Goal: Transaction & Acquisition: Purchase product/service

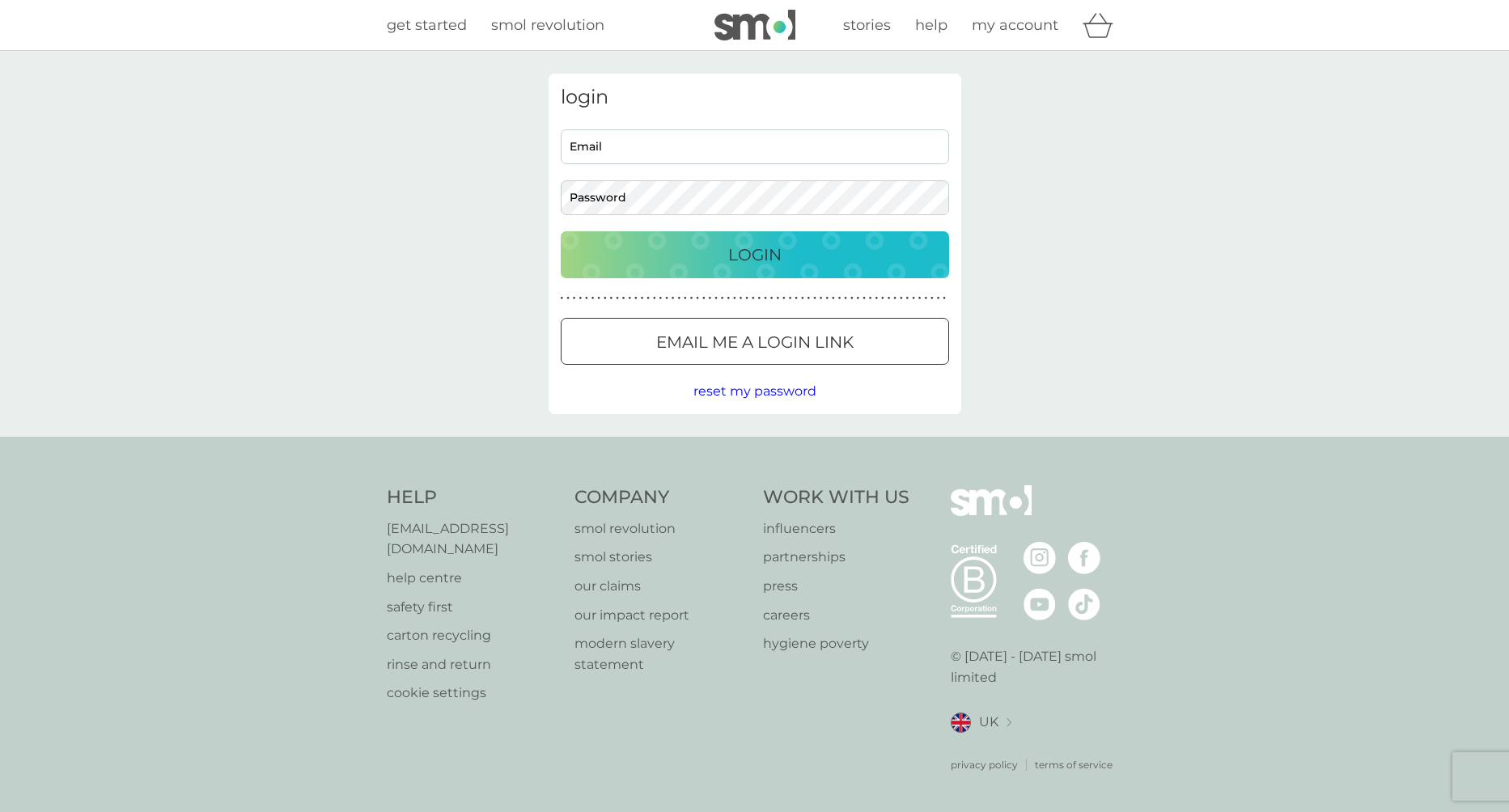
type input "andrewca.armstrong@gmail.com"
click at [605, 140] on input "andrewca.armstrong@gmail.com" at bounding box center [754, 147] width 388 height 35
click at [1078, 234] on div "login andrewca.armstrong@gmail.com Email Password Login ● ● ● ● ● ● ● ● ● ● ● ●…" at bounding box center [754, 244] width 1509 height 386
click at [818, 234] on button "Login" at bounding box center [754, 255] width 388 height 46
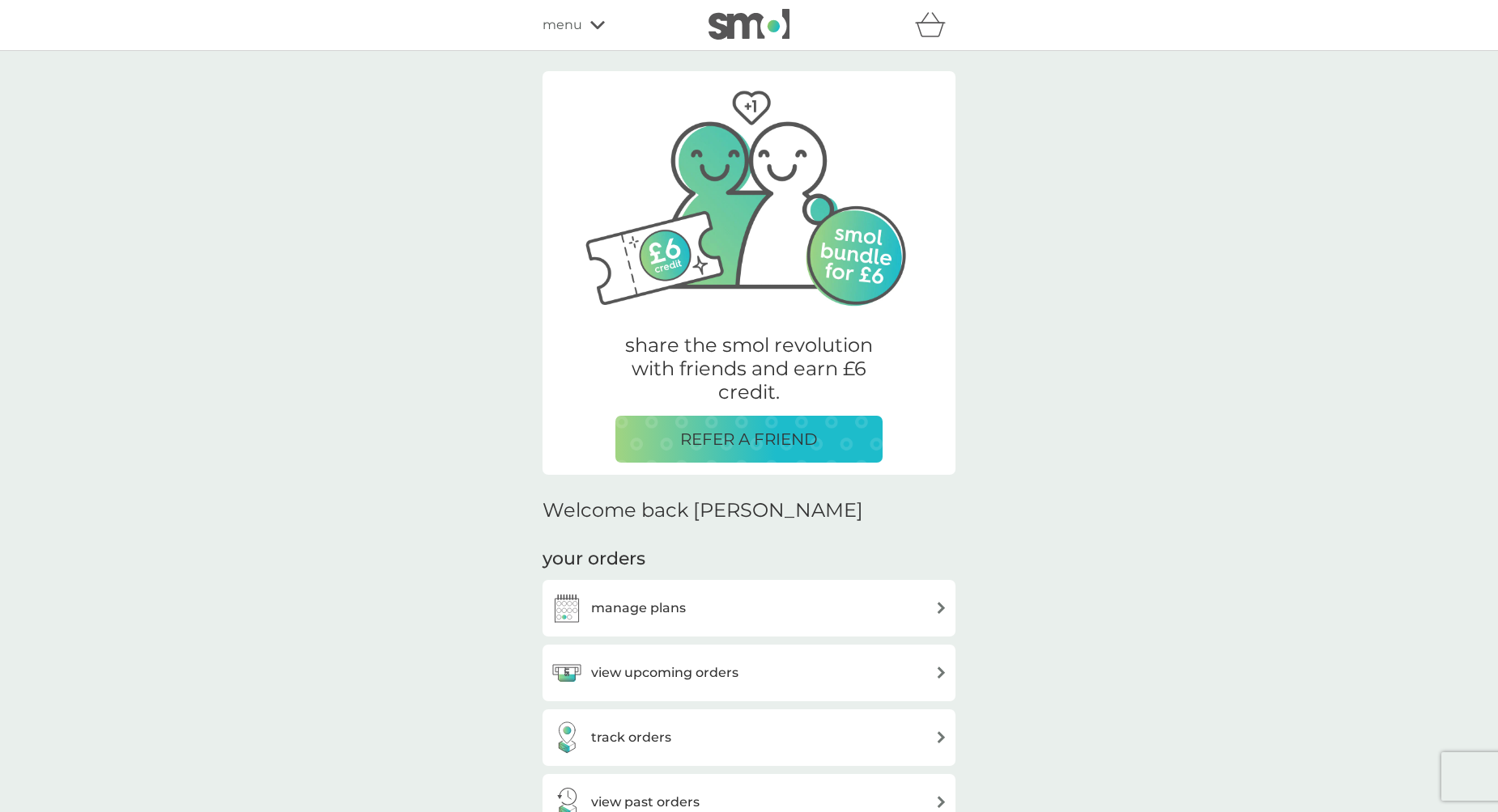
click at [759, 605] on div "manage plans" at bounding box center [749, 608] width 397 height 32
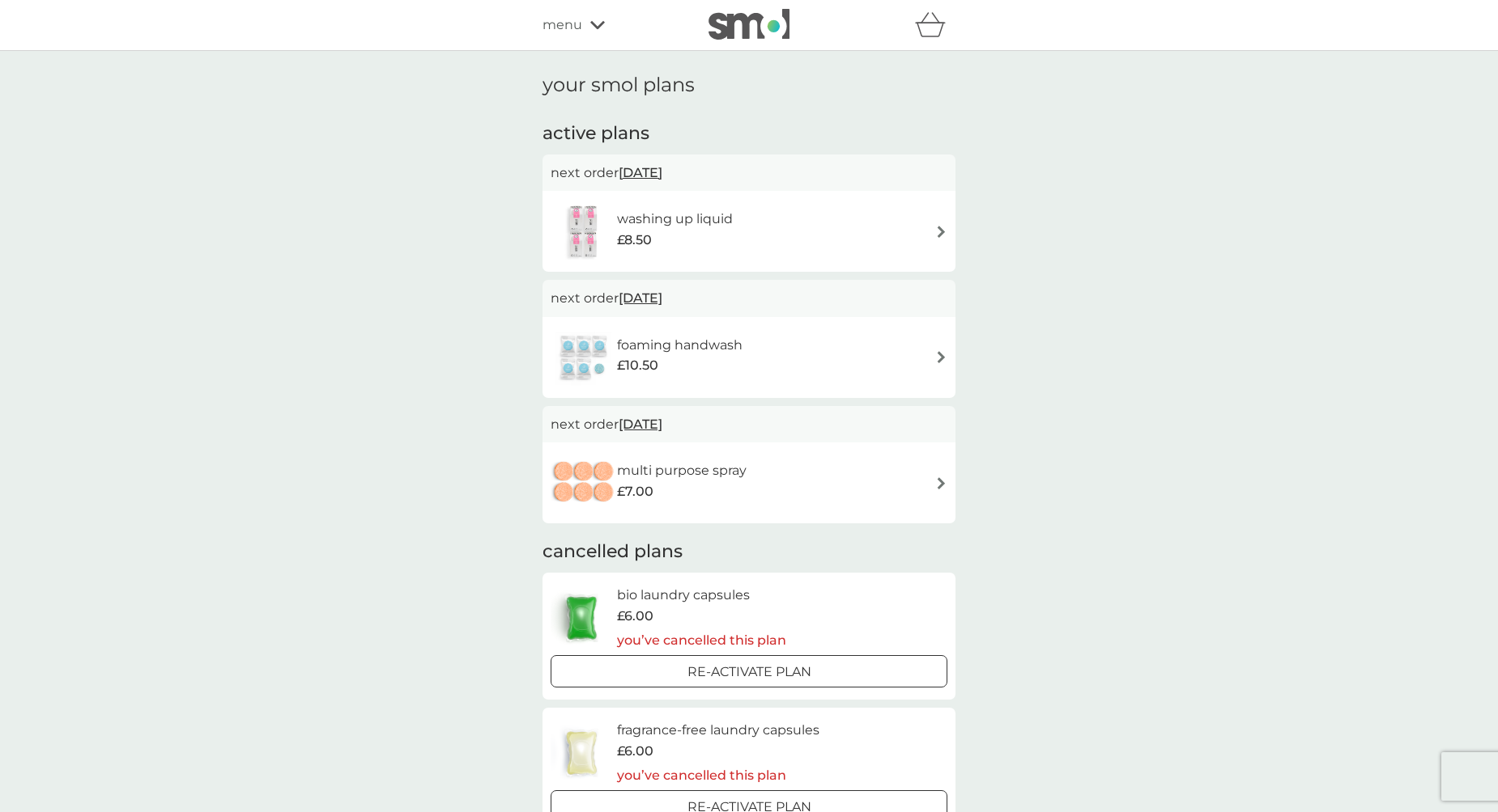
click at [671, 219] on h6 "washing up liquid" at bounding box center [675, 220] width 116 height 21
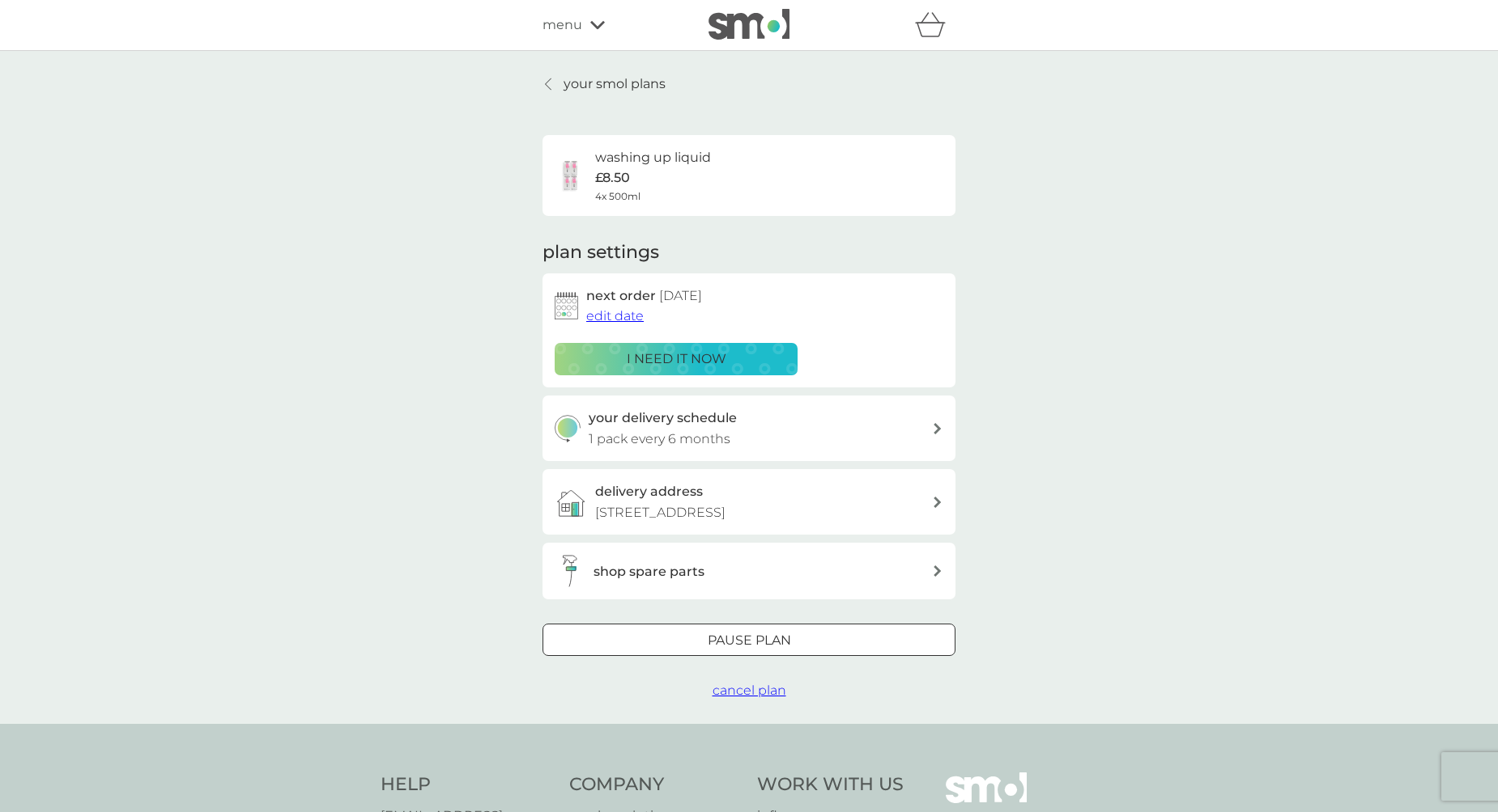
click at [728, 367] on div "i need it now" at bounding box center [676, 359] width 222 height 21
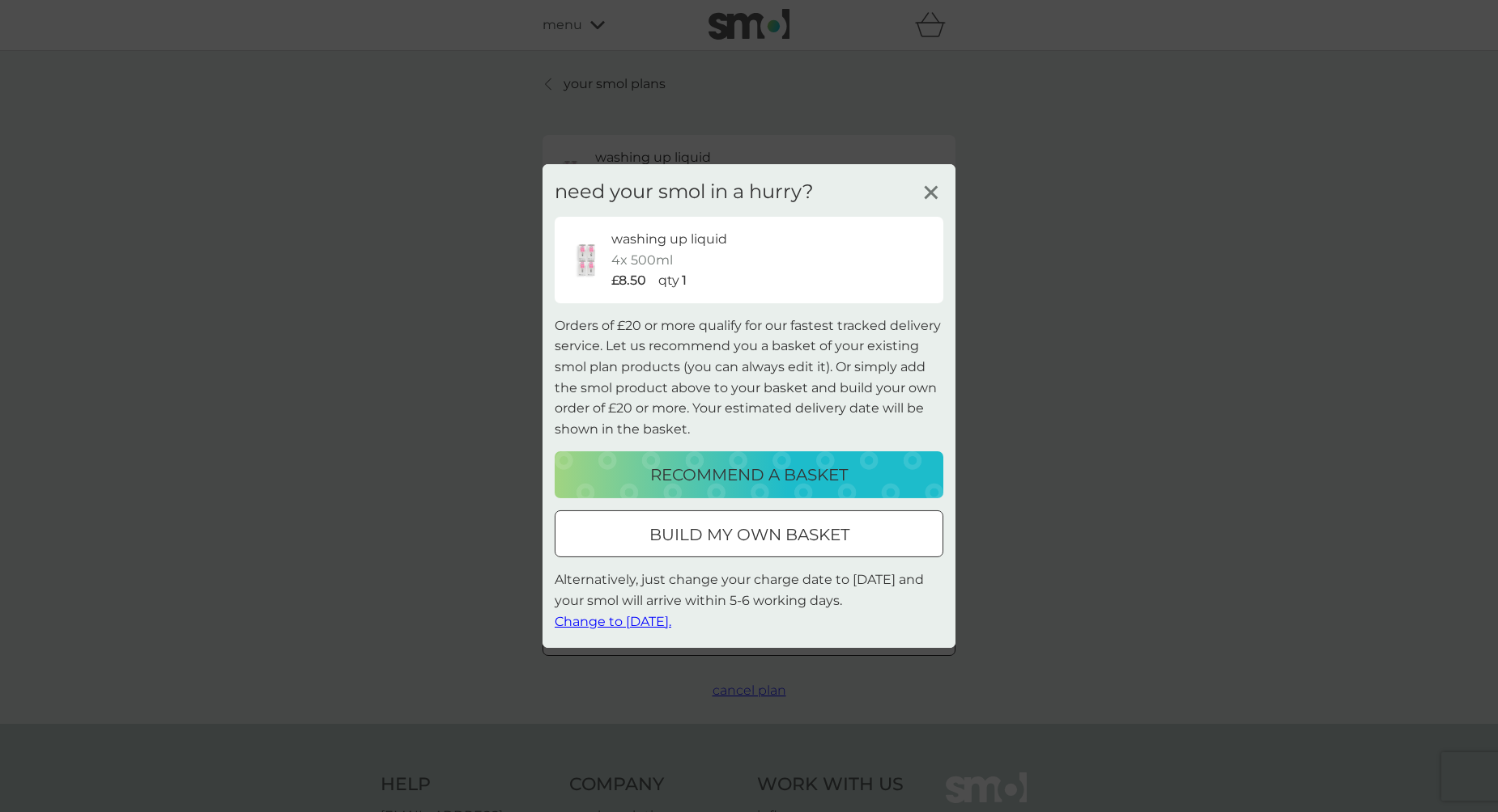
click at [828, 540] on p "build my own basket" at bounding box center [749, 534] width 200 height 26
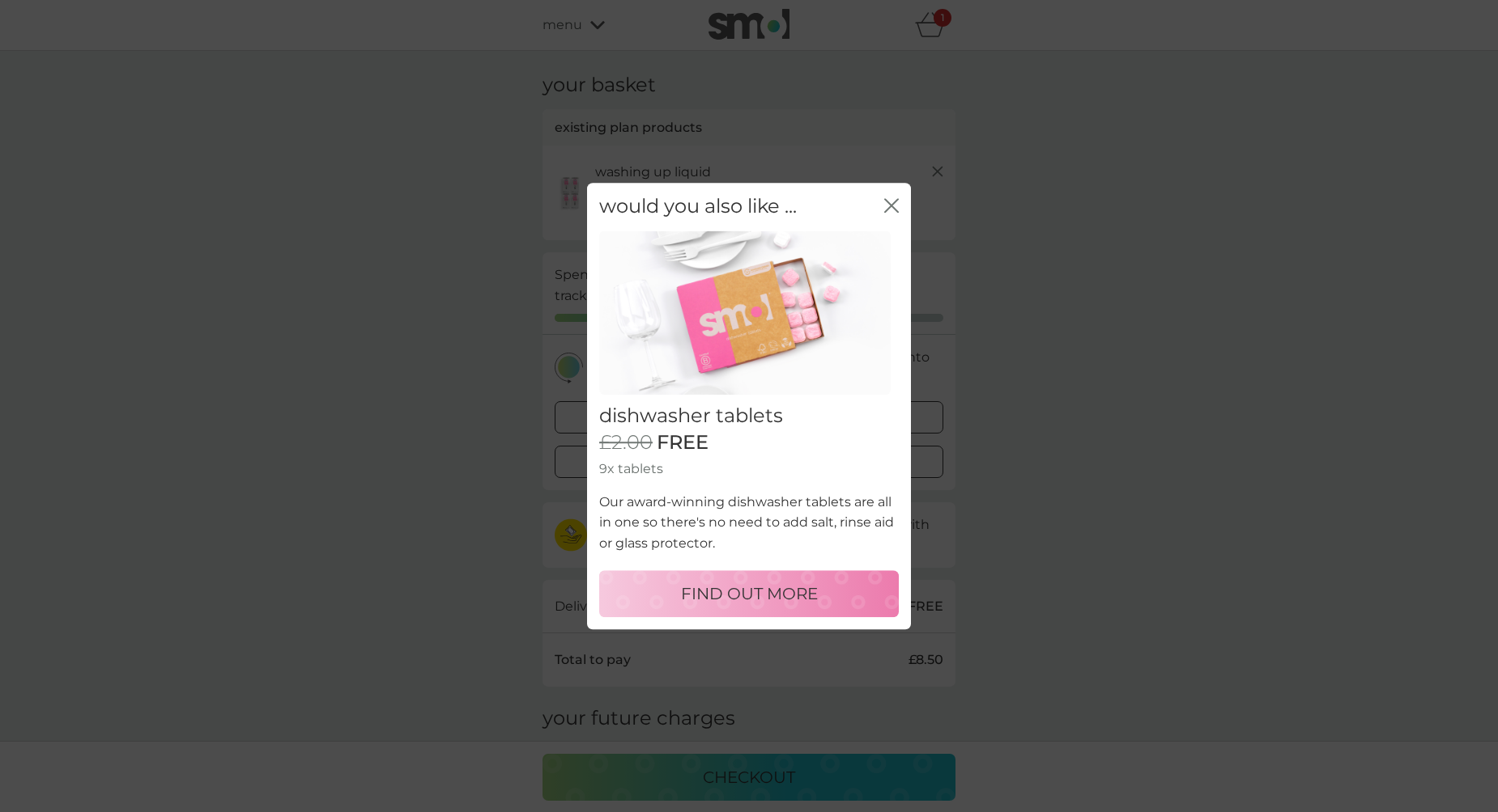
click at [892, 210] on icon "close" at bounding box center [891, 205] width 15 height 15
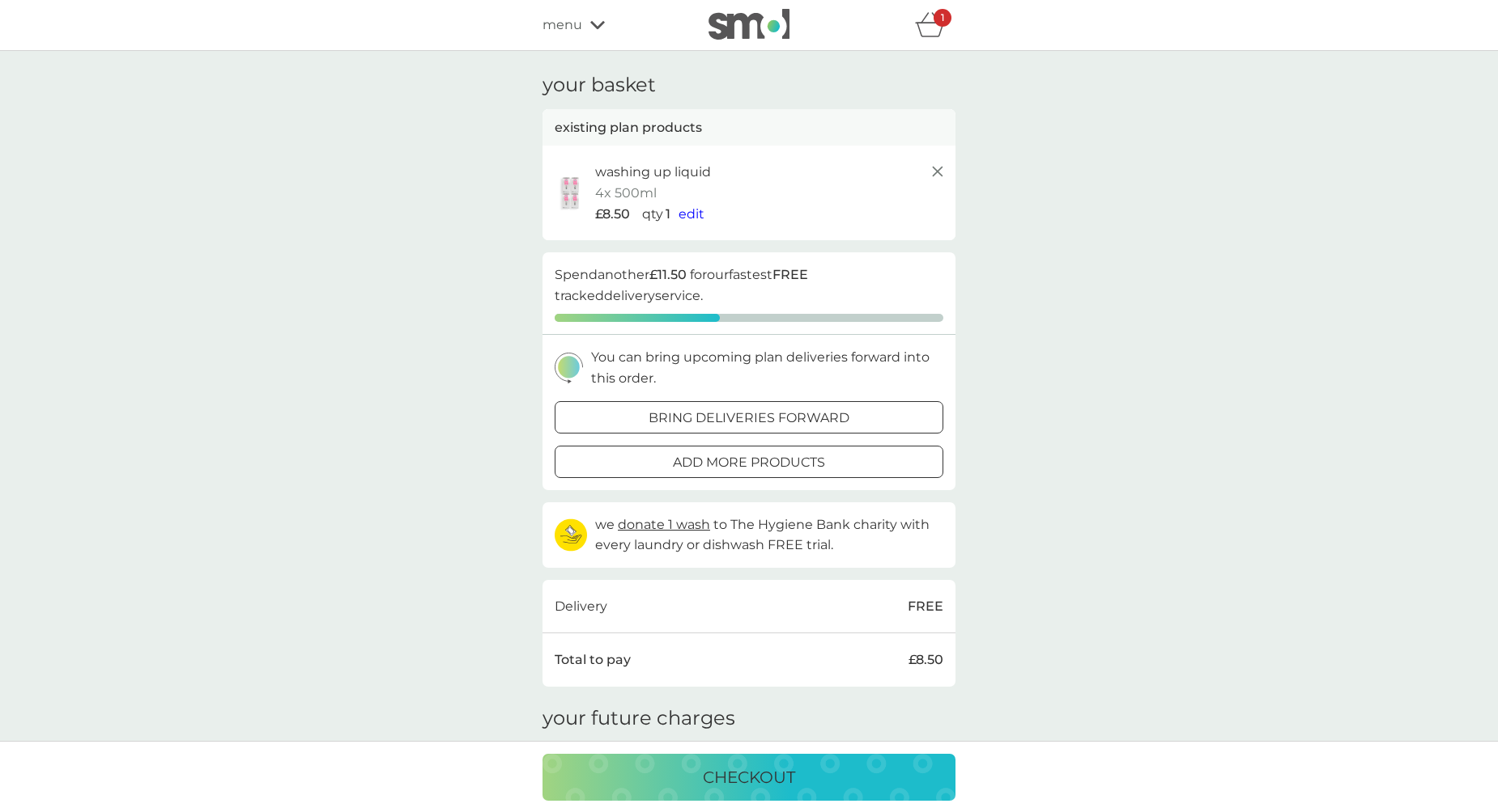
click at [741, 462] on div at bounding box center [749, 463] width 58 height 17
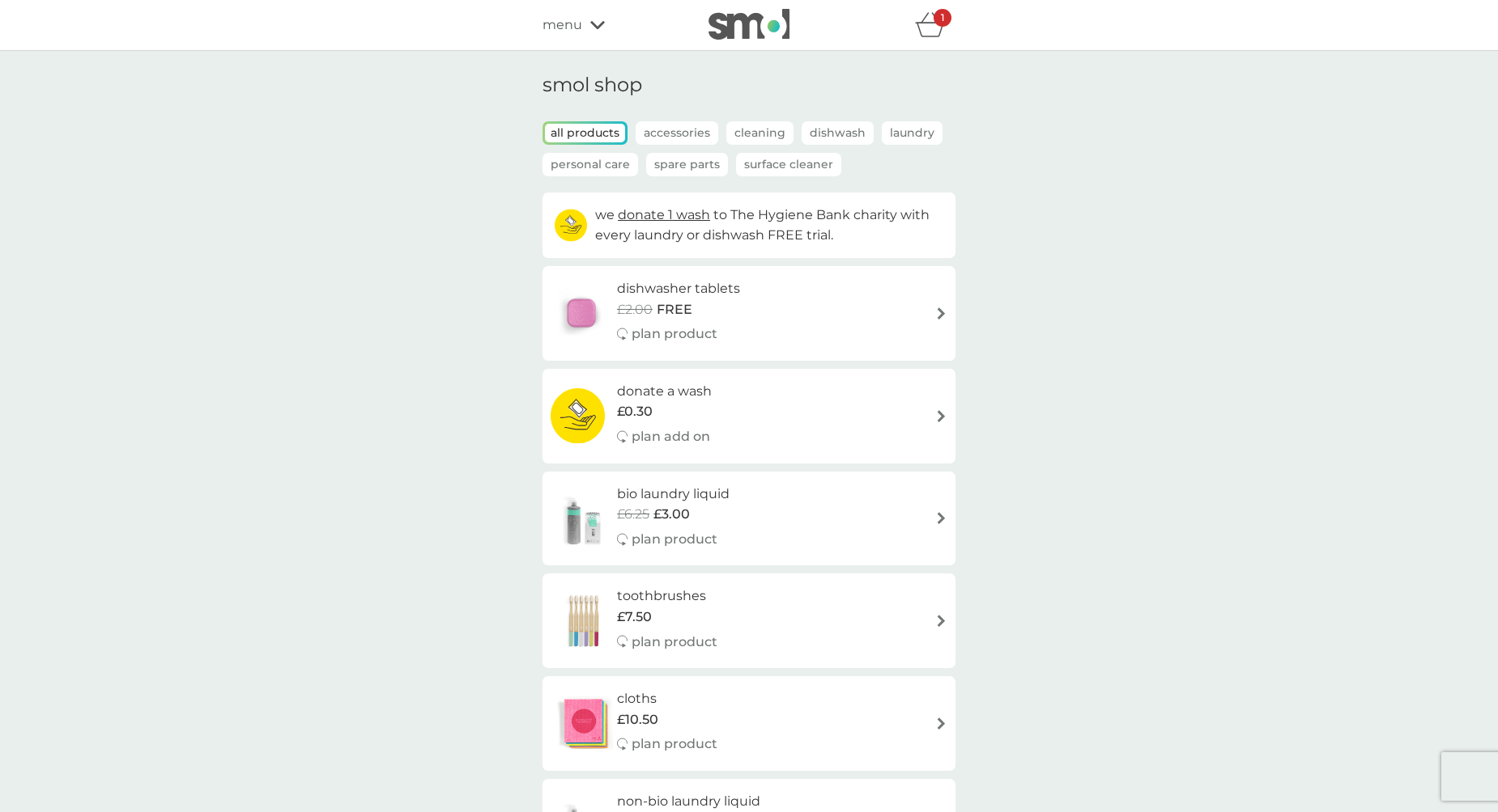
click at [691, 139] on p "Accessories" at bounding box center [676, 133] width 82 height 23
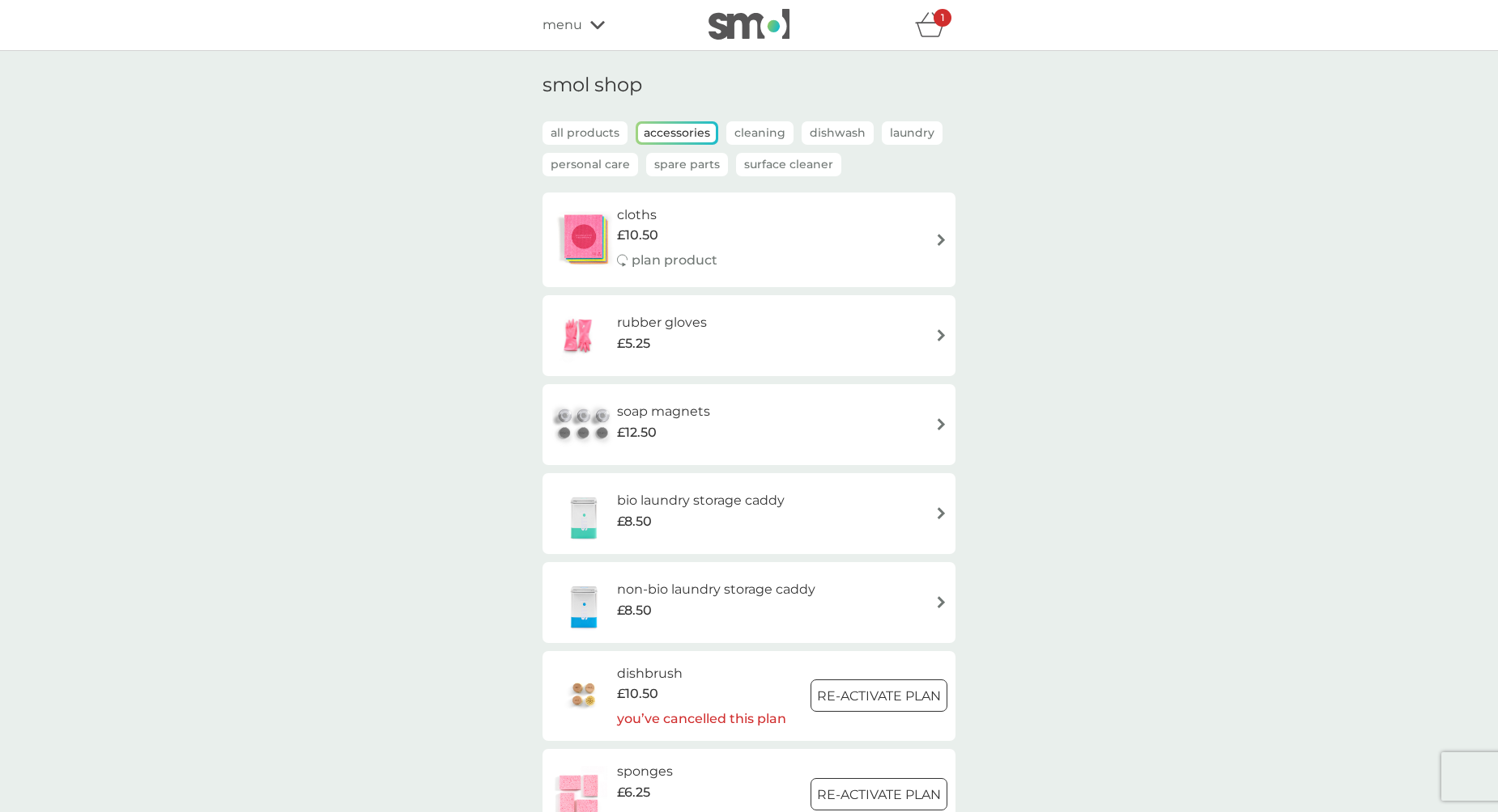
click at [607, 166] on p "Personal Care" at bounding box center [590, 165] width 96 height 23
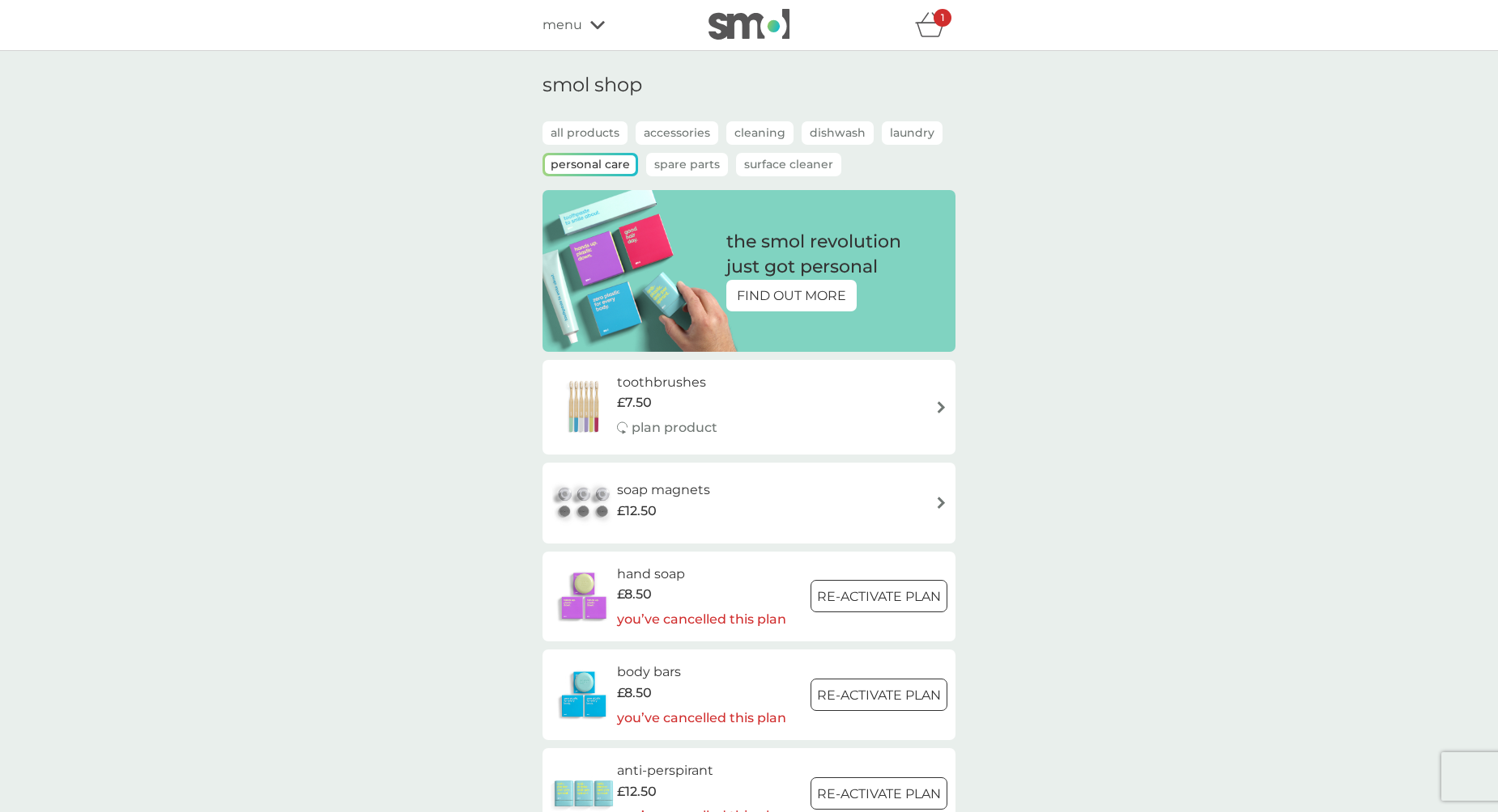
click at [664, 160] on p "Spare Parts" at bounding box center [687, 165] width 81 height 23
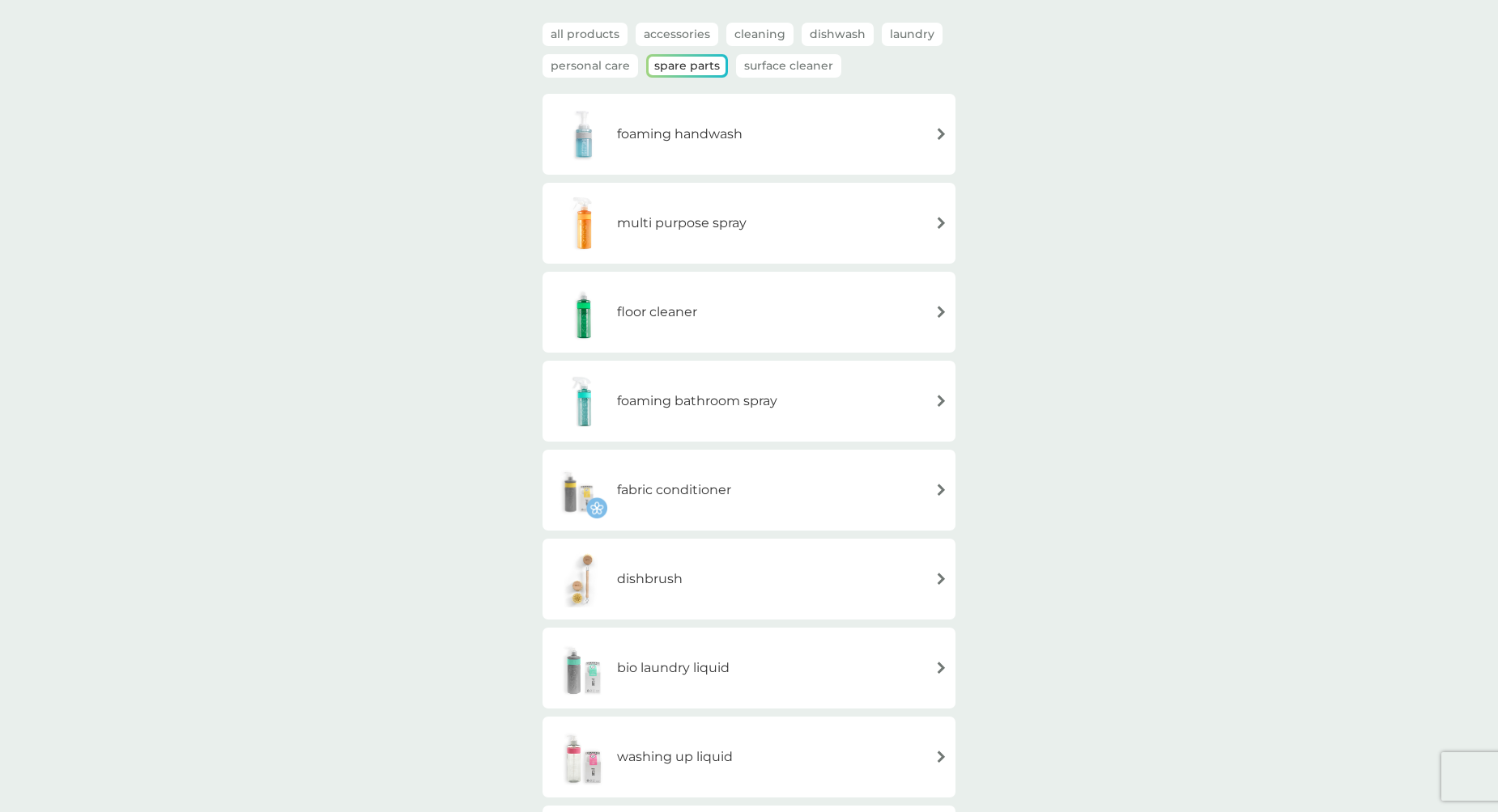
scroll to position [83, 0]
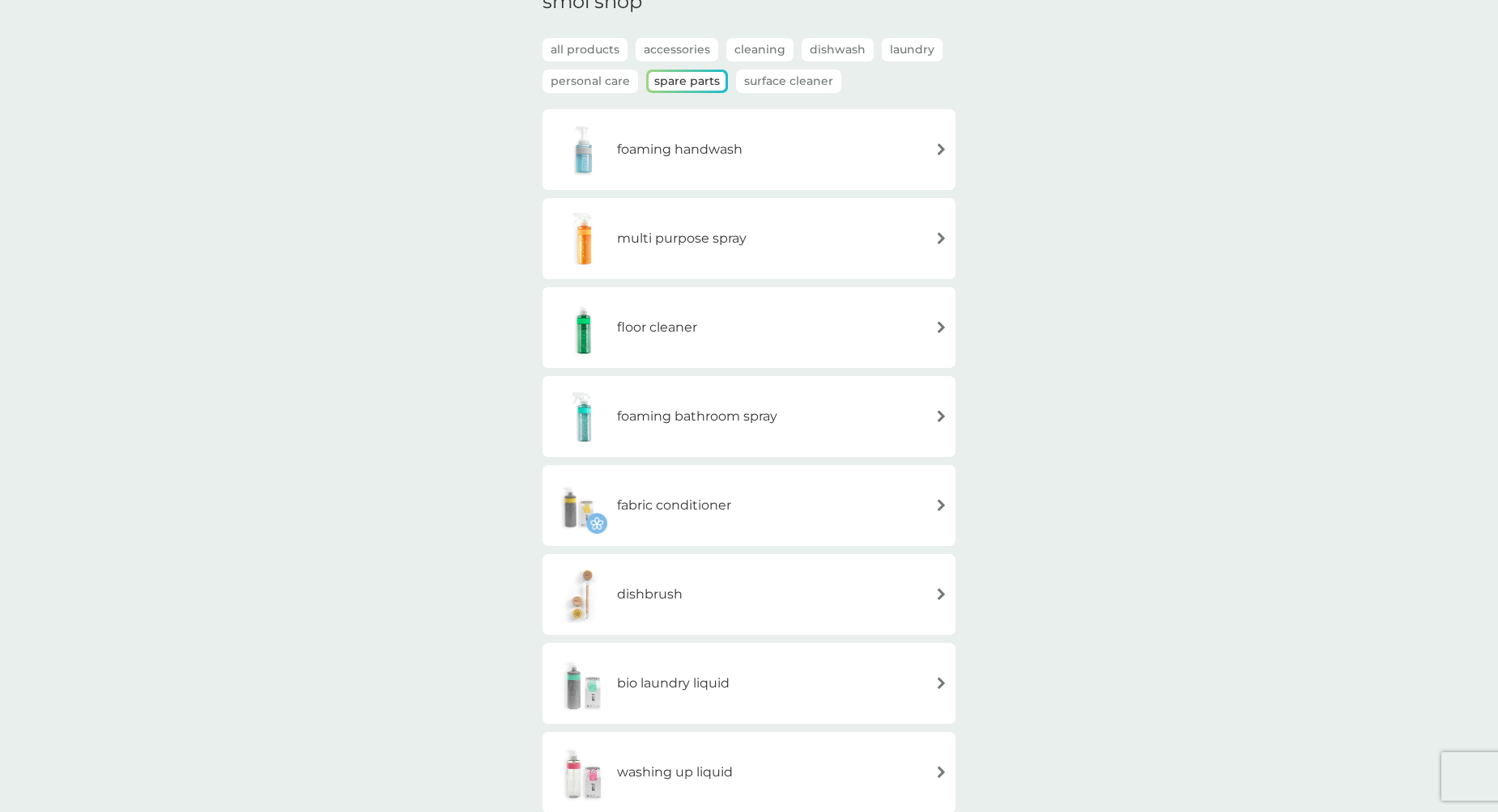
click at [787, 138] on div "foaming handwash" at bounding box center [749, 149] width 397 height 57
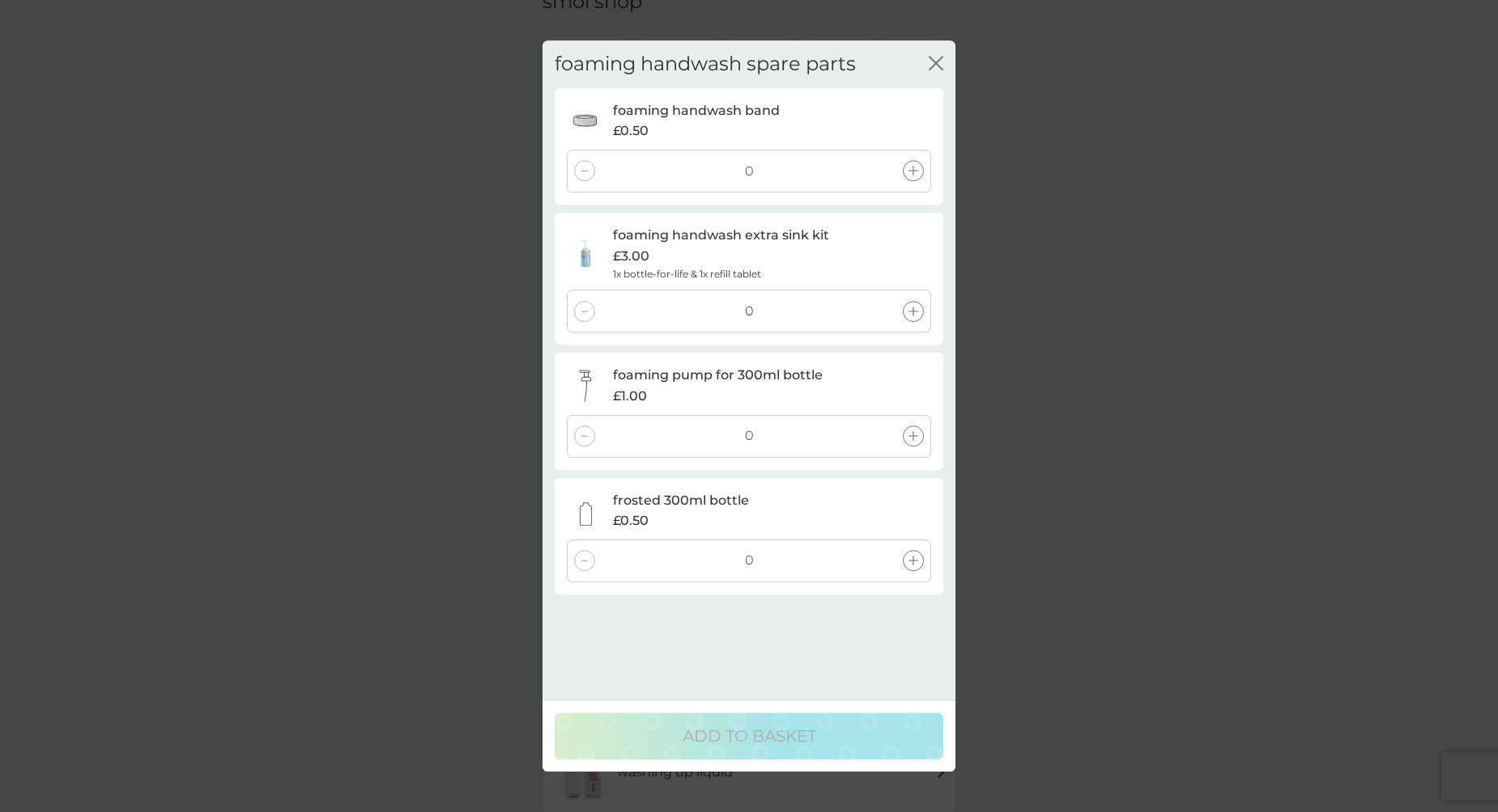
click at [914, 314] on icon at bounding box center [913, 312] width 10 height 10
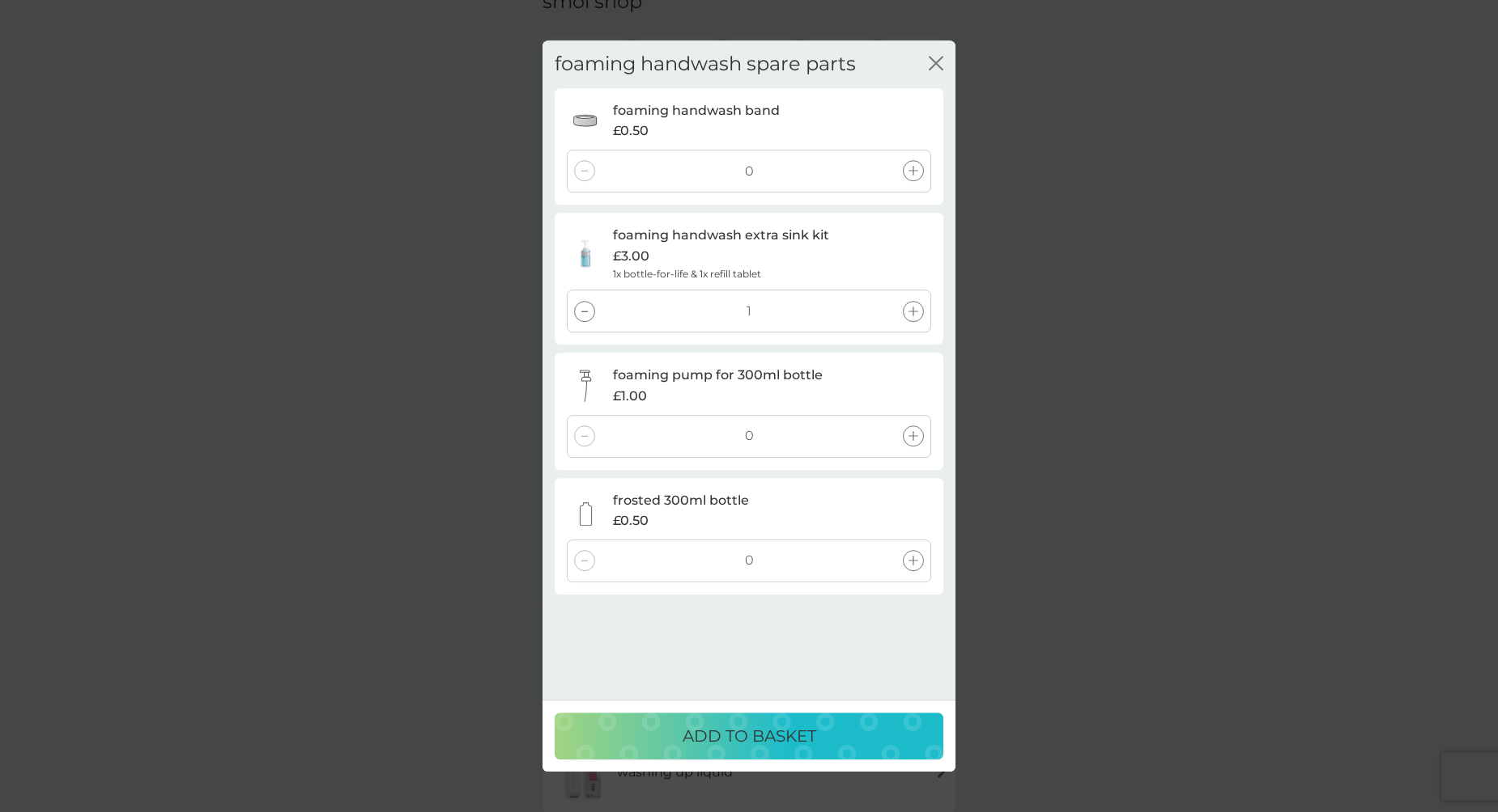
click at [914, 314] on icon at bounding box center [913, 312] width 10 height 10
click at [854, 737] on div "ADD TO BASKET" at bounding box center [749, 736] width 356 height 26
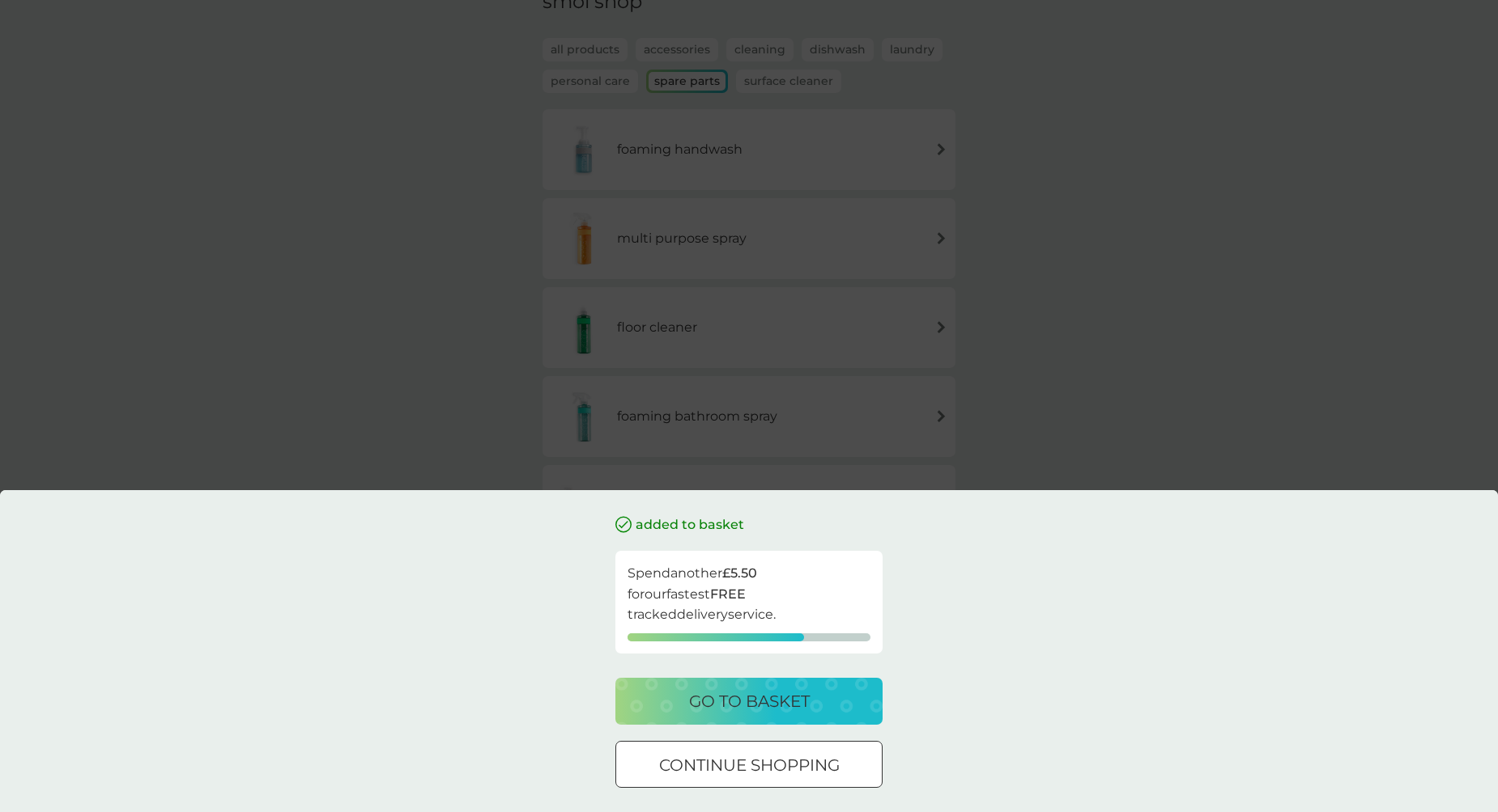
click at [804, 768] on p "continue shopping" at bounding box center [749, 766] width 180 height 26
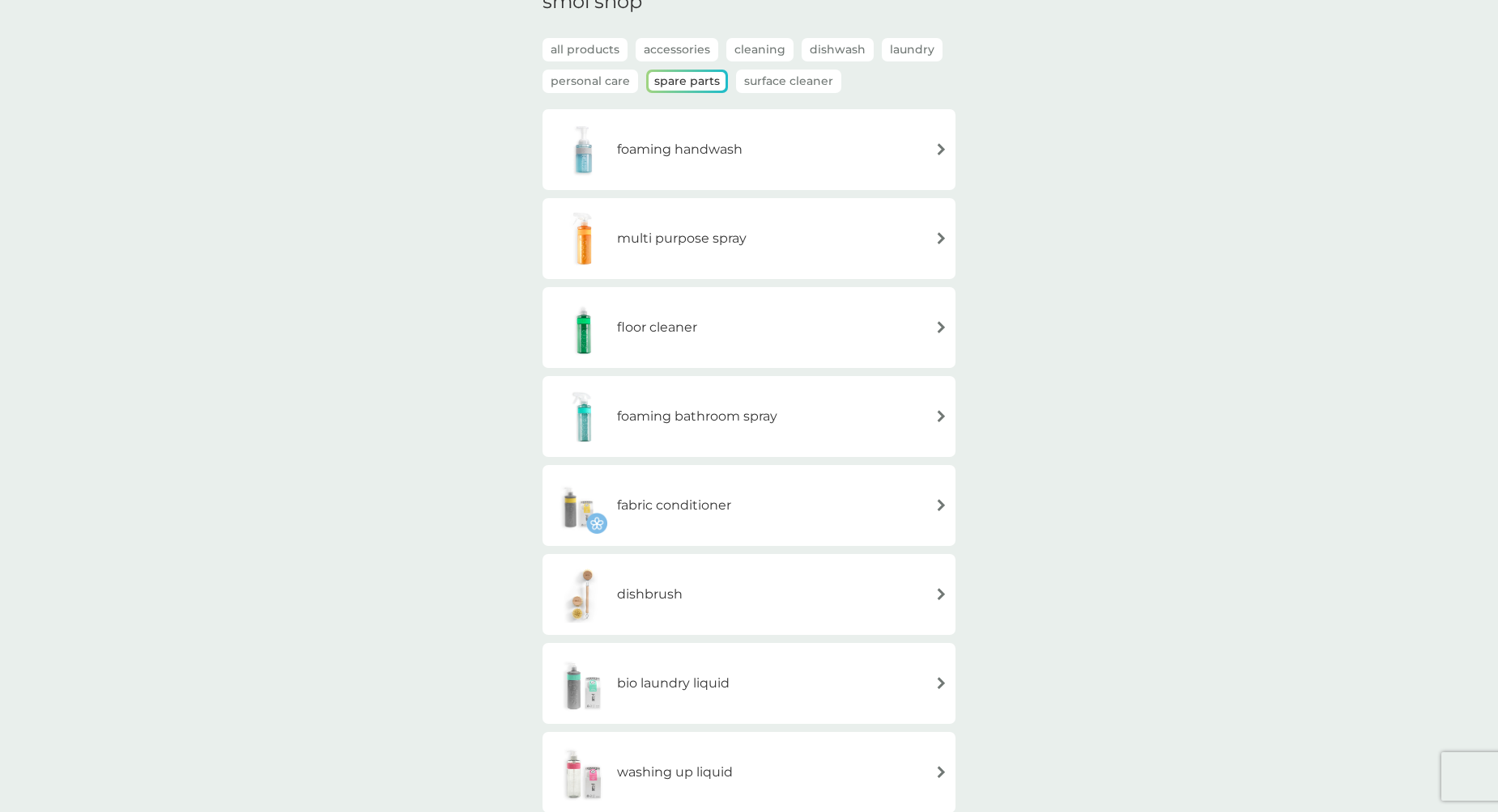
scroll to position [664, 0]
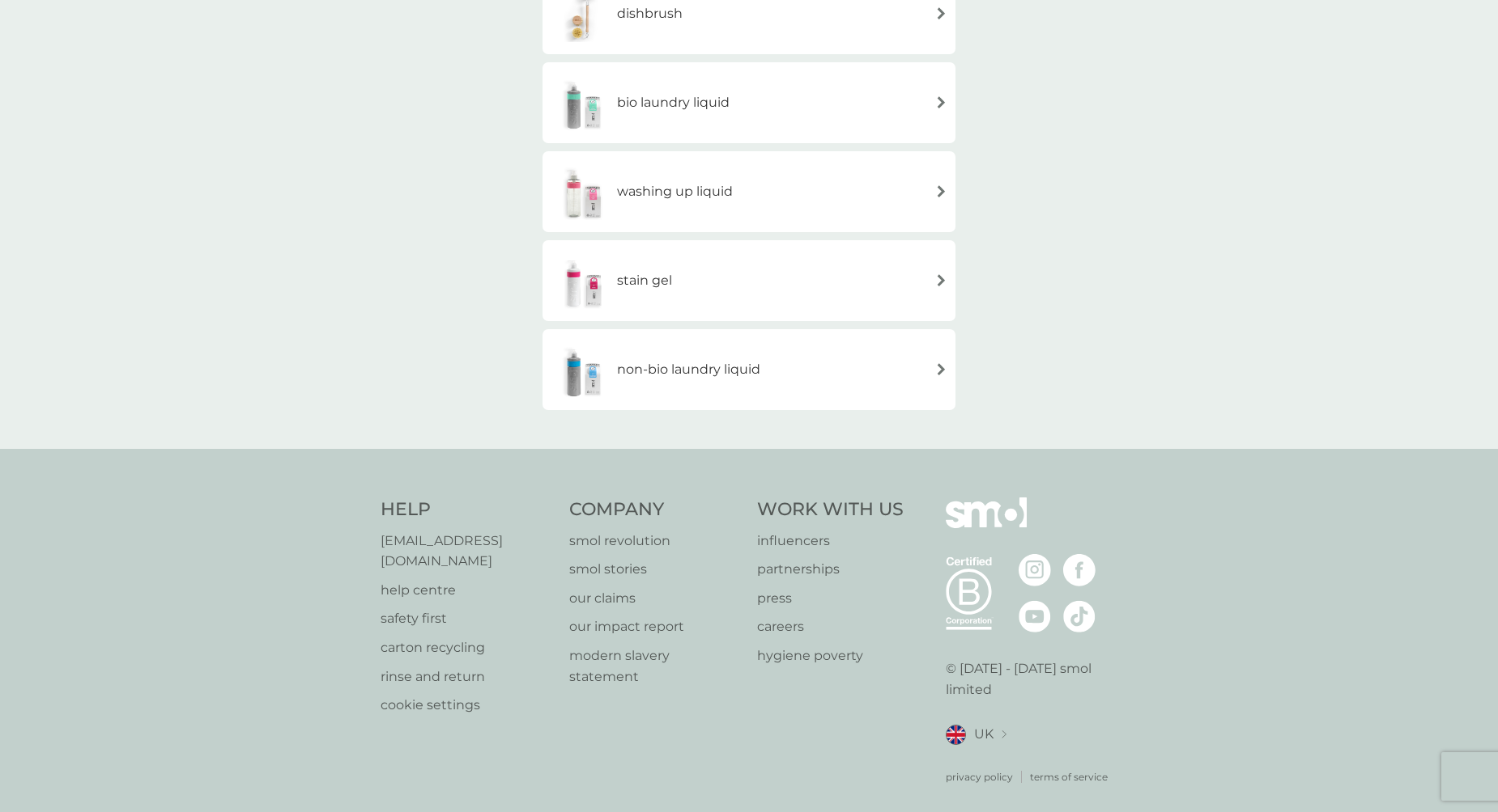
click at [728, 203] on div "washing up liquid" at bounding box center [642, 192] width 182 height 57
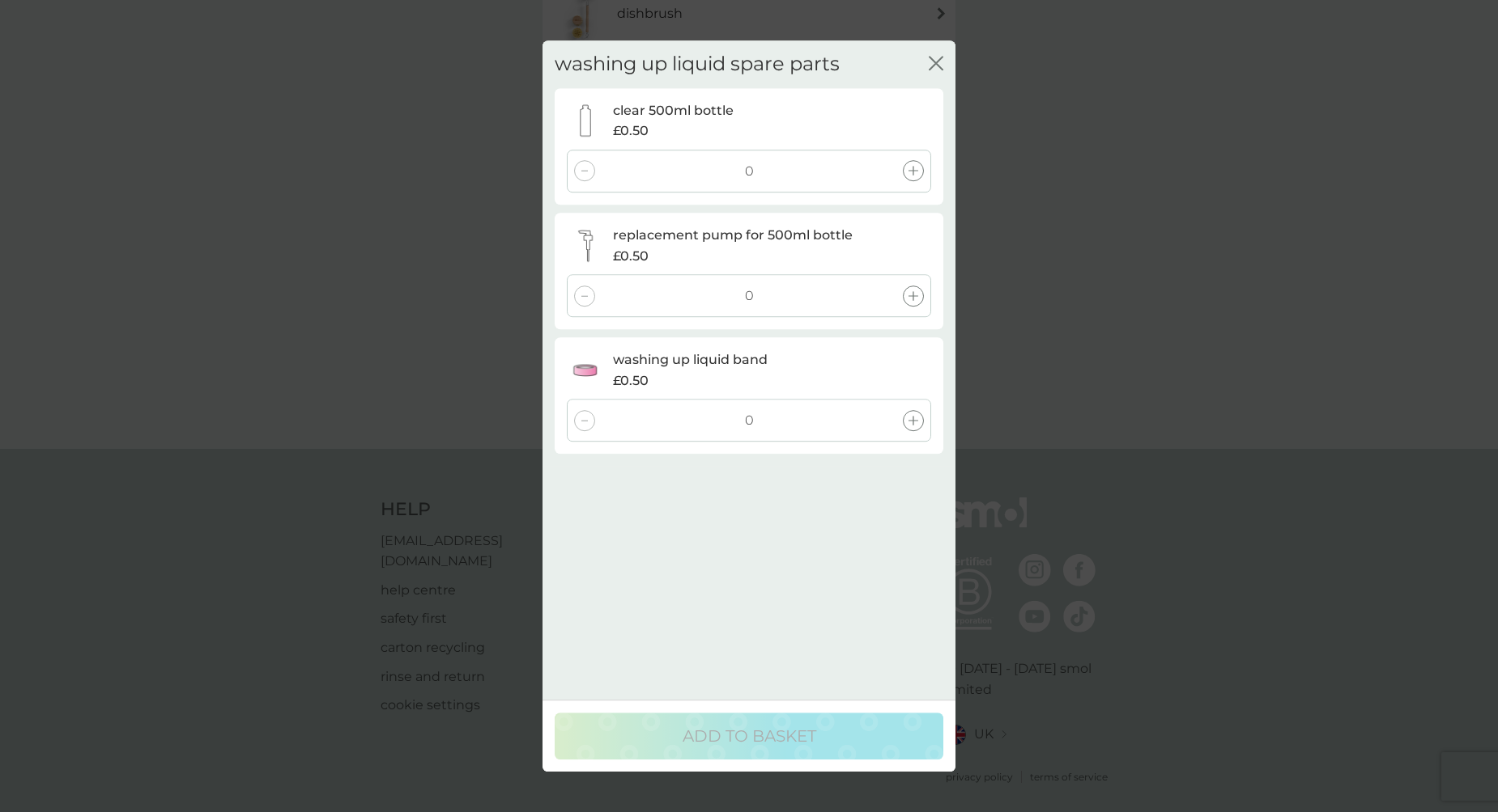
click at [1077, 322] on div "washing up liquid spare parts close clear 500ml bottle £0.50 0 replacement pump…" at bounding box center [749, 406] width 1498 height 812
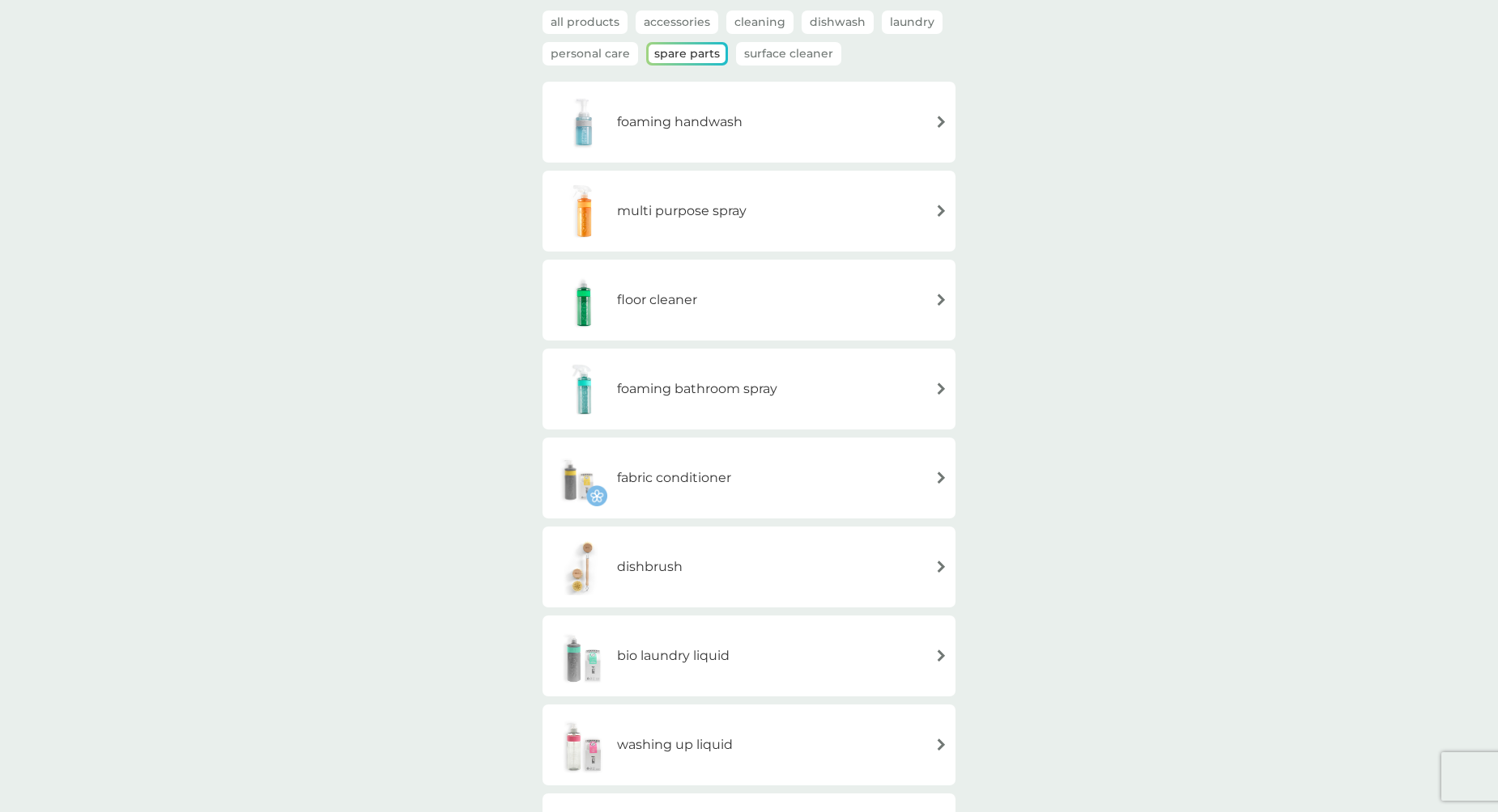
scroll to position [104, 0]
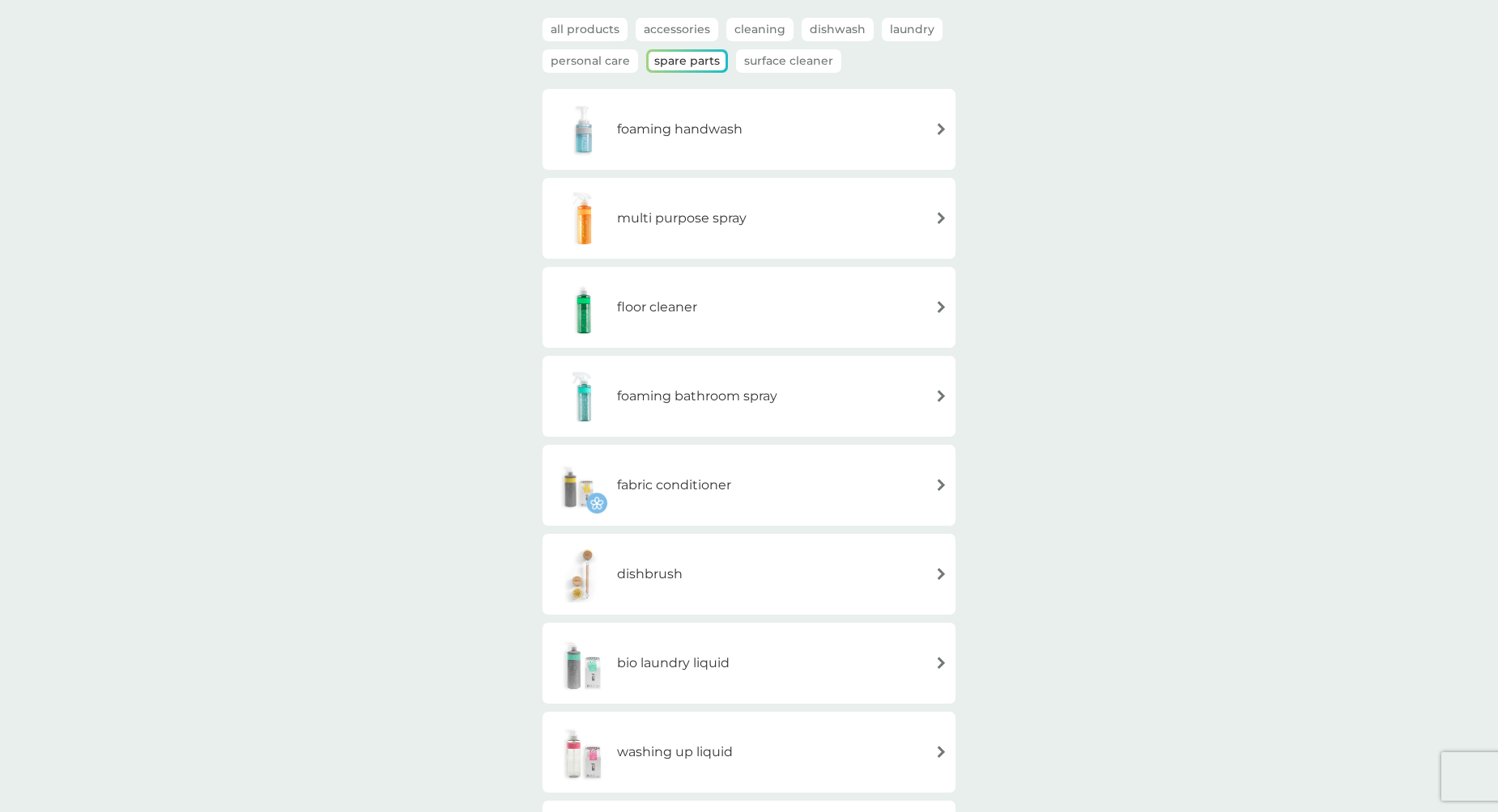
click at [768, 218] on div "multi purpose spray" at bounding box center [749, 218] width 397 height 57
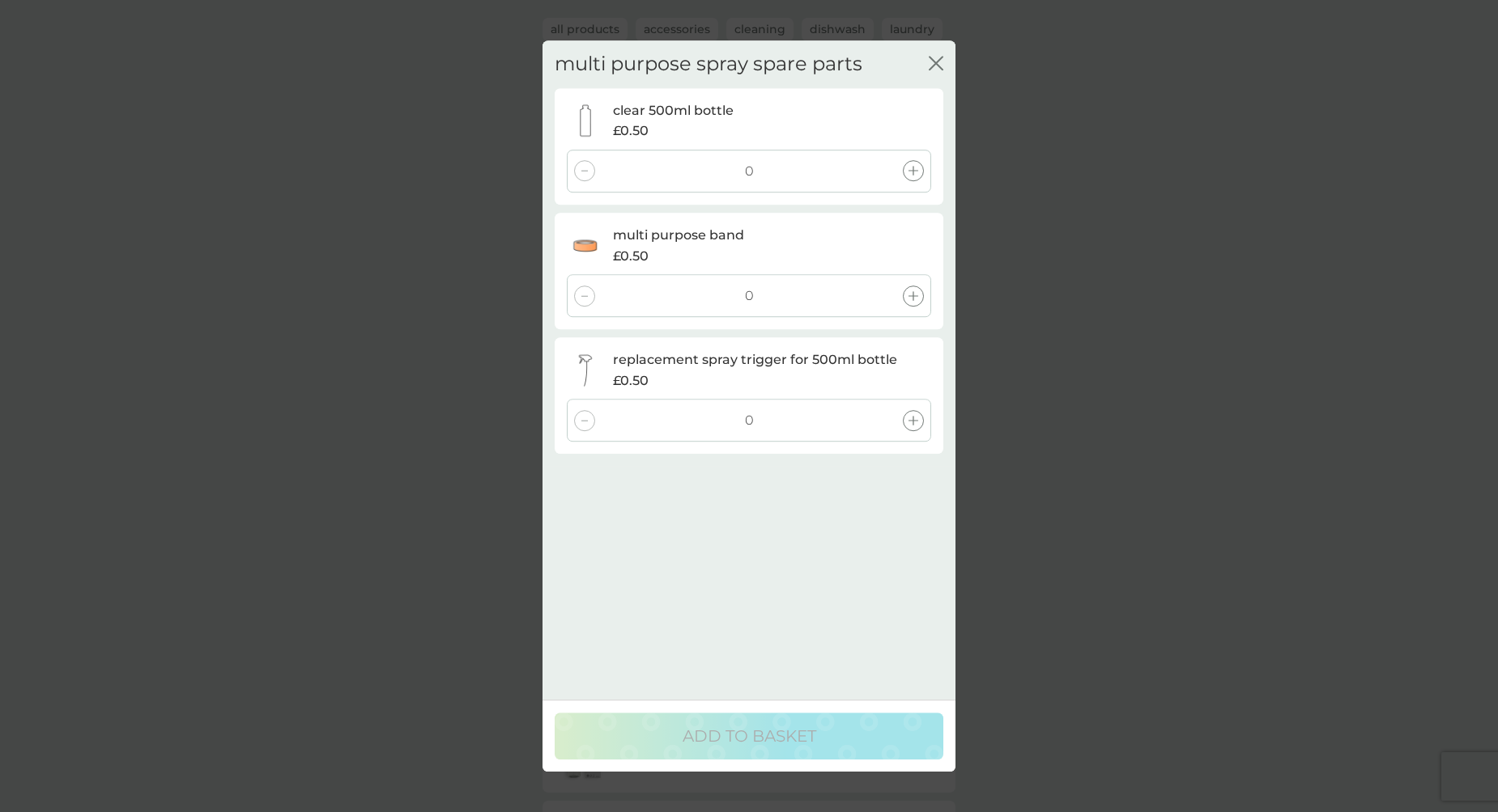
click at [911, 297] on icon at bounding box center [913, 296] width 10 height 10
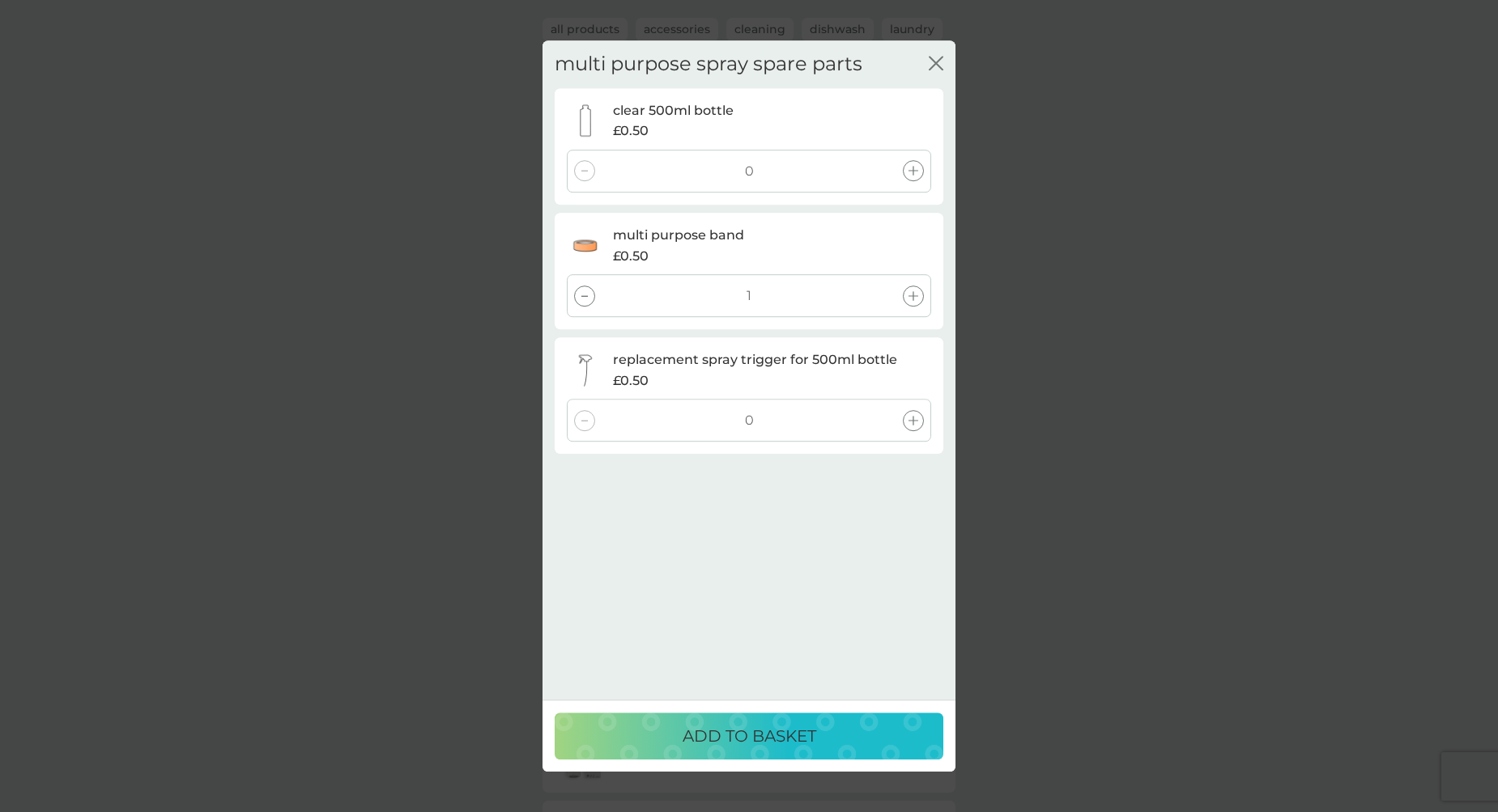
click at [807, 739] on p "ADD TO BASKET" at bounding box center [749, 736] width 134 height 26
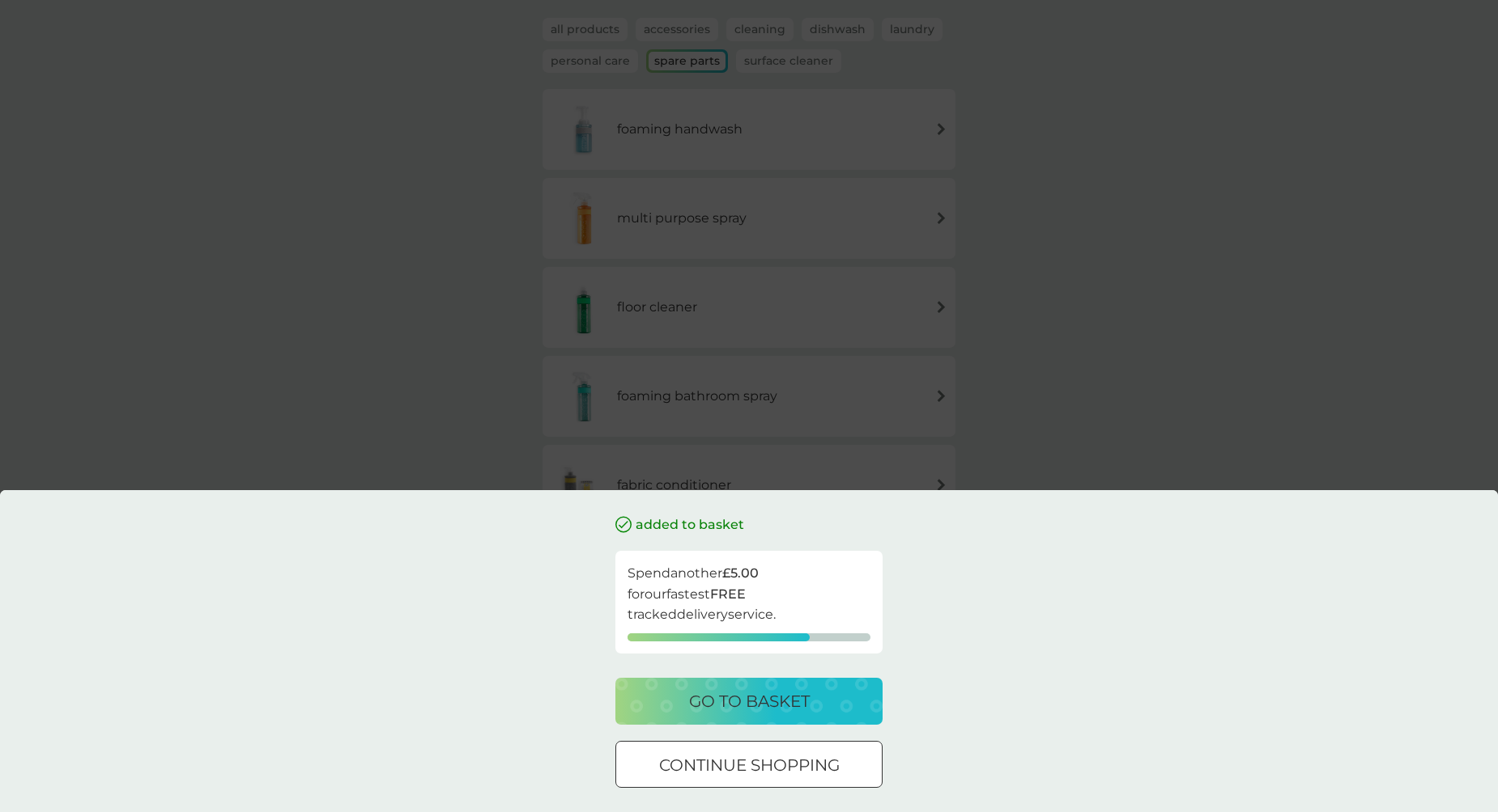
click at [1230, 400] on div "added to basket Spend another £5.00 for our fastest FREE tracked delivery servi…" at bounding box center [749, 406] width 1498 height 812
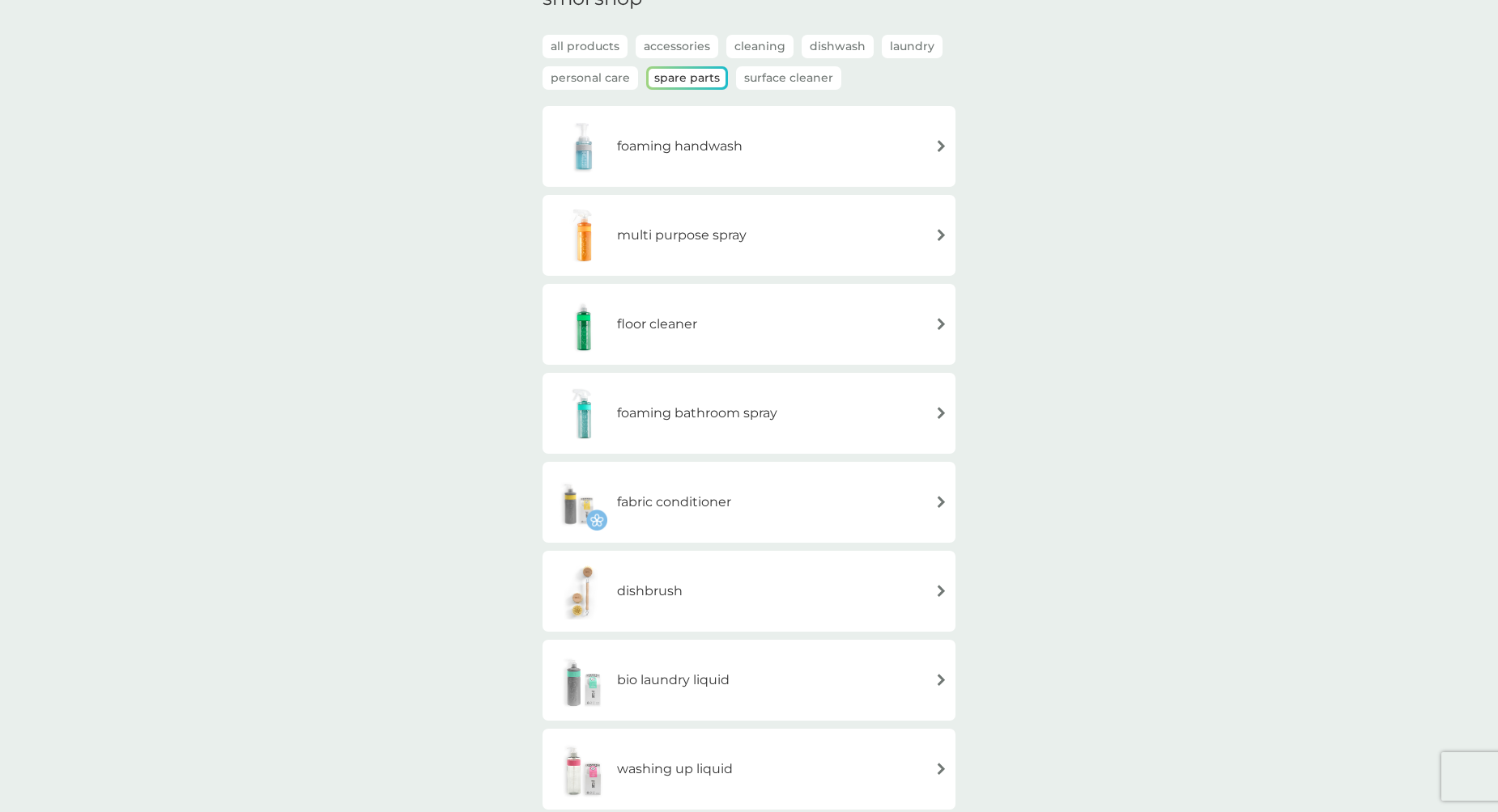
scroll to position [99, 0]
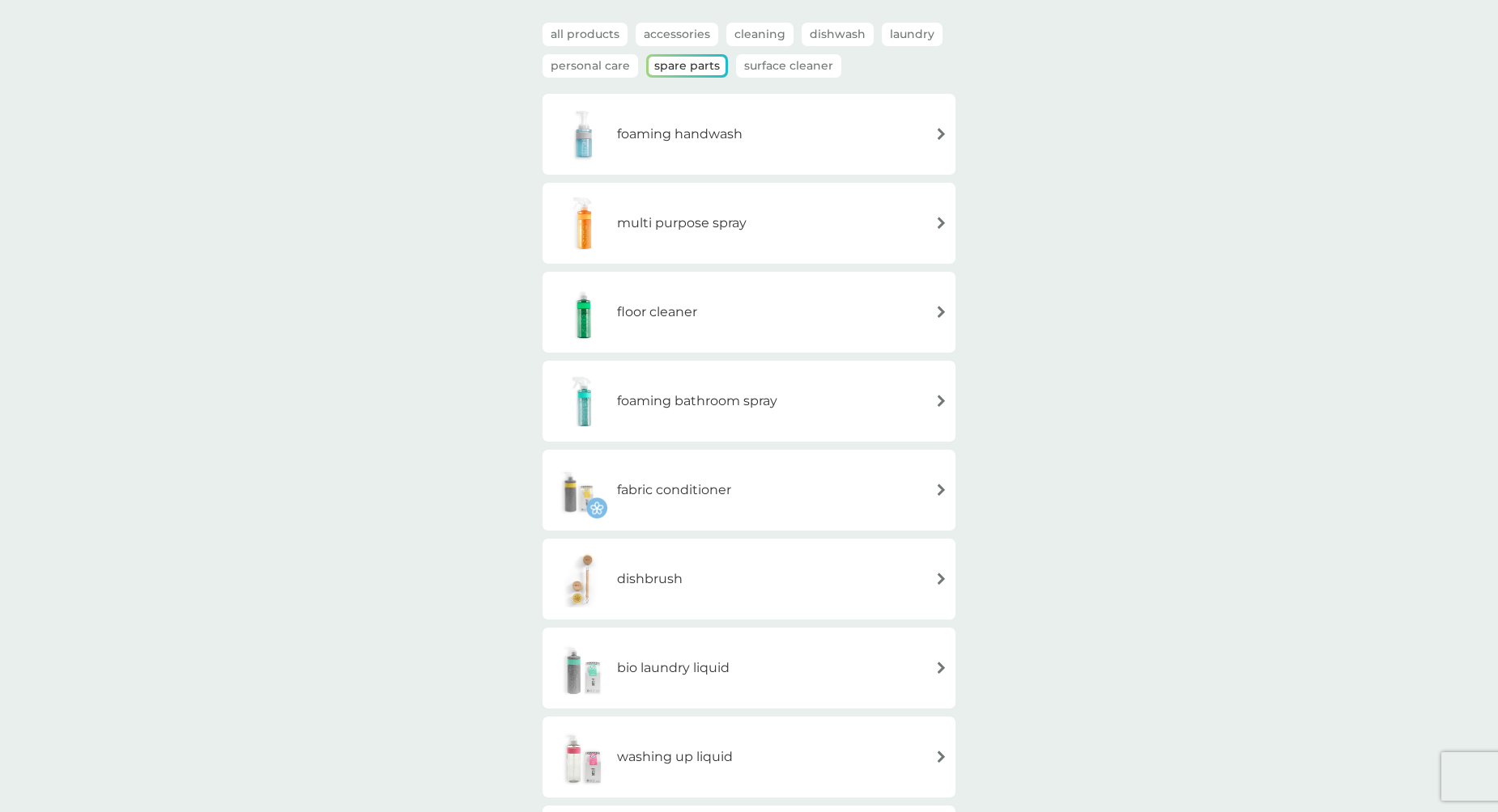
click at [758, 58] on p "Surface Cleaner" at bounding box center [788, 66] width 106 height 23
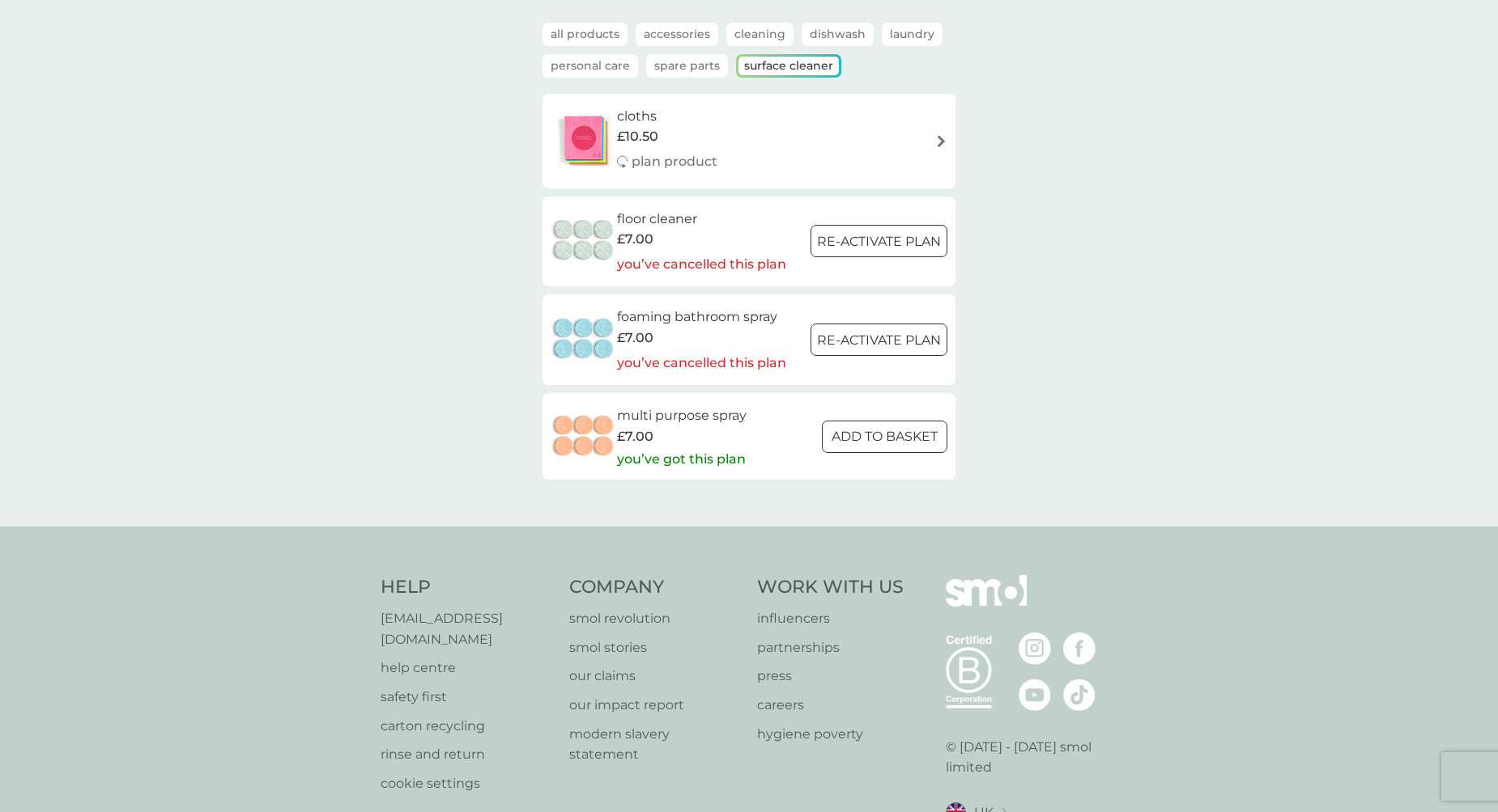
click at [699, 62] on p "Spare Parts" at bounding box center [687, 66] width 81 height 23
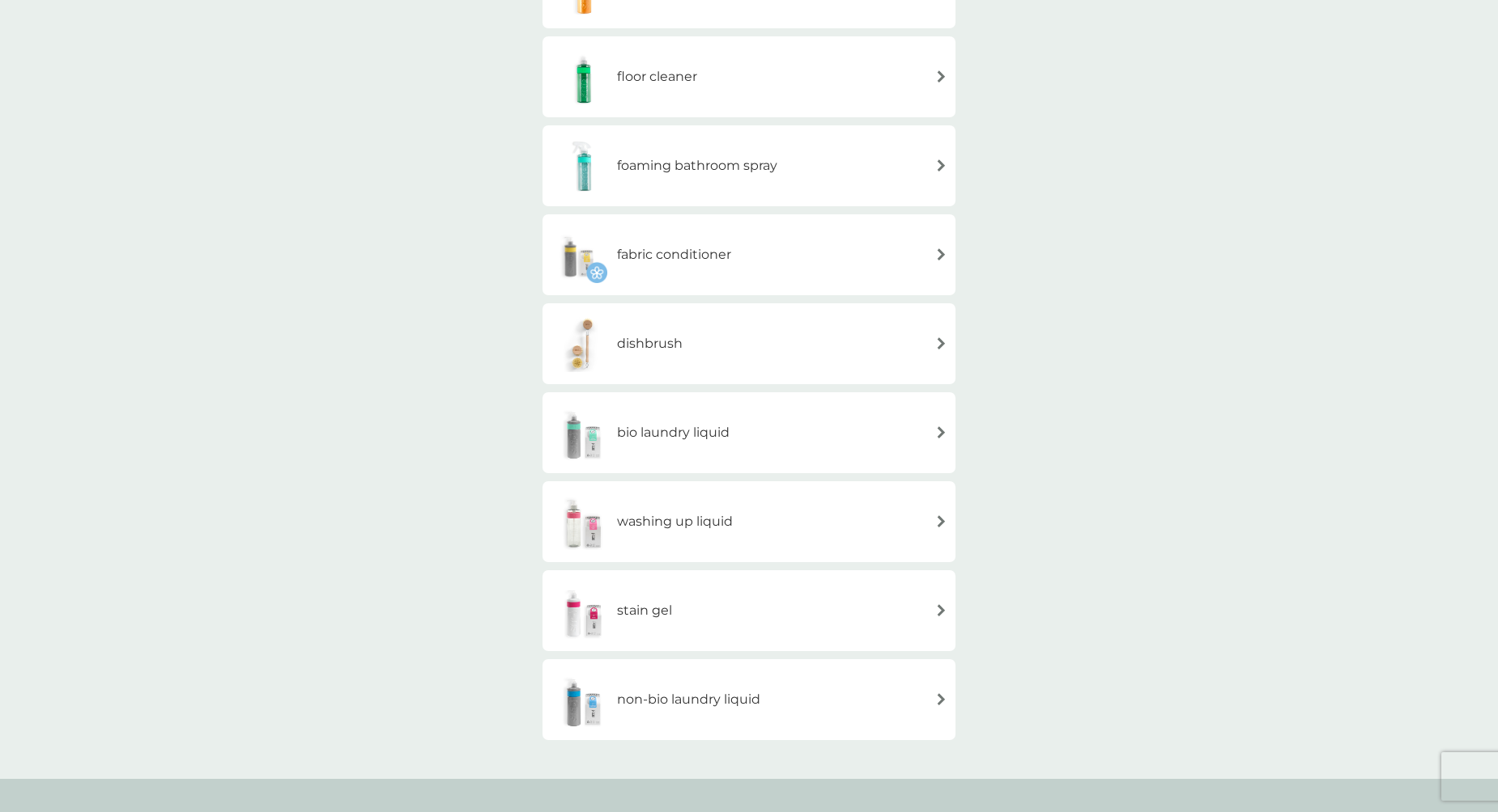
scroll to position [351, 0]
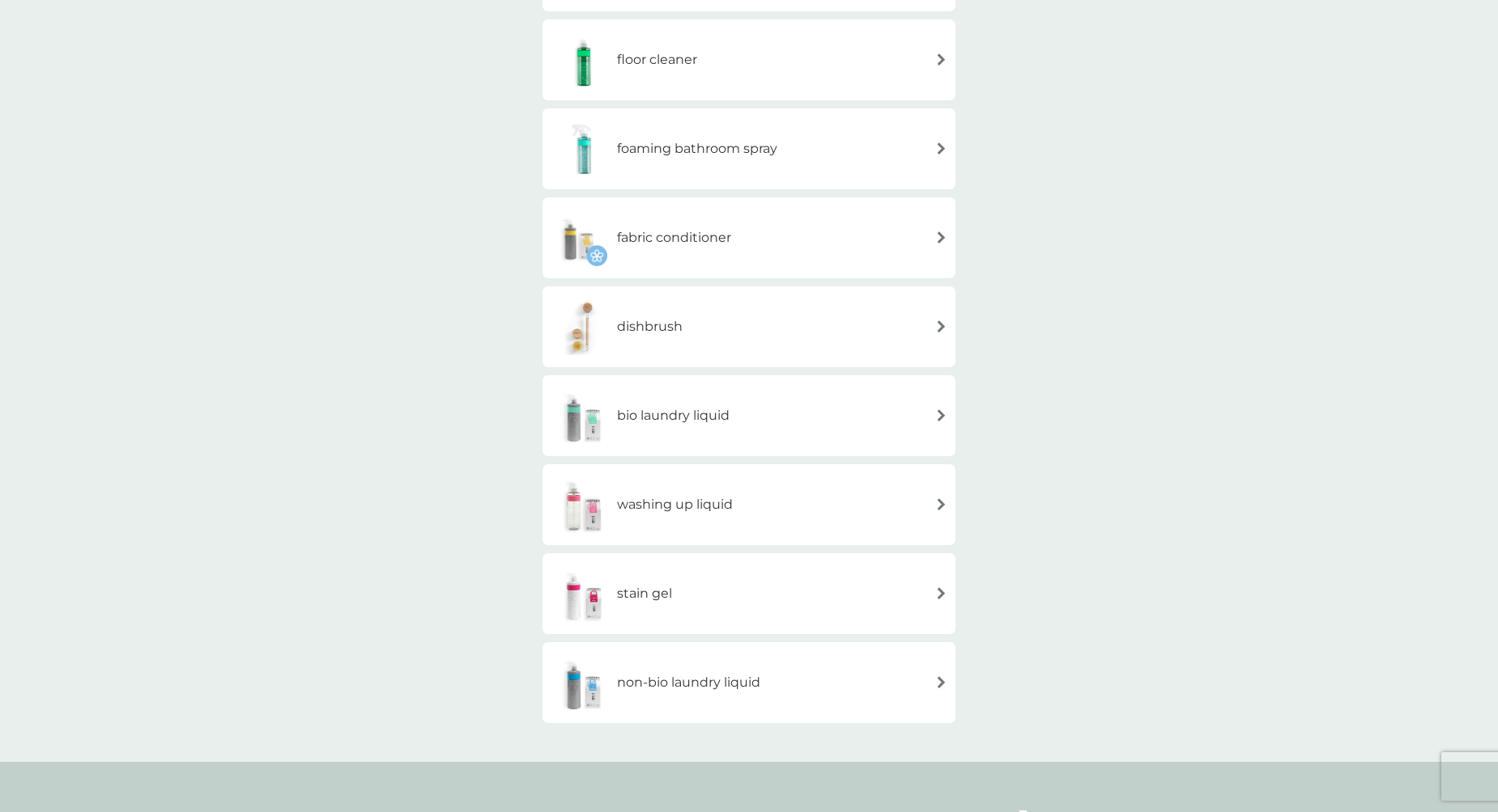
click at [873, 512] on div "washing up liquid" at bounding box center [749, 504] width 397 height 57
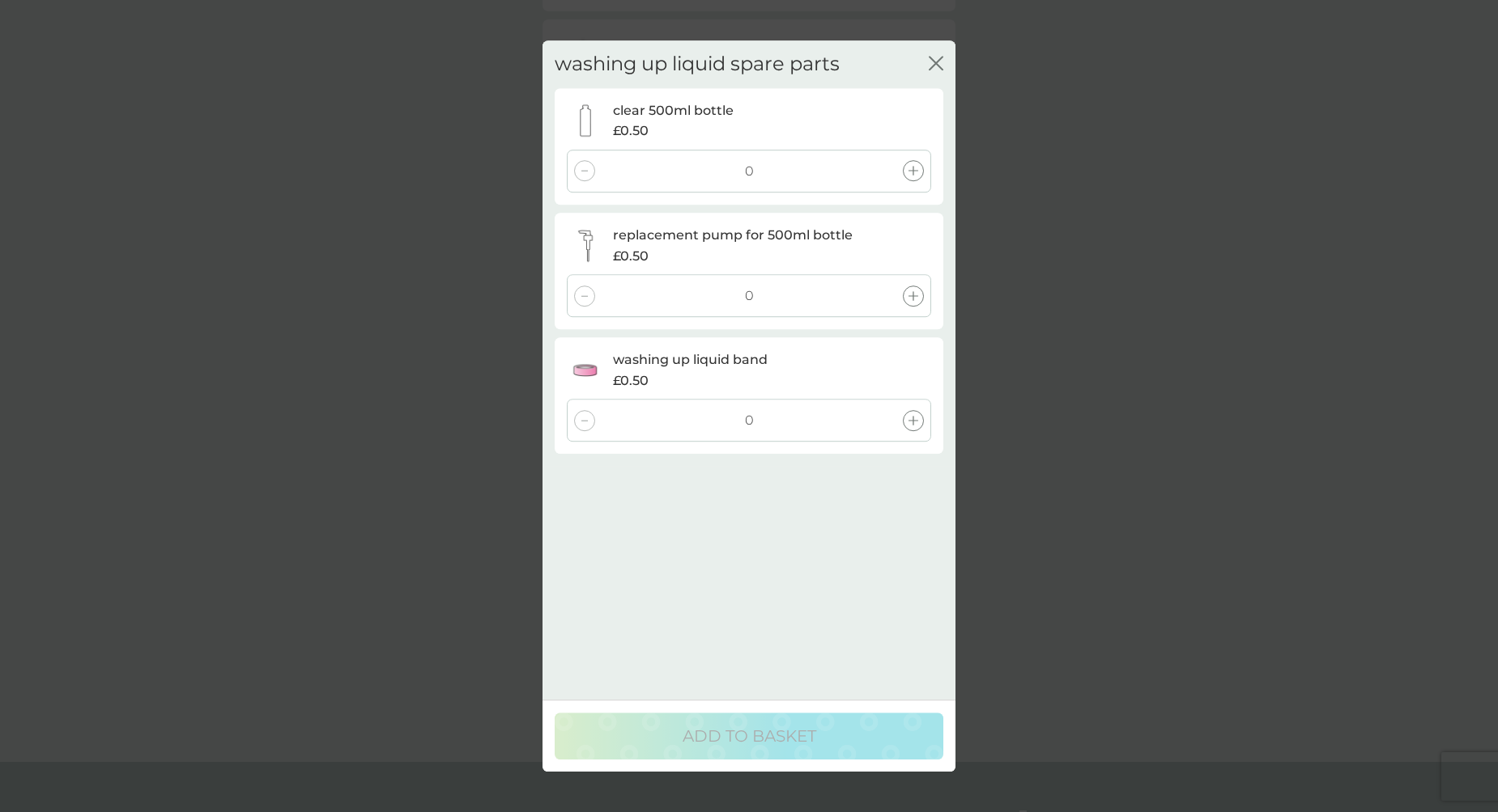
click at [909, 417] on icon at bounding box center [913, 421] width 10 height 10
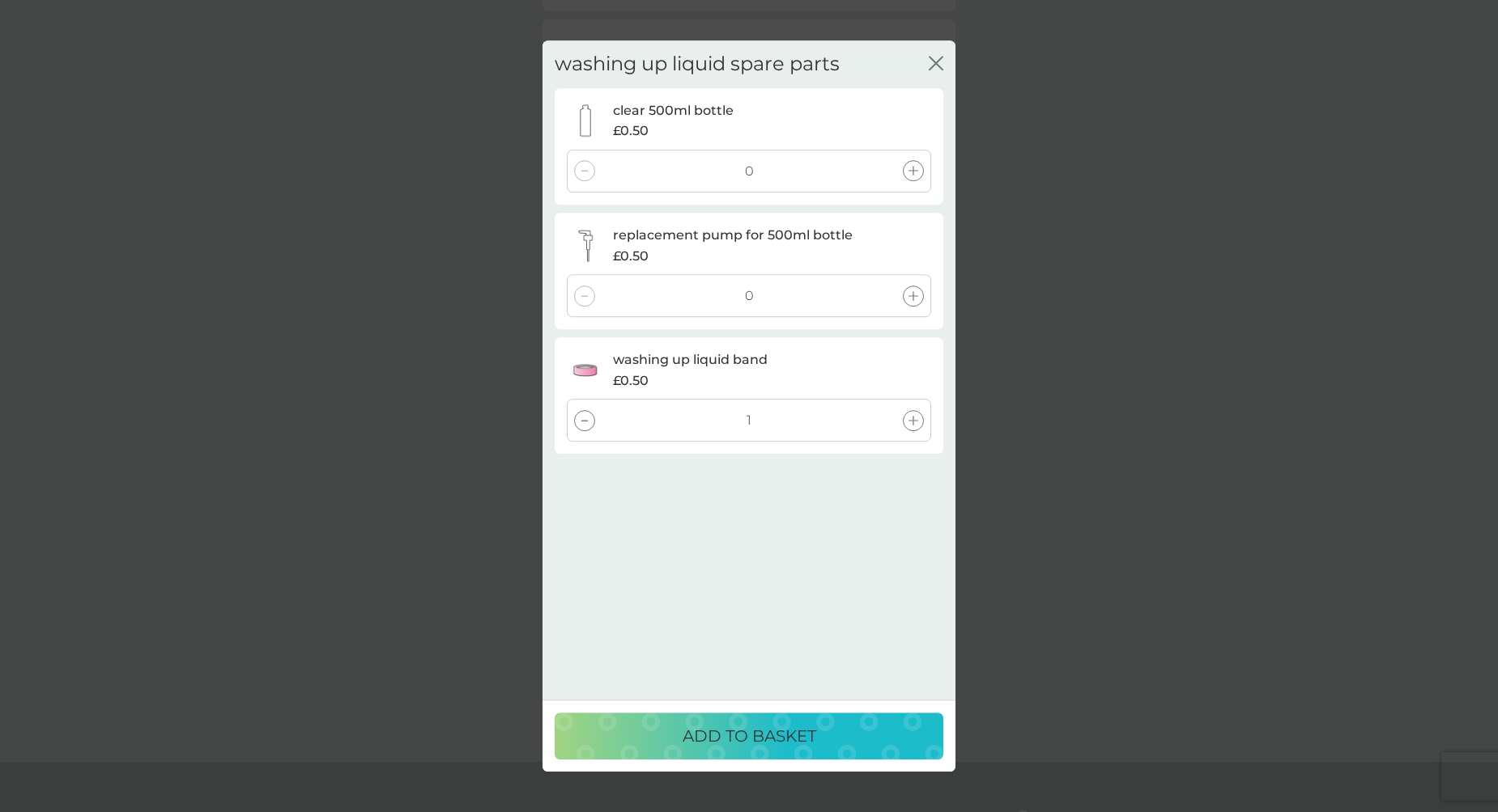
click at [828, 706] on div "ADD TO BASKET" at bounding box center [749, 736] width 413 height 72
click at [826, 733] on div "ADD TO BASKET" at bounding box center [749, 736] width 356 height 26
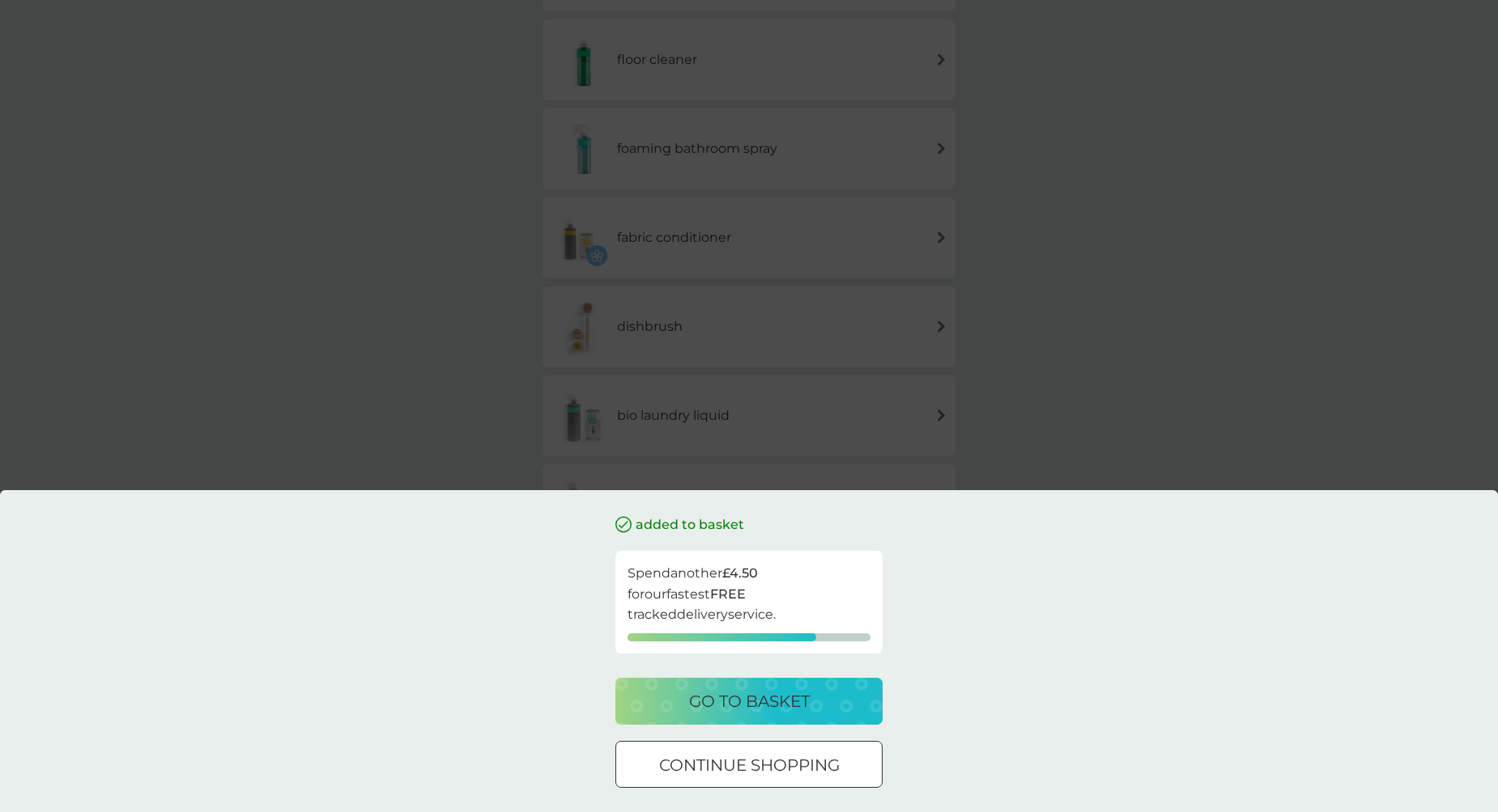
click at [792, 768] on p "continue shopping" at bounding box center [749, 766] width 180 height 26
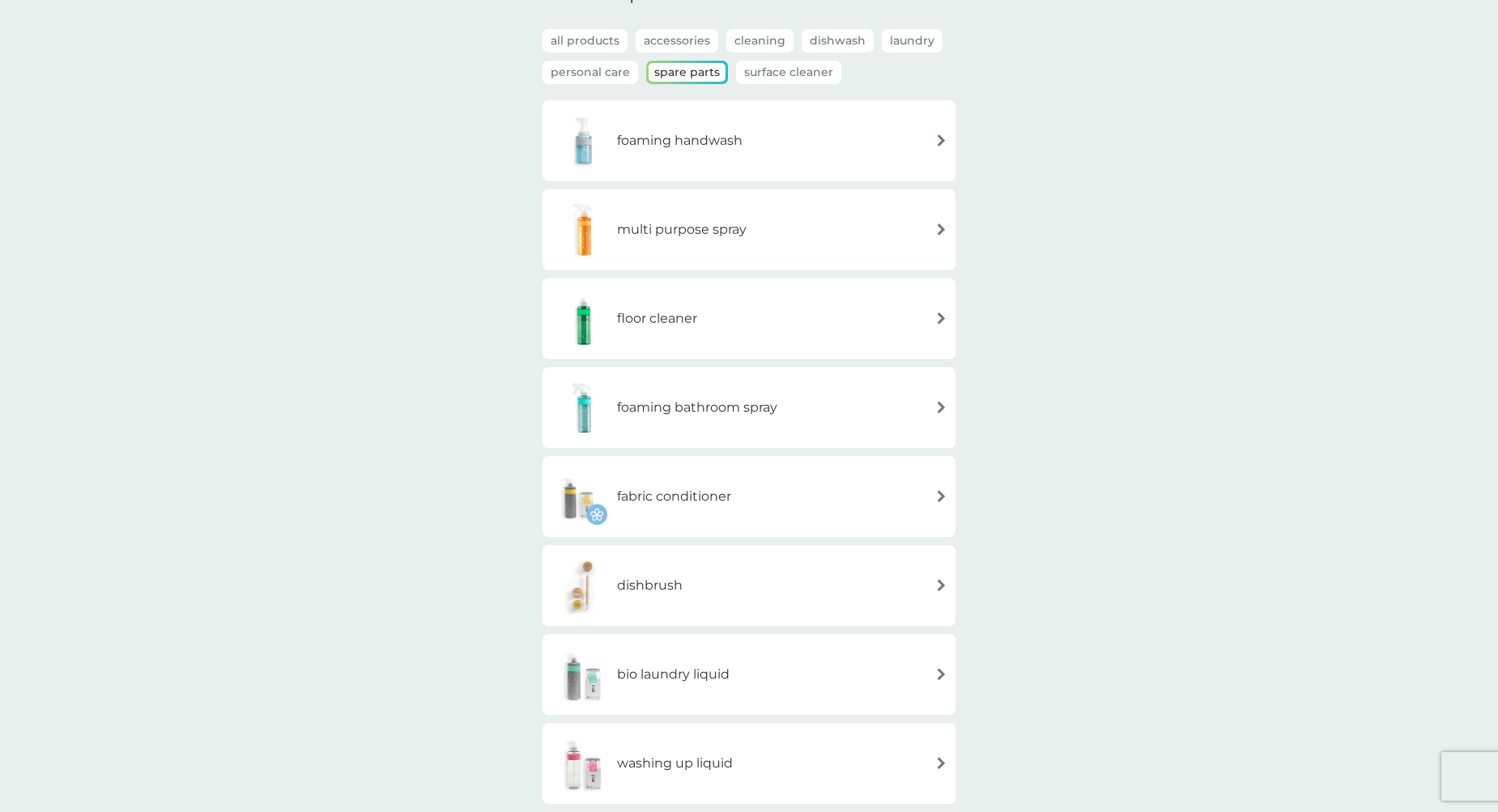
scroll to position [0, 0]
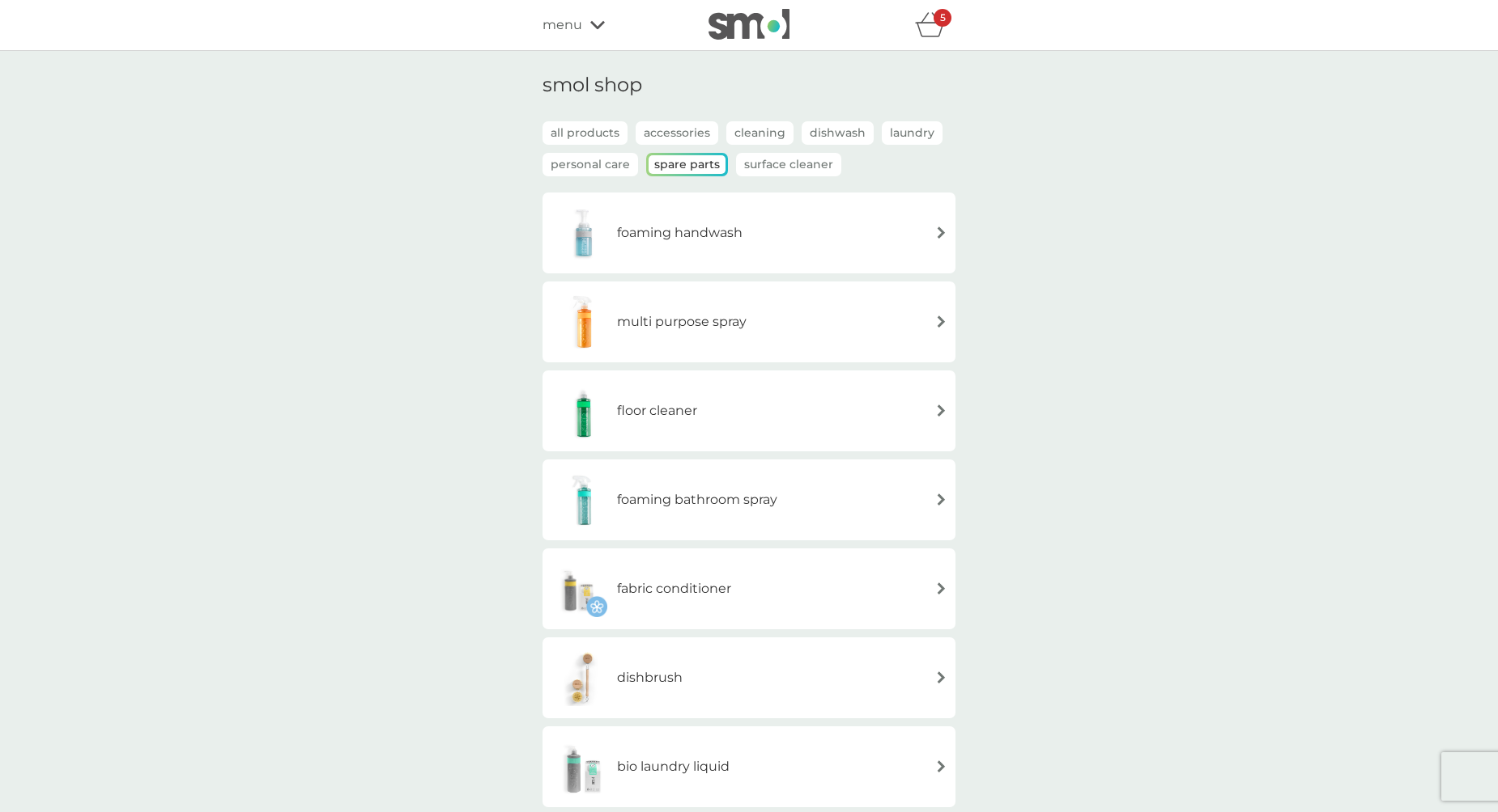
click at [931, 17] on icon "basket" at bounding box center [931, 25] width 31 height 25
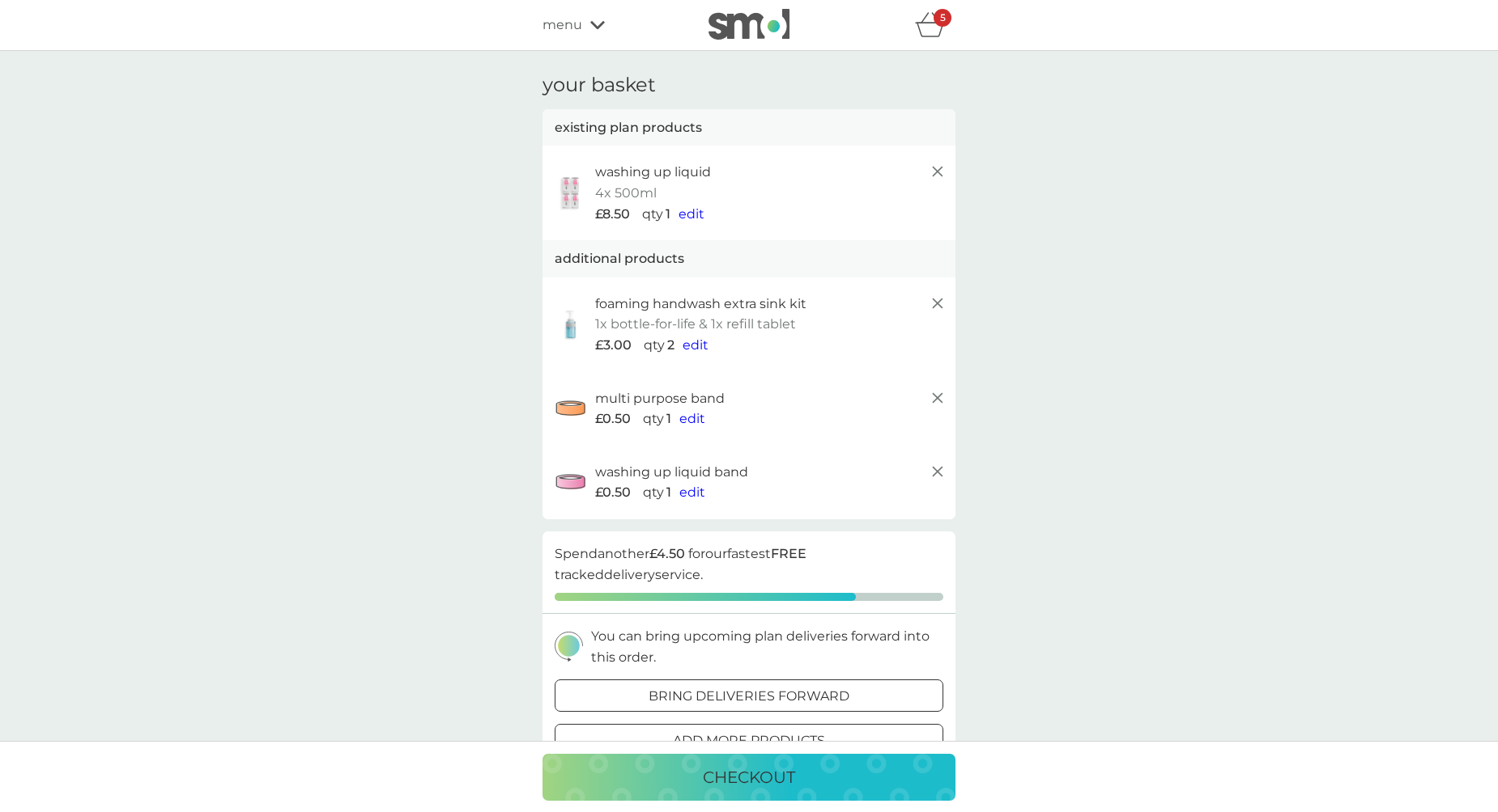
click at [578, 16] on span "menu" at bounding box center [562, 25] width 40 height 21
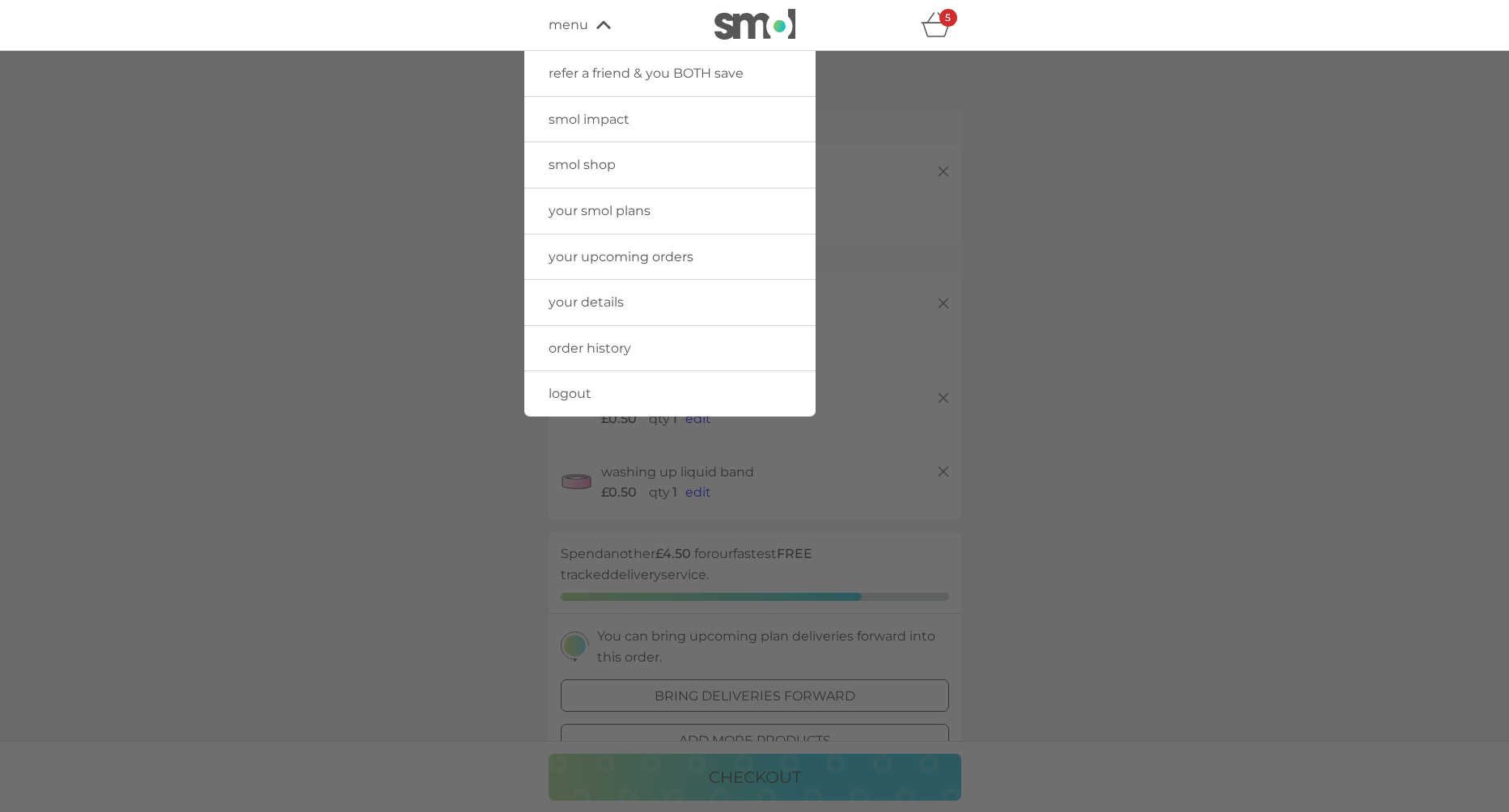
click at [1062, 131] on div at bounding box center [754, 457] width 1509 height 812
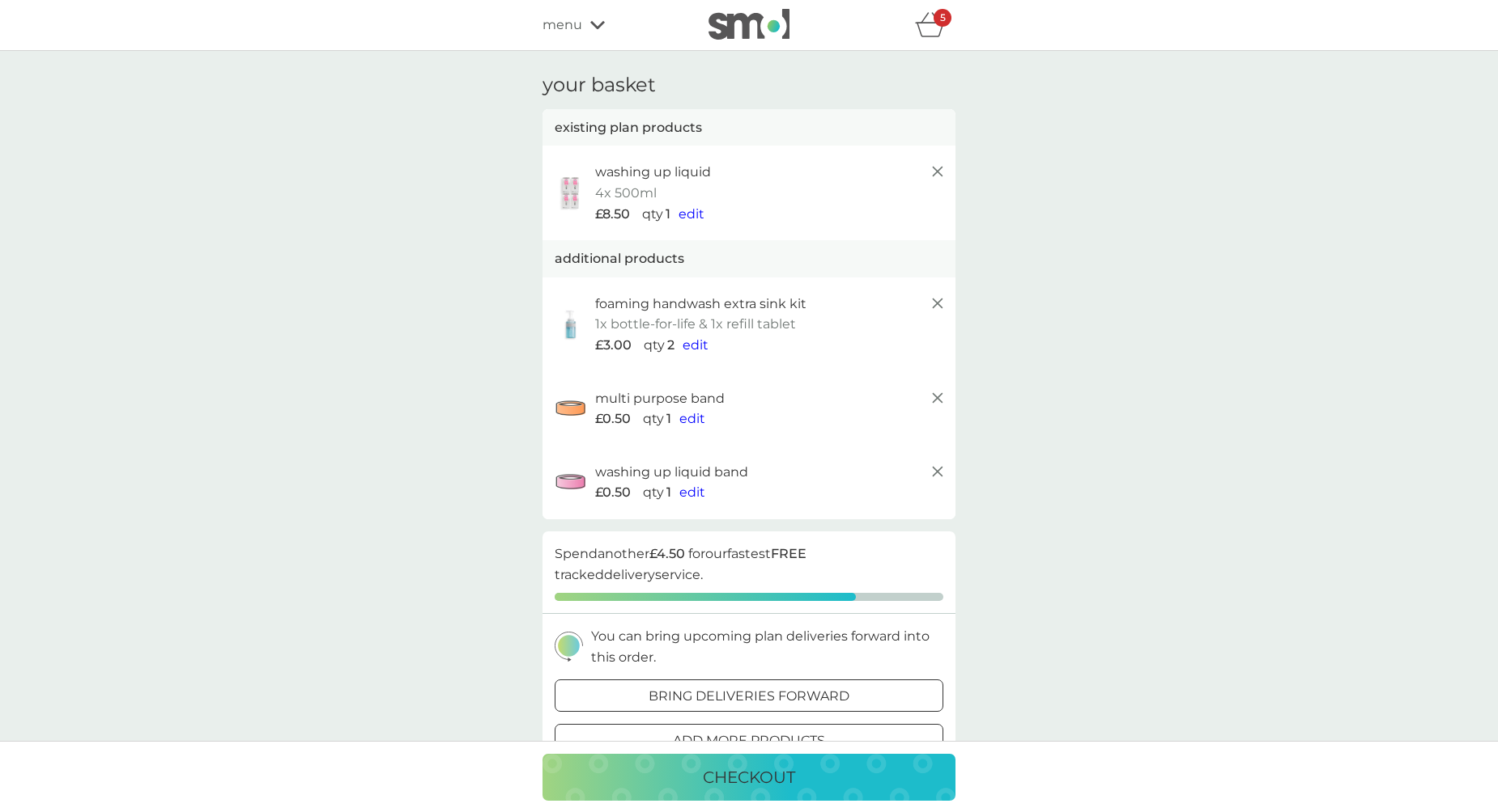
scroll to position [739, 0]
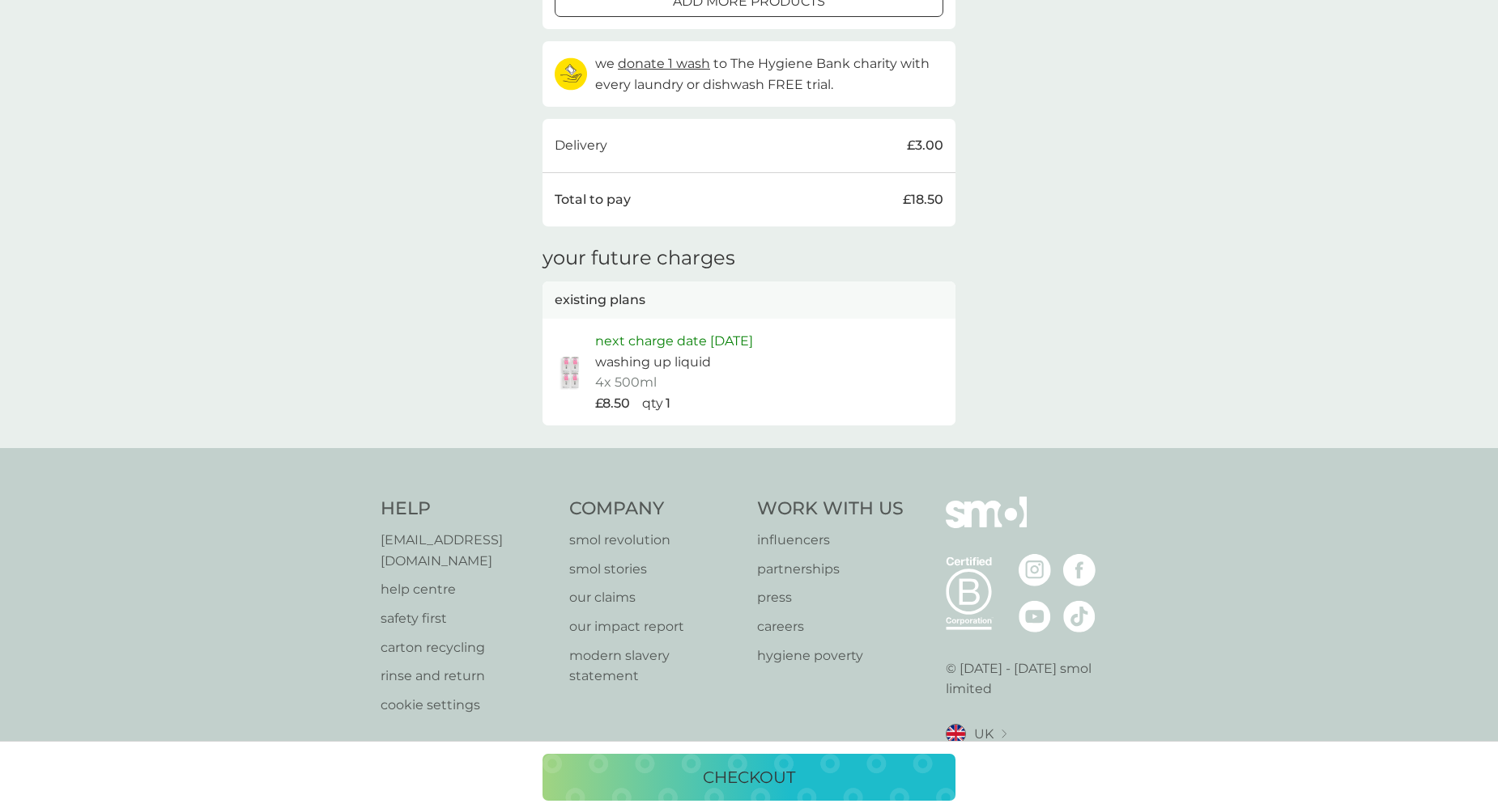
click at [768, 12] on p "add more products" at bounding box center [749, 2] width 152 height 21
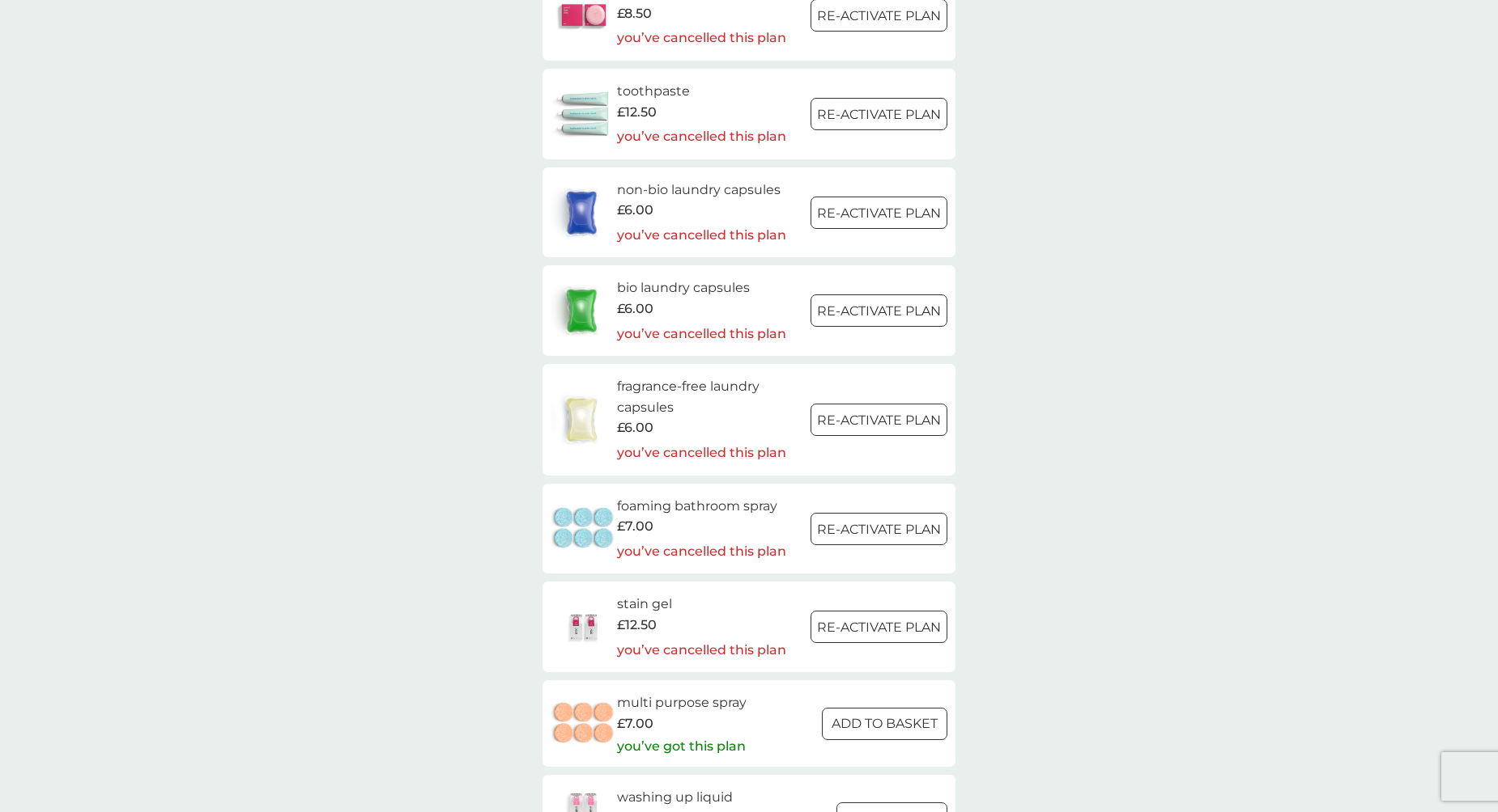
scroll to position [1964, 0]
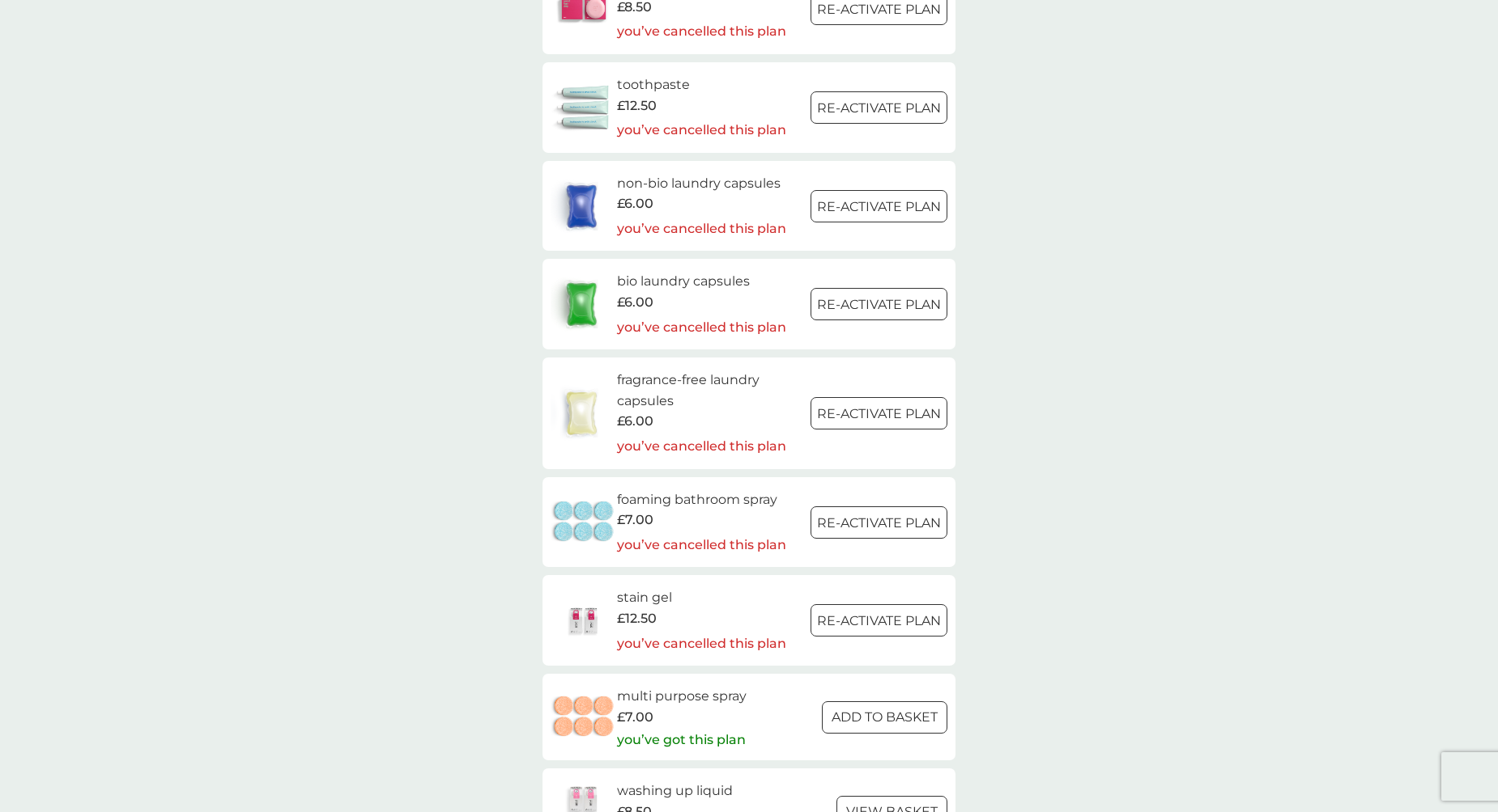
click at [597, 521] on img at bounding box center [584, 523] width 67 height 57
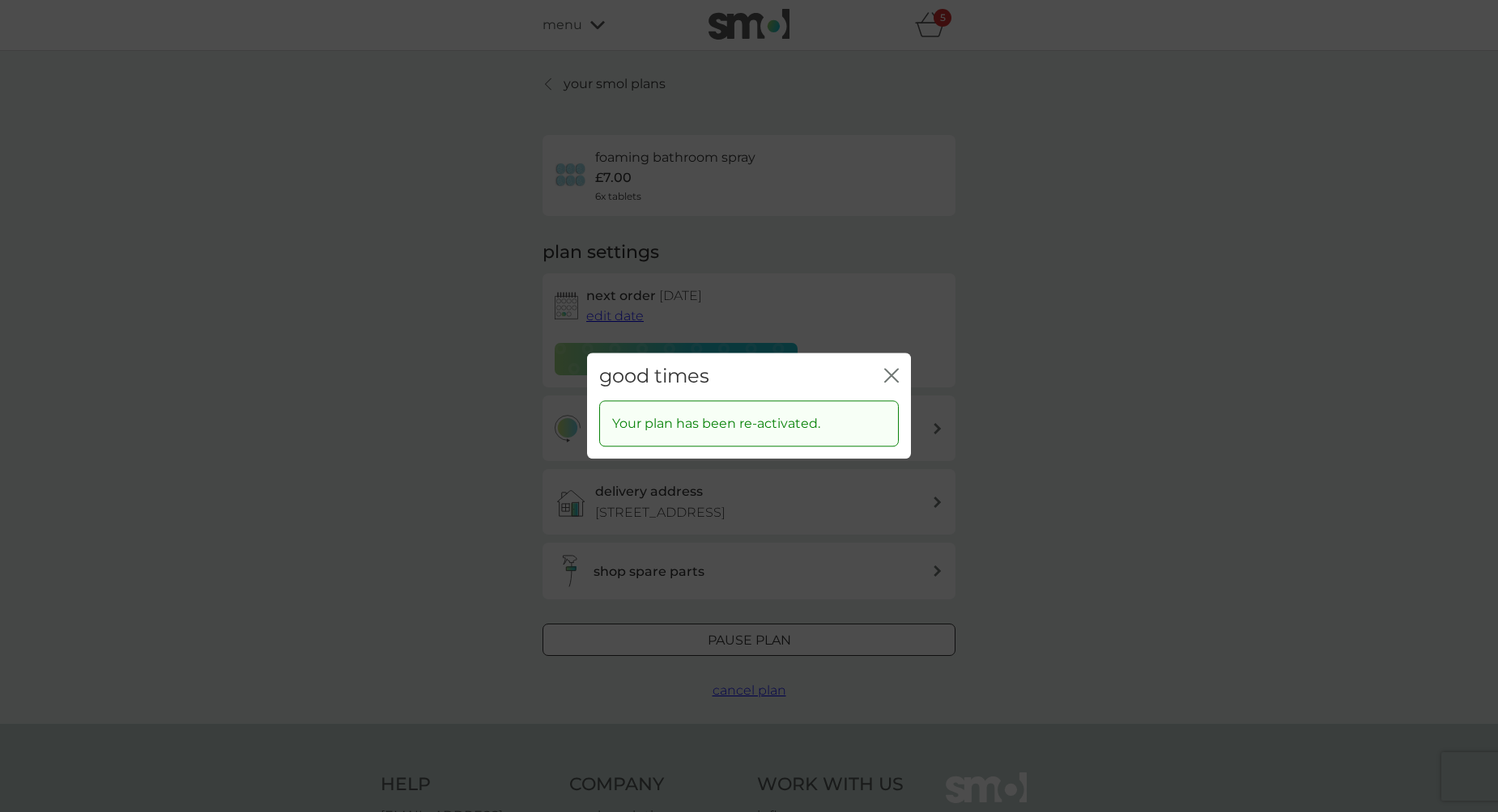
click at [893, 375] on icon "close" at bounding box center [894, 375] width 7 height 13
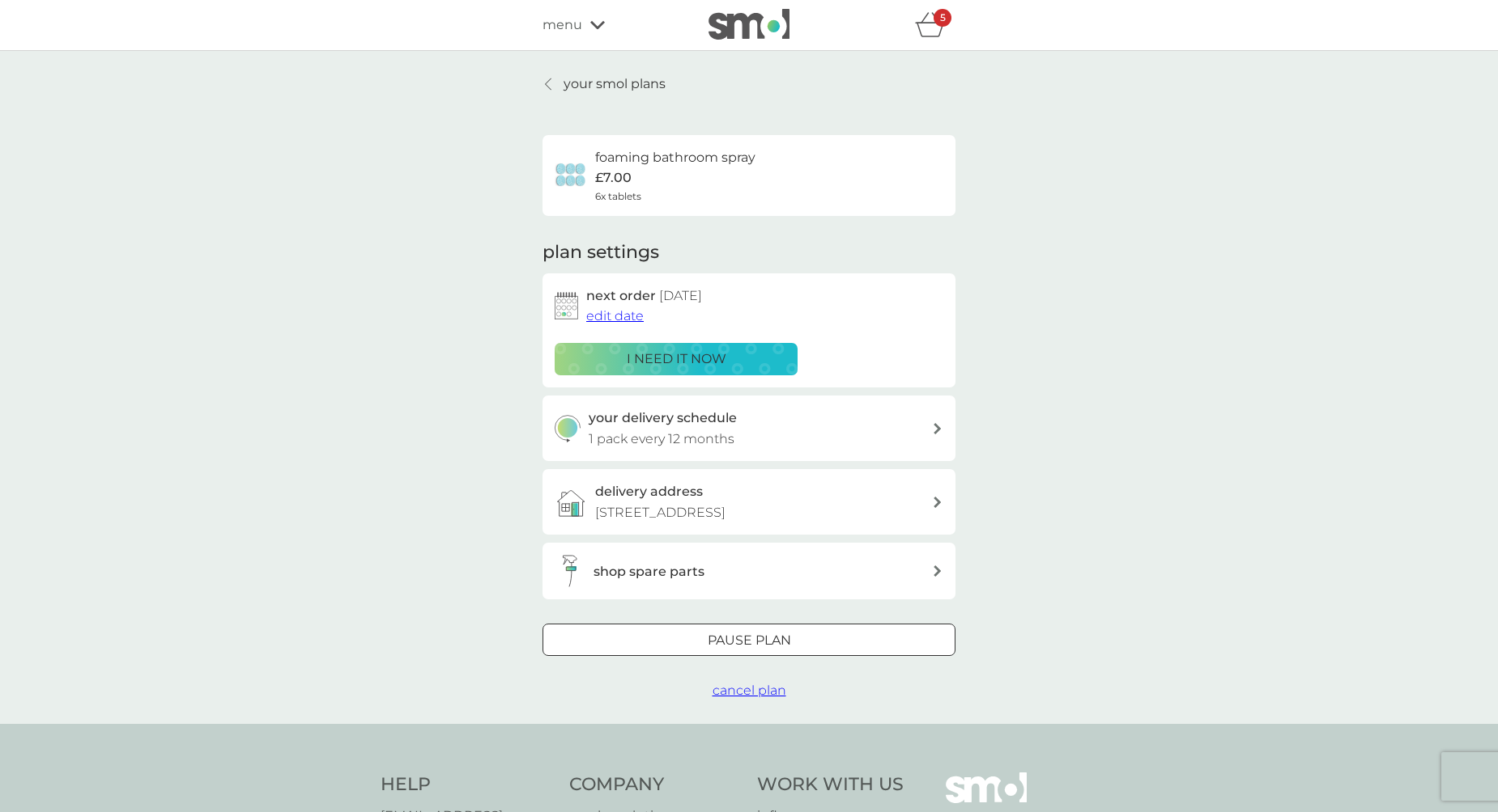
click at [620, 94] on p "your smol plans" at bounding box center [614, 84] width 102 height 21
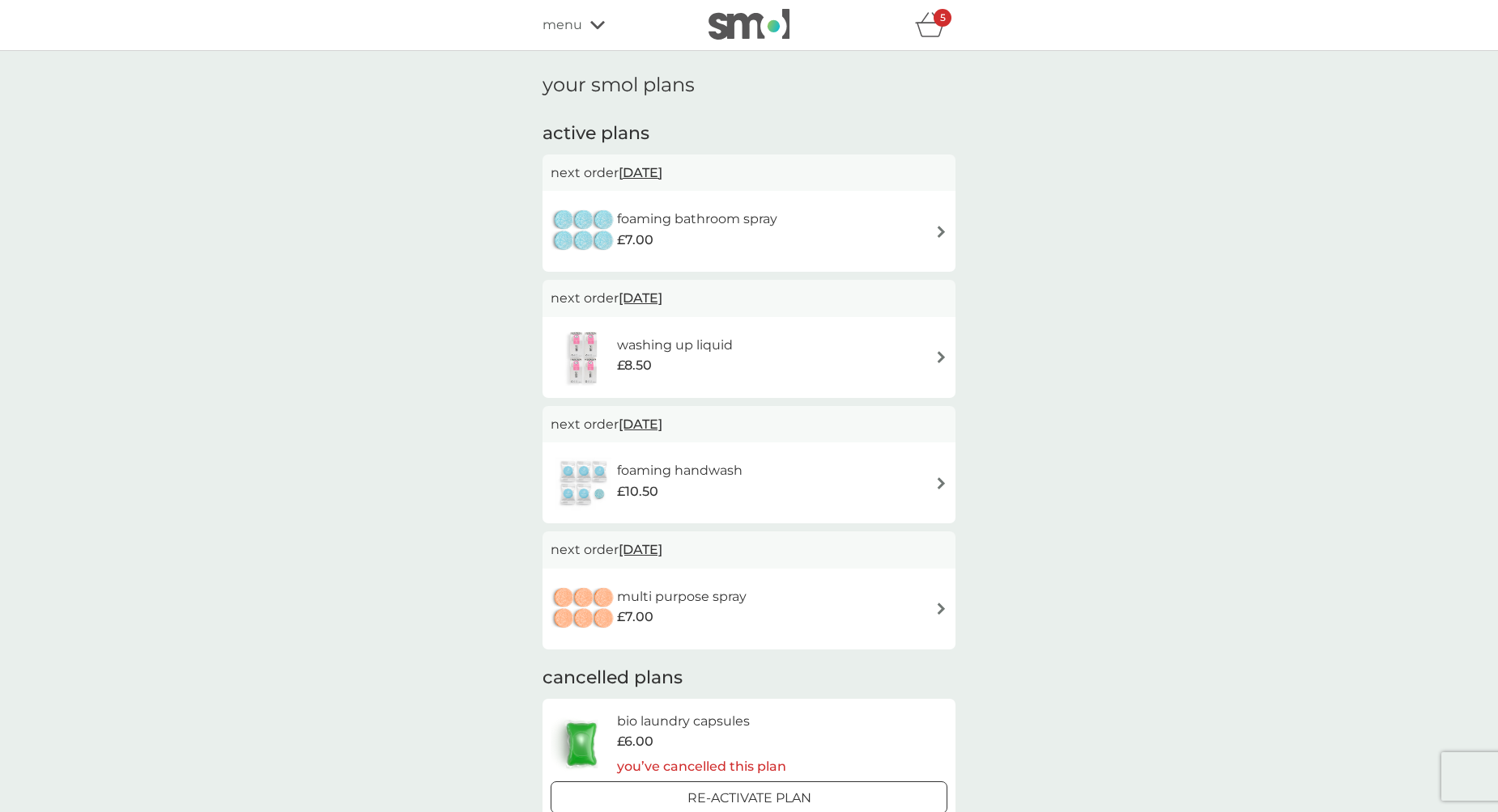
click at [577, 29] on span "menu" at bounding box center [562, 25] width 40 height 21
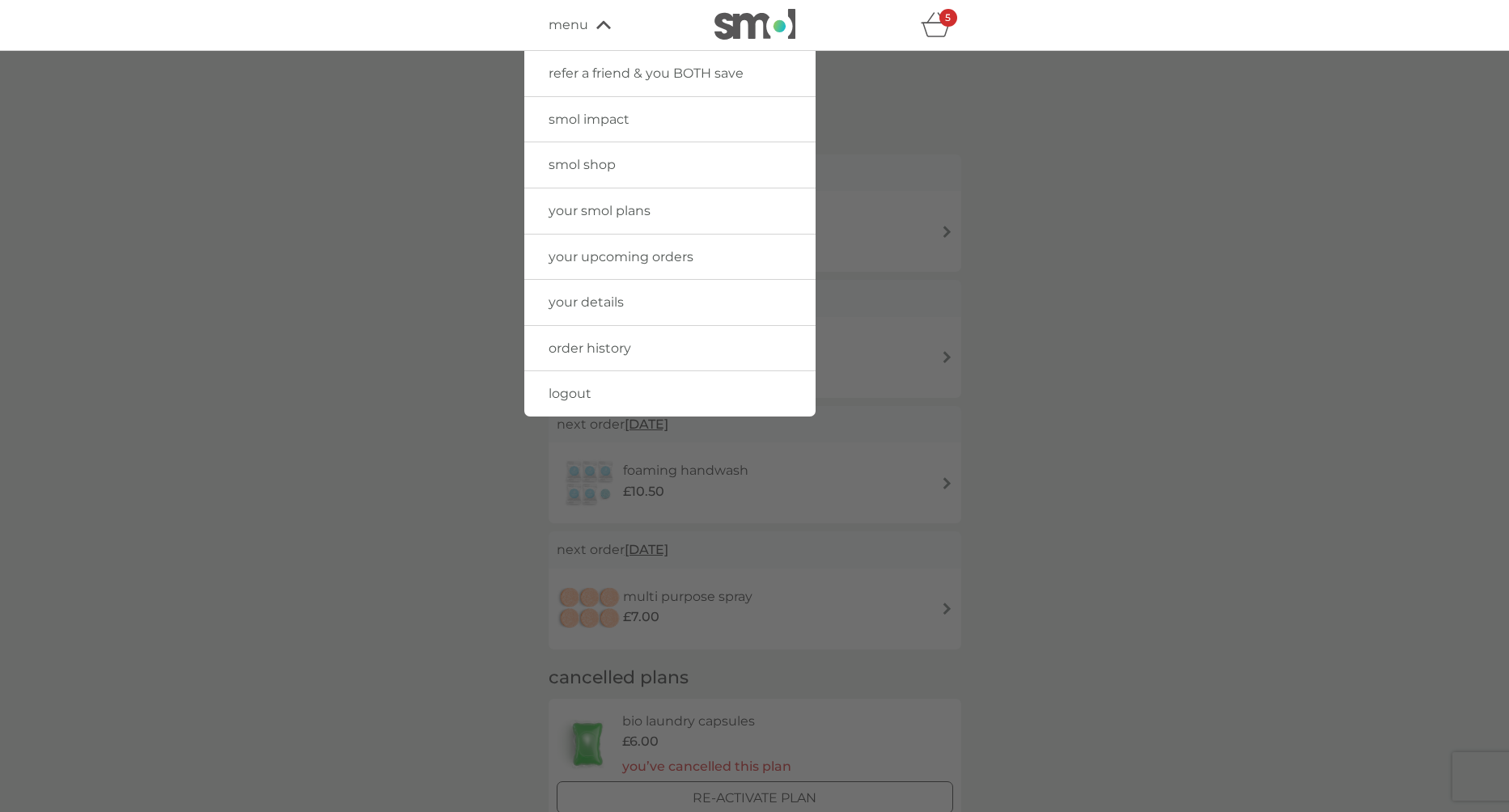
click at [611, 161] on span "smol shop" at bounding box center [582, 165] width 67 height 15
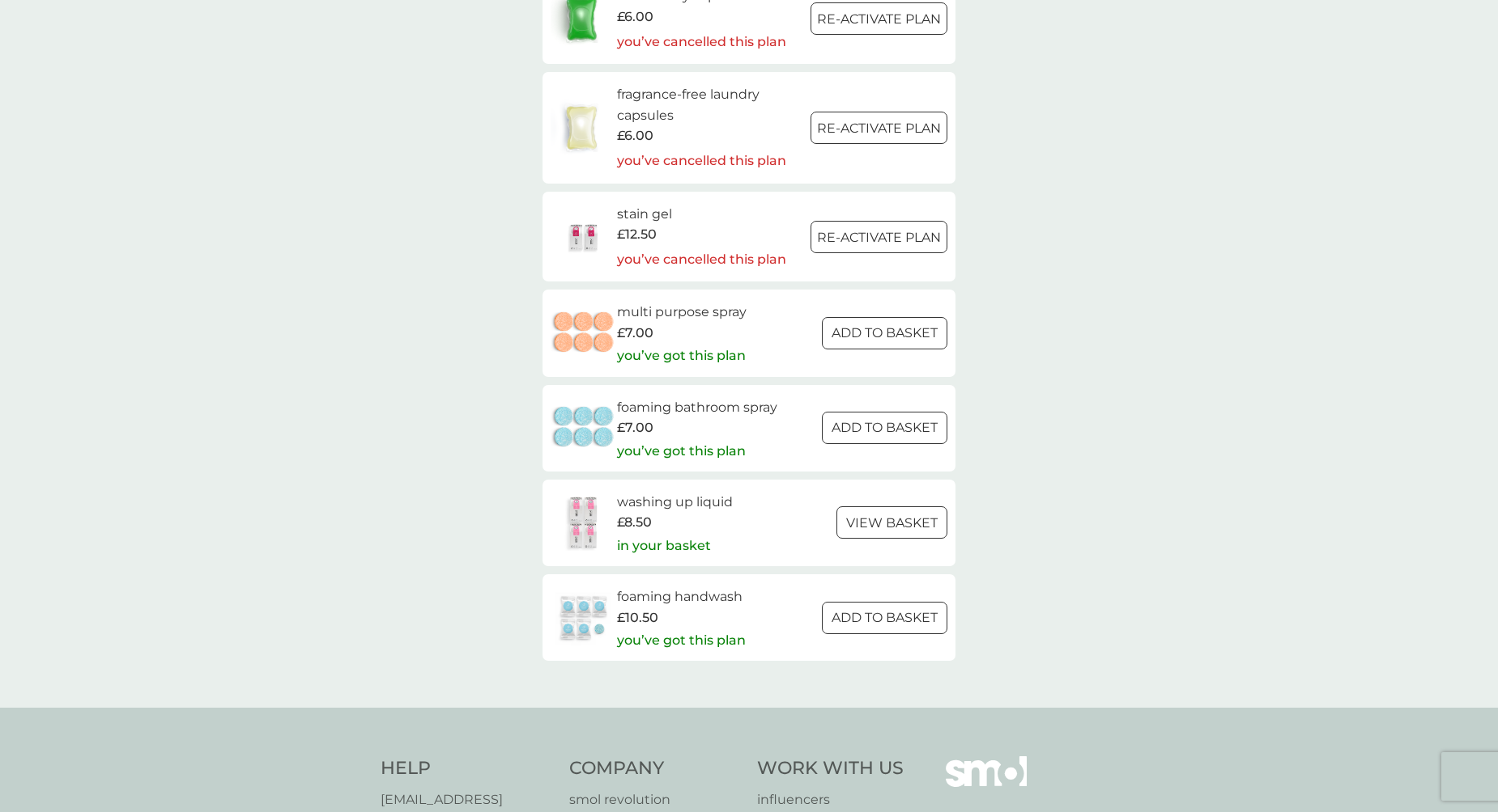
scroll to position [2242, 0]
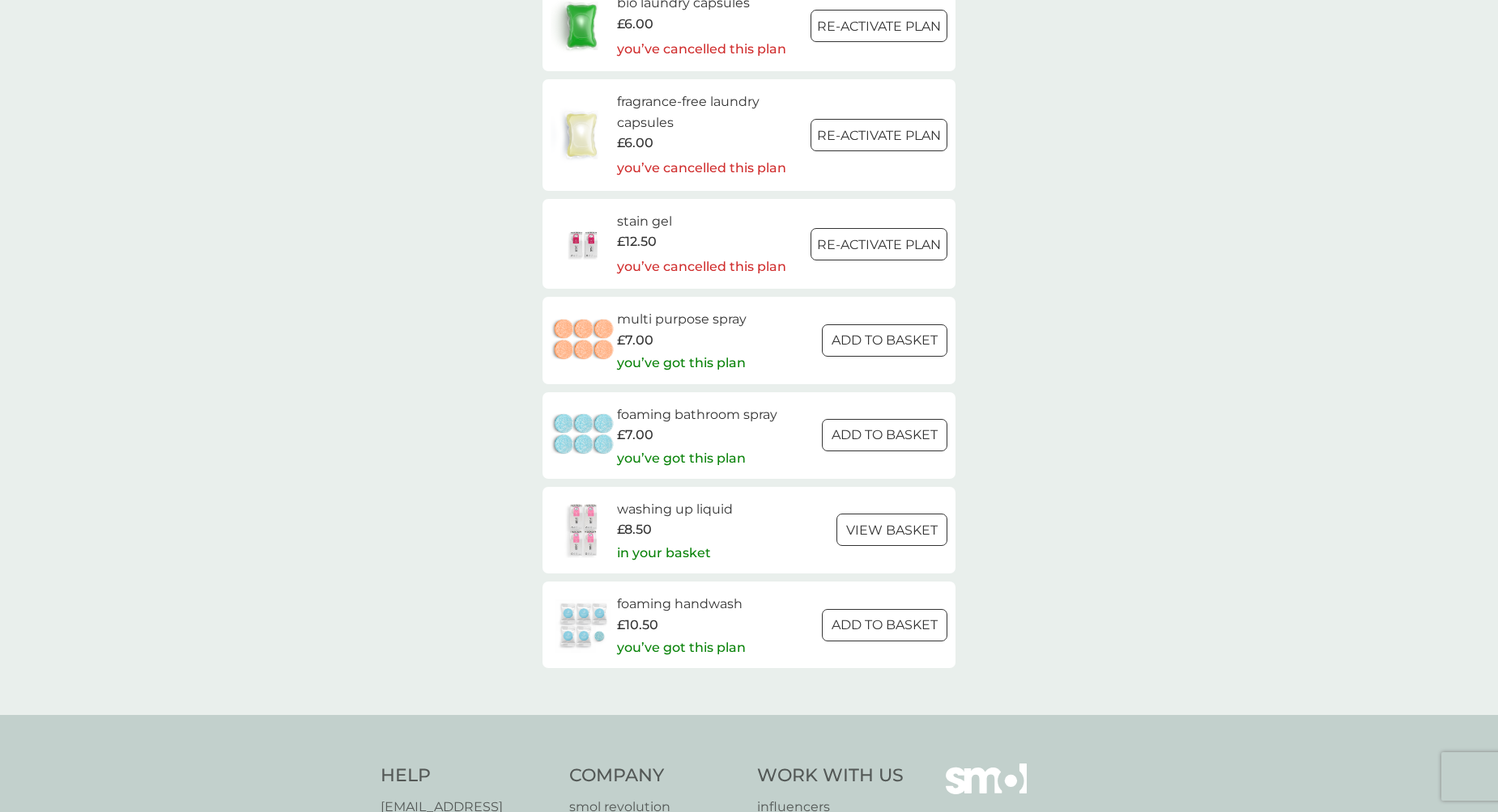
click at [920, 439] on p "ADD TO BASKET" at bounding box center [885, 436] width 107 height 21
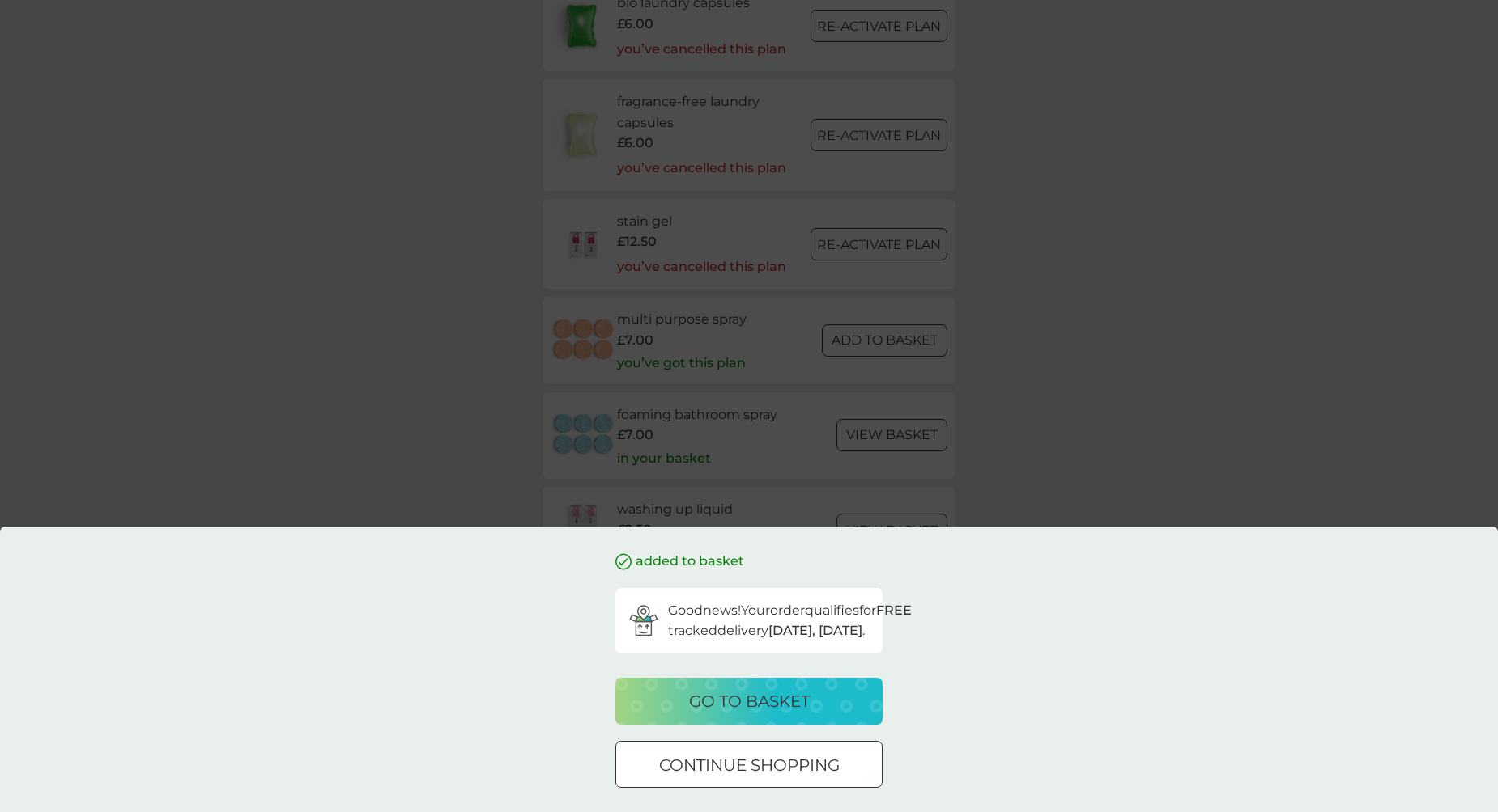
click at [813, 765] on p "continue shopping" at bounding box center [749, 766] width 180 height 26
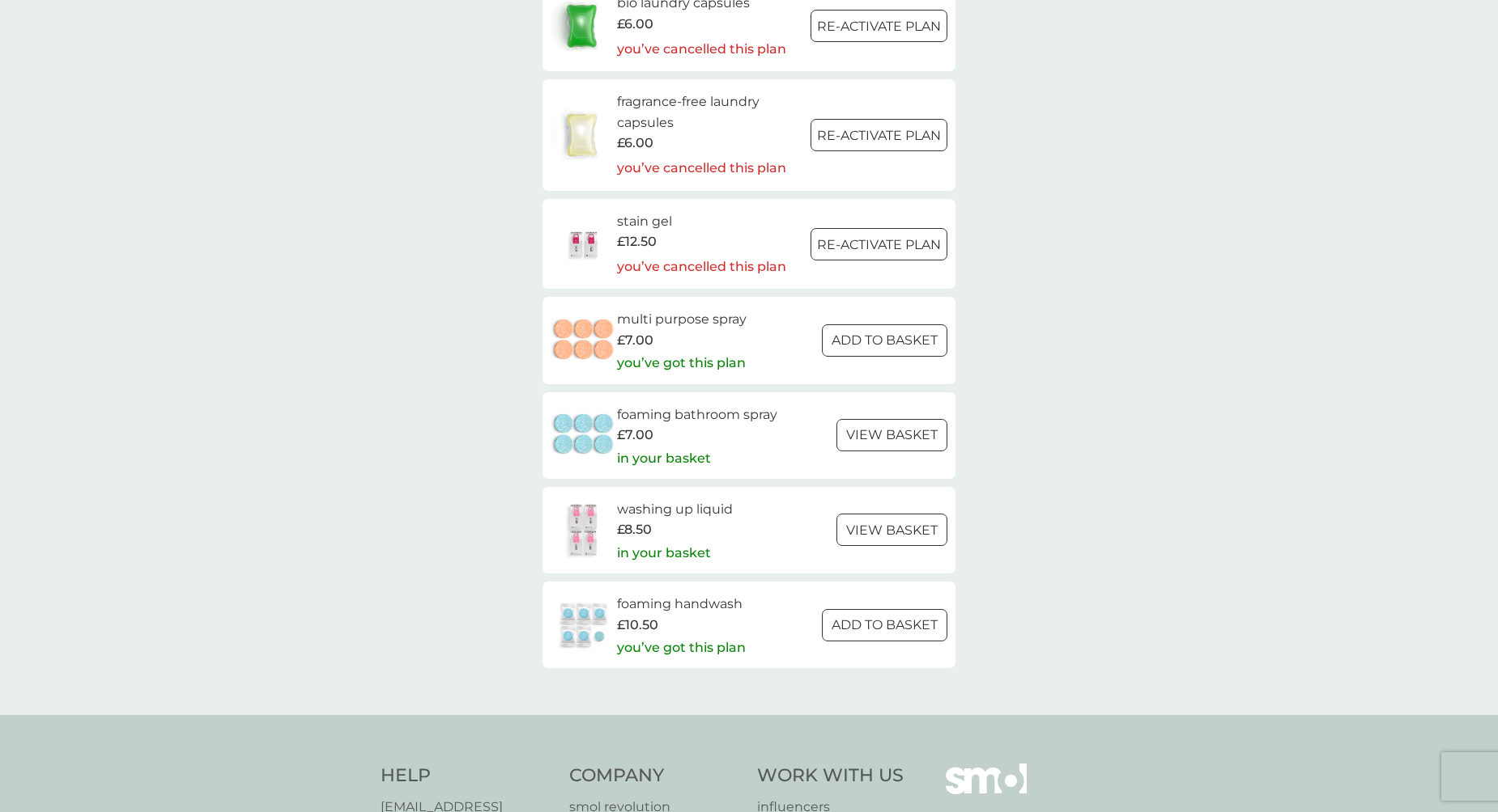
click at [714, 417] on h6 "foaming bathroom spray" at bounding box center [697, 415] width 161 height 21
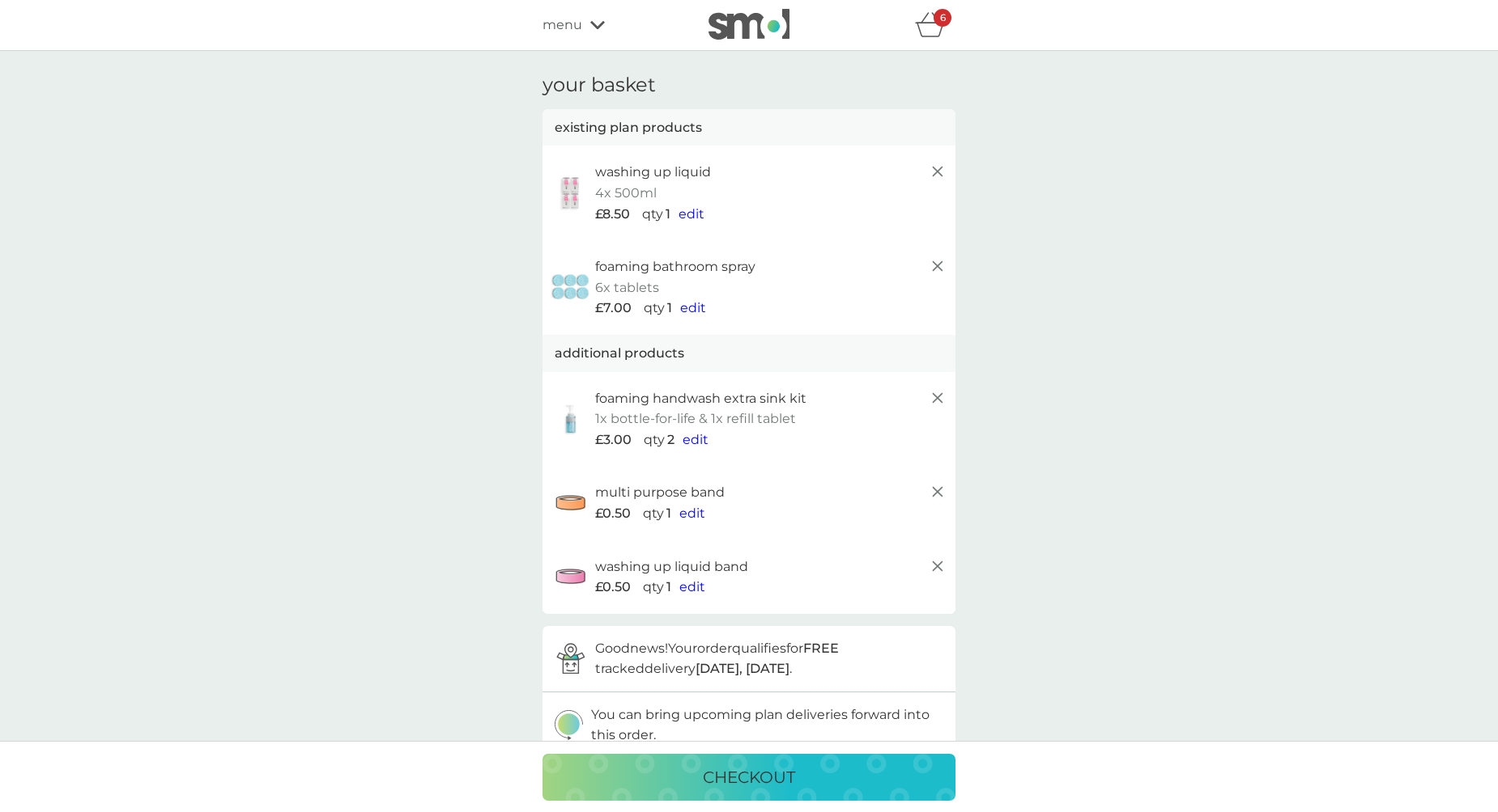
click at [690, 304] on span "edit" at bounding box center [692, 308] width 26 height 15
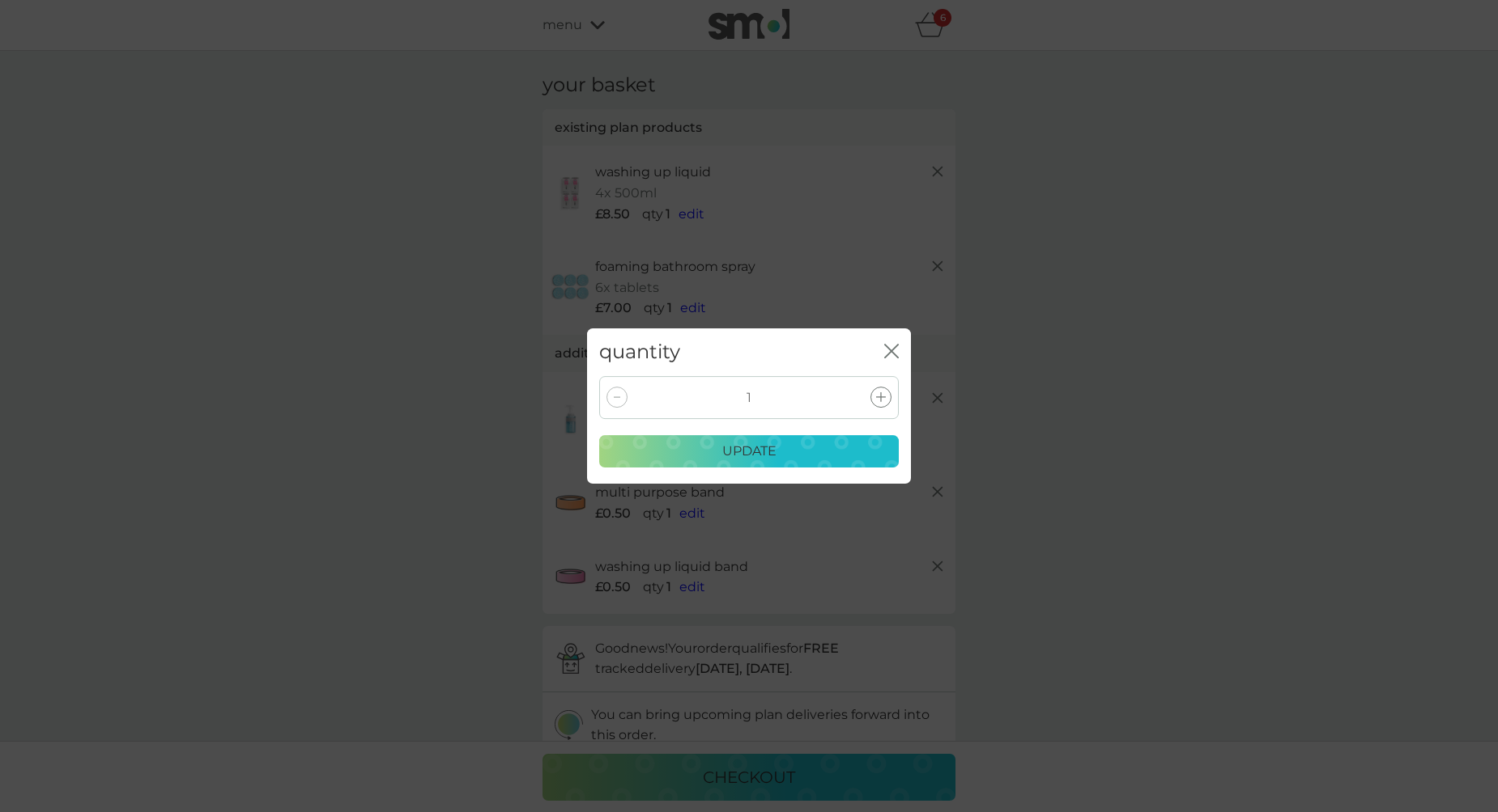
click at [877, 396] on icon at bounding box center [881, 397] width 10 height 10
click at [815, 466] on button "update" at bounding box center [749, 451] width 299 height 32
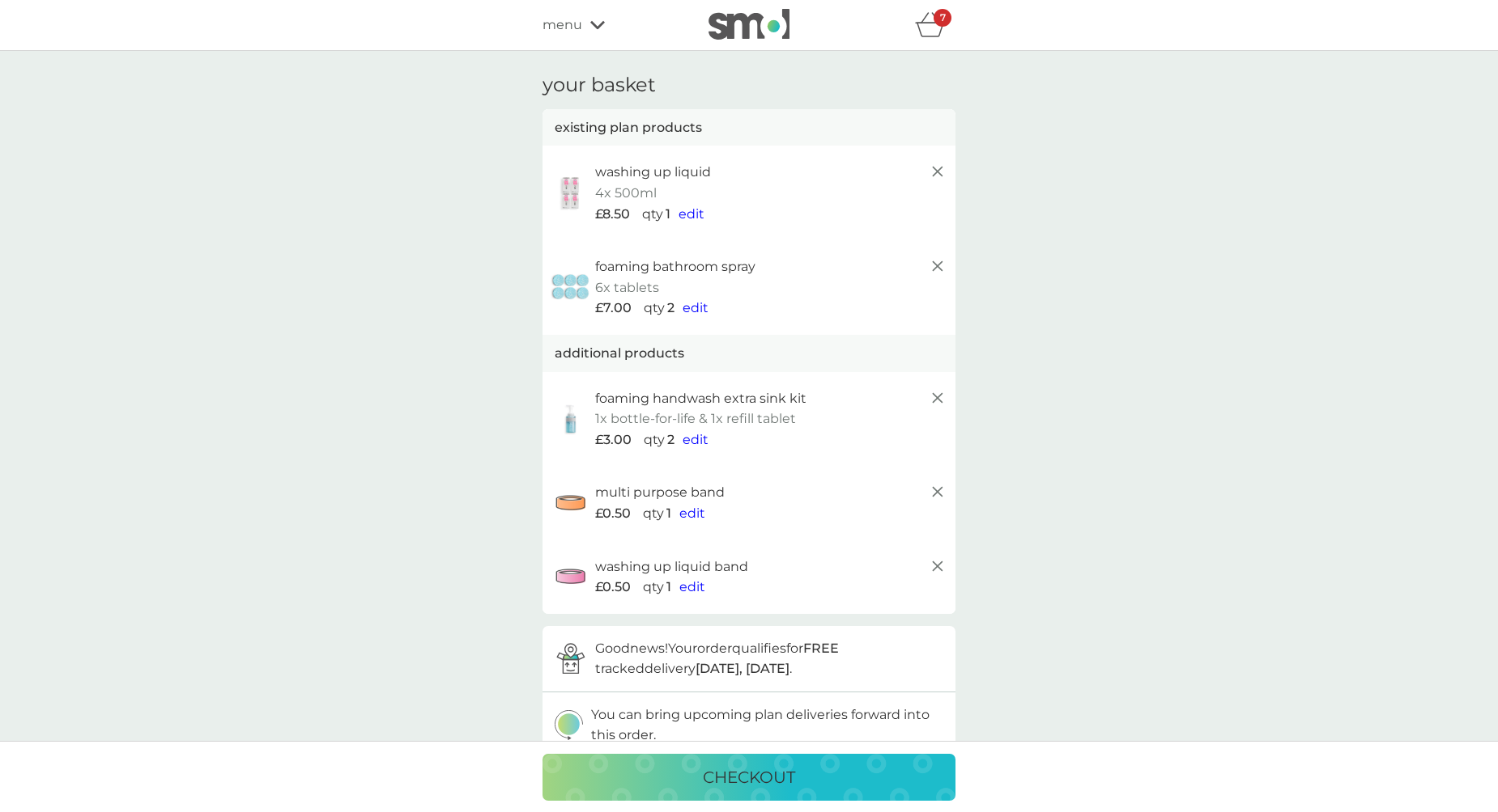
click at [936, 19] on div "7" at bounding box center [942, 17] width 17 height 17
click at [836, 778] on div "checkout" at bounding box center [749, 777] width 381 height 26
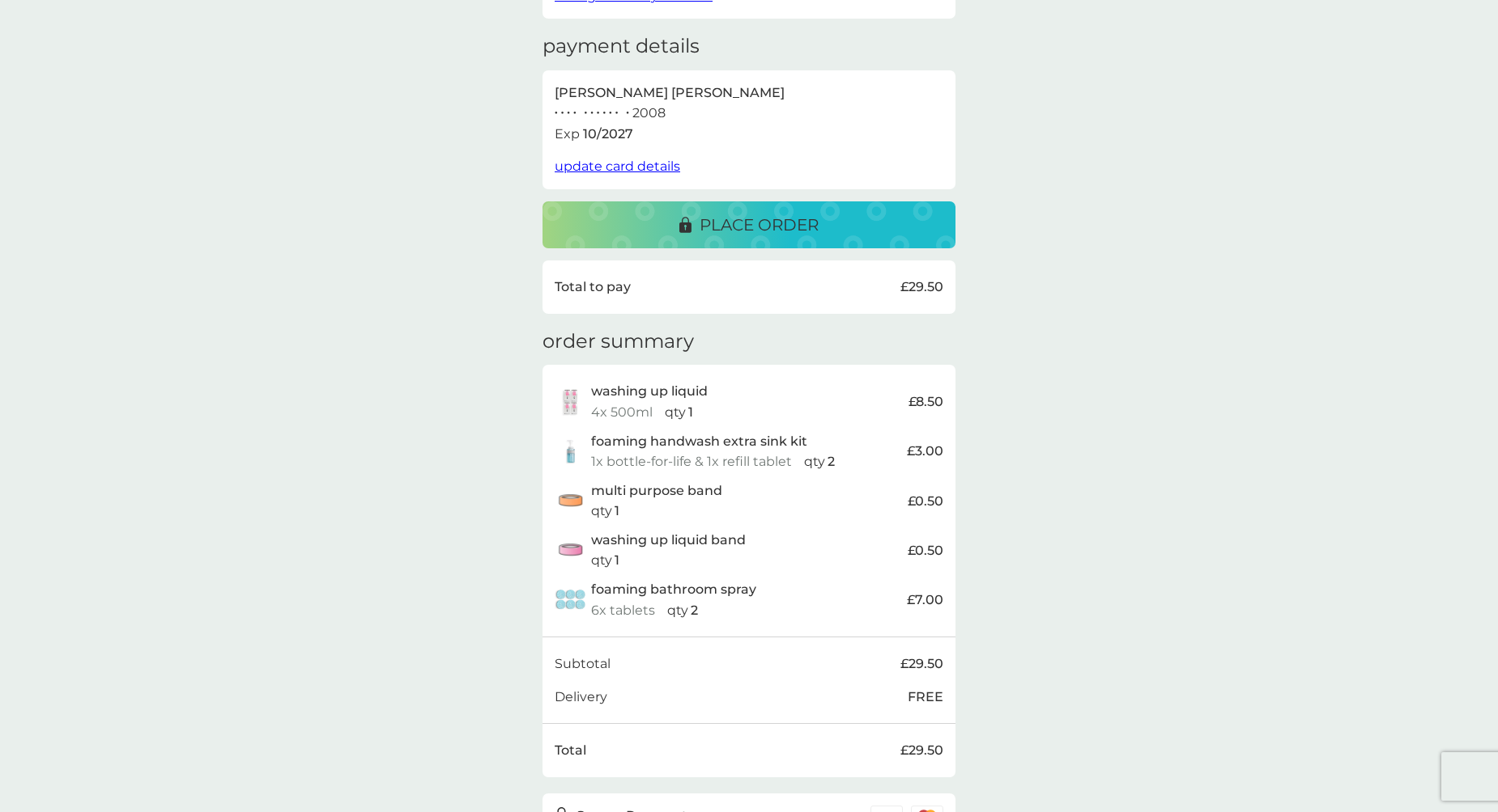
scroll to position [228, 0]
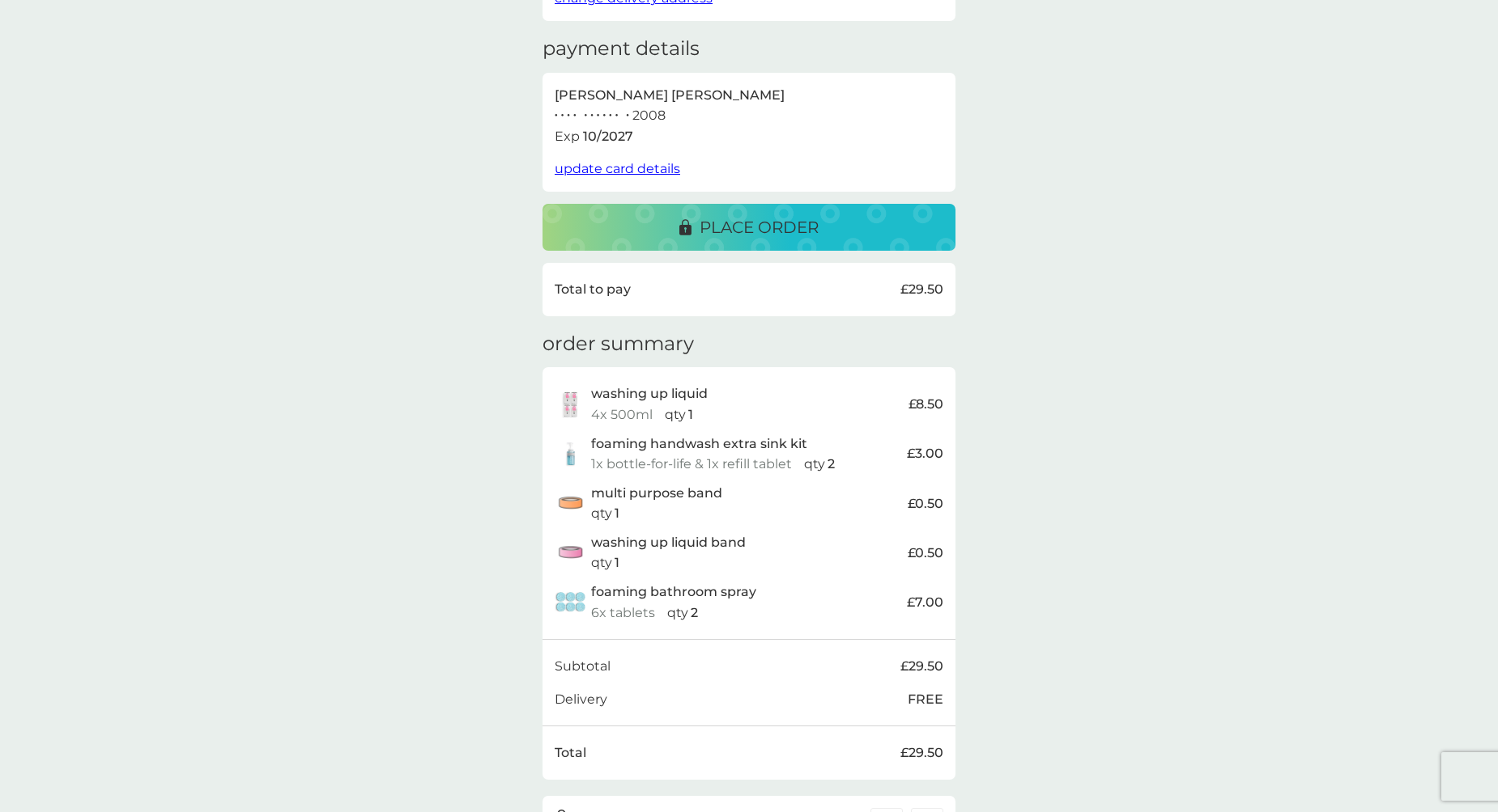
click at [807, 229] on p "place order" at bounding box center [758, 227] width 119 height 26
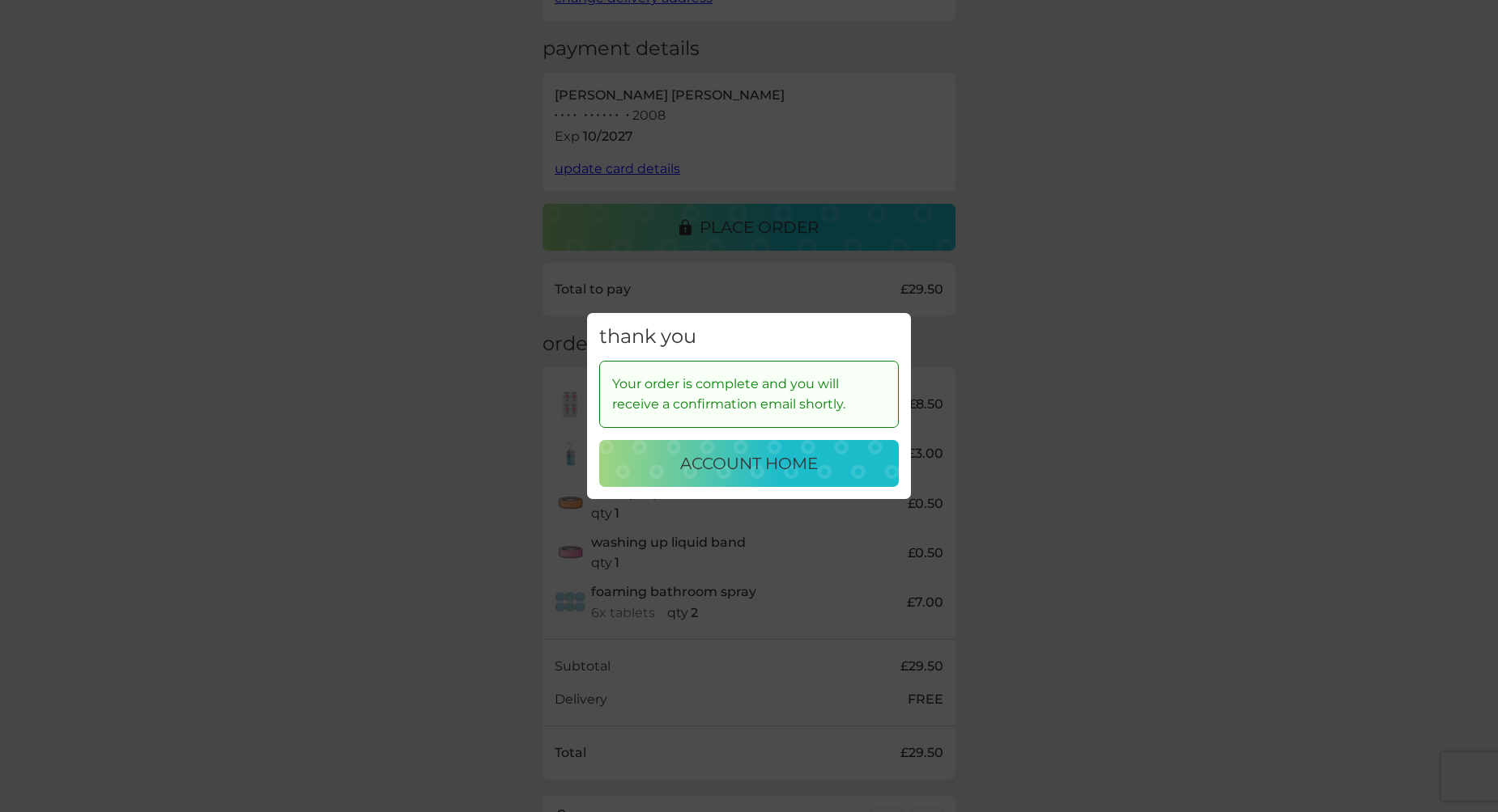
click at [782, 467] on p "account home" at bounding box center [749, 464] width 138 height 26
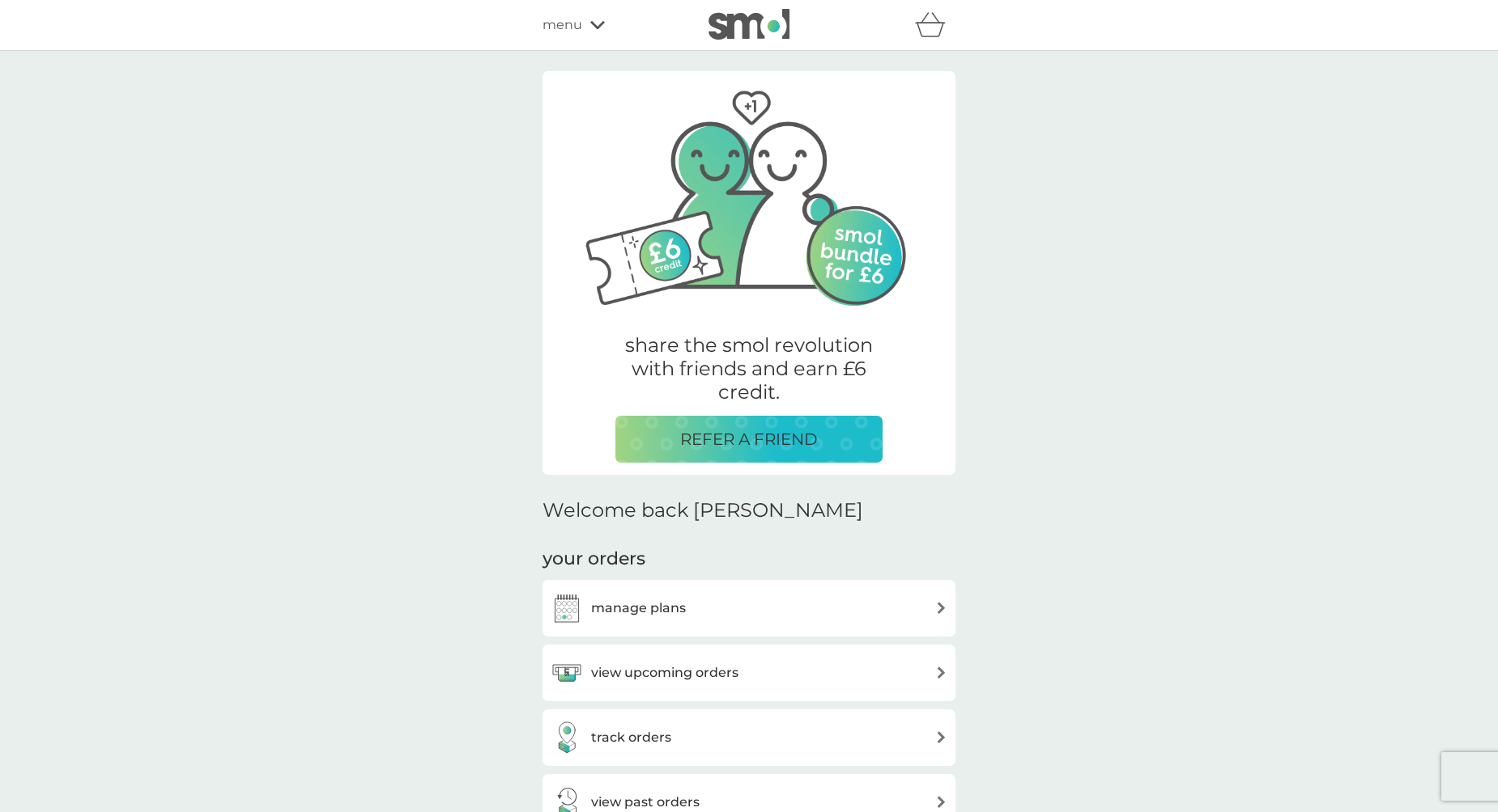
click at [567, 23] on span "menu" at bounding box center [562, 25] width 40 height 21
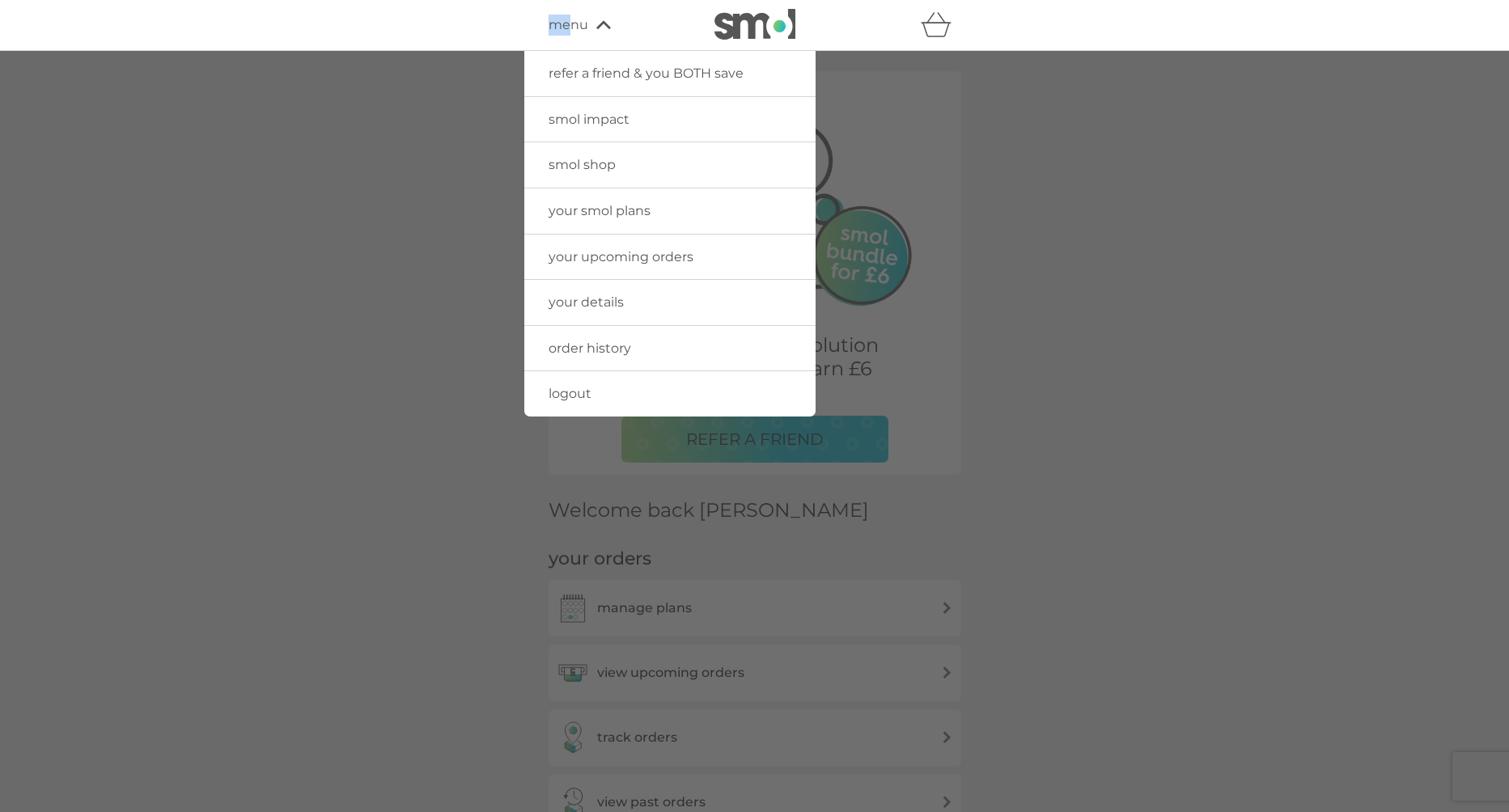
drag, startPoint x: 581, startPoint y: 23, endPoint x: 549, endPoint y: 27, distance: 32.2
click at [549, 27] on span "menu" at bounding box center [568, 25] width 40 height 21
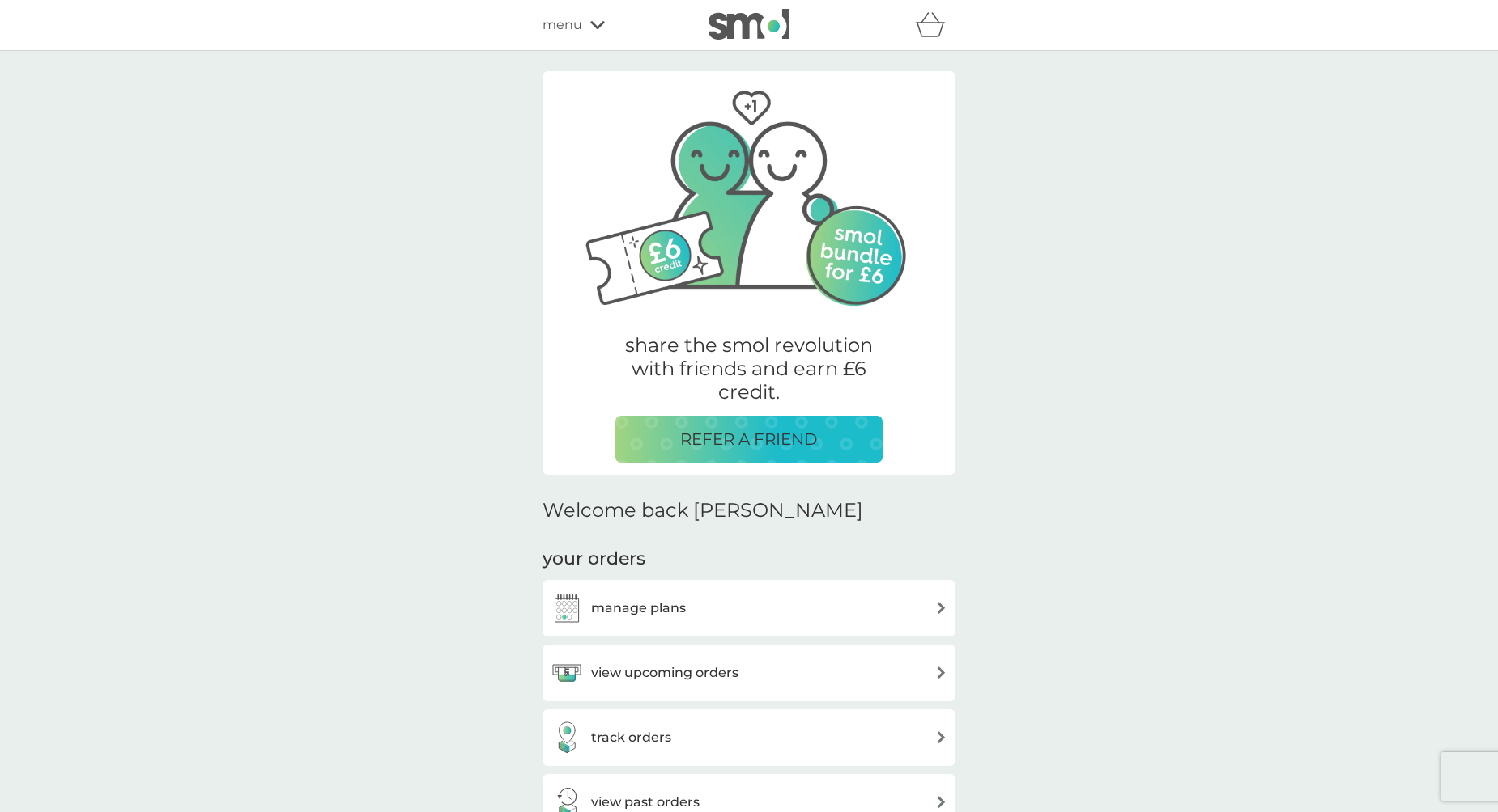
click at [561, 28] on span "menu" at bounding box center [562, 25] width 40 height 21
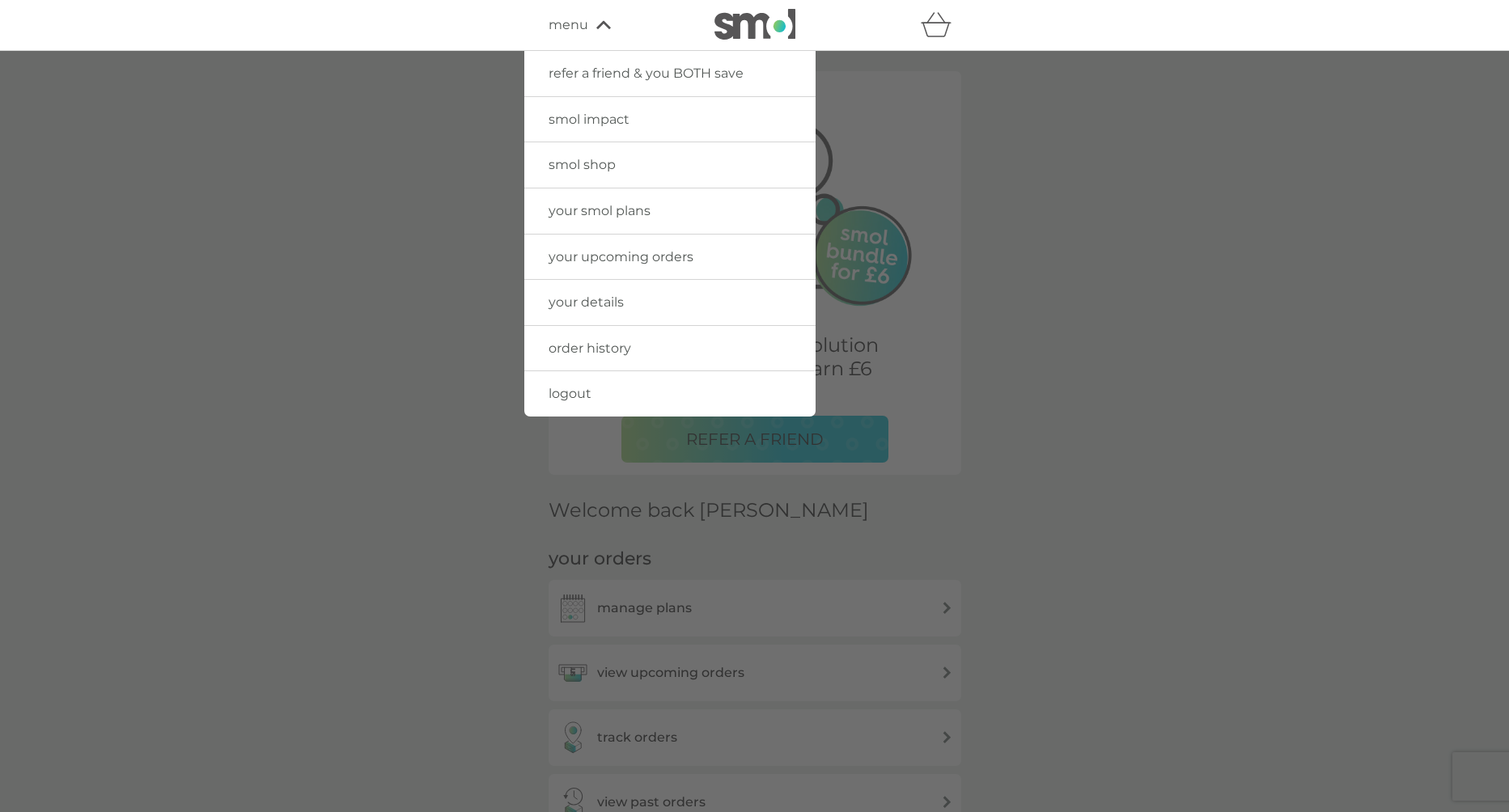
click at [560, 28] on span "menu" at bounding box center [568, 25] width 40 height 21
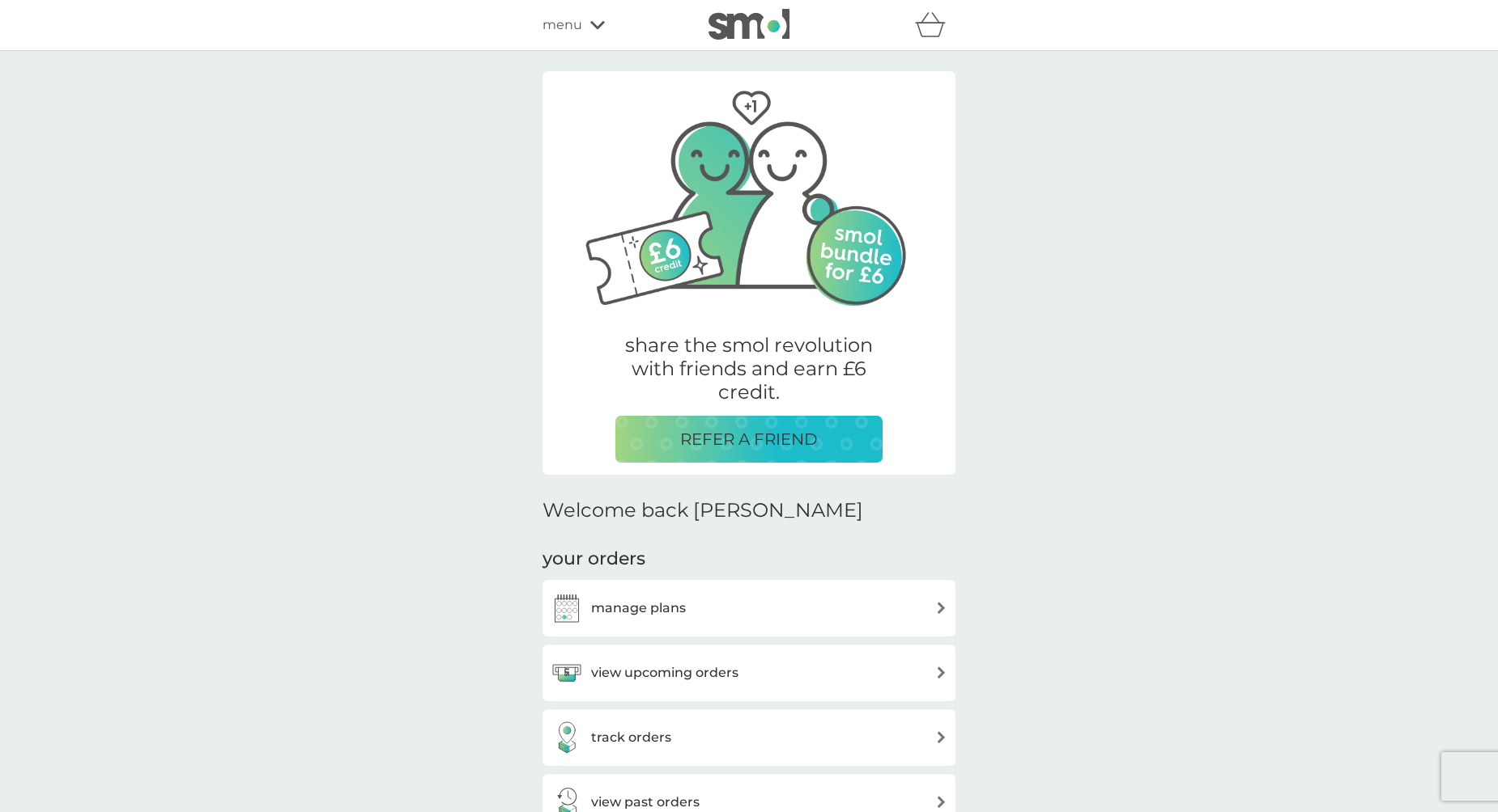
click at [922, 37] on icon "basket" at bounding box center [930, 29] width 27 height 15
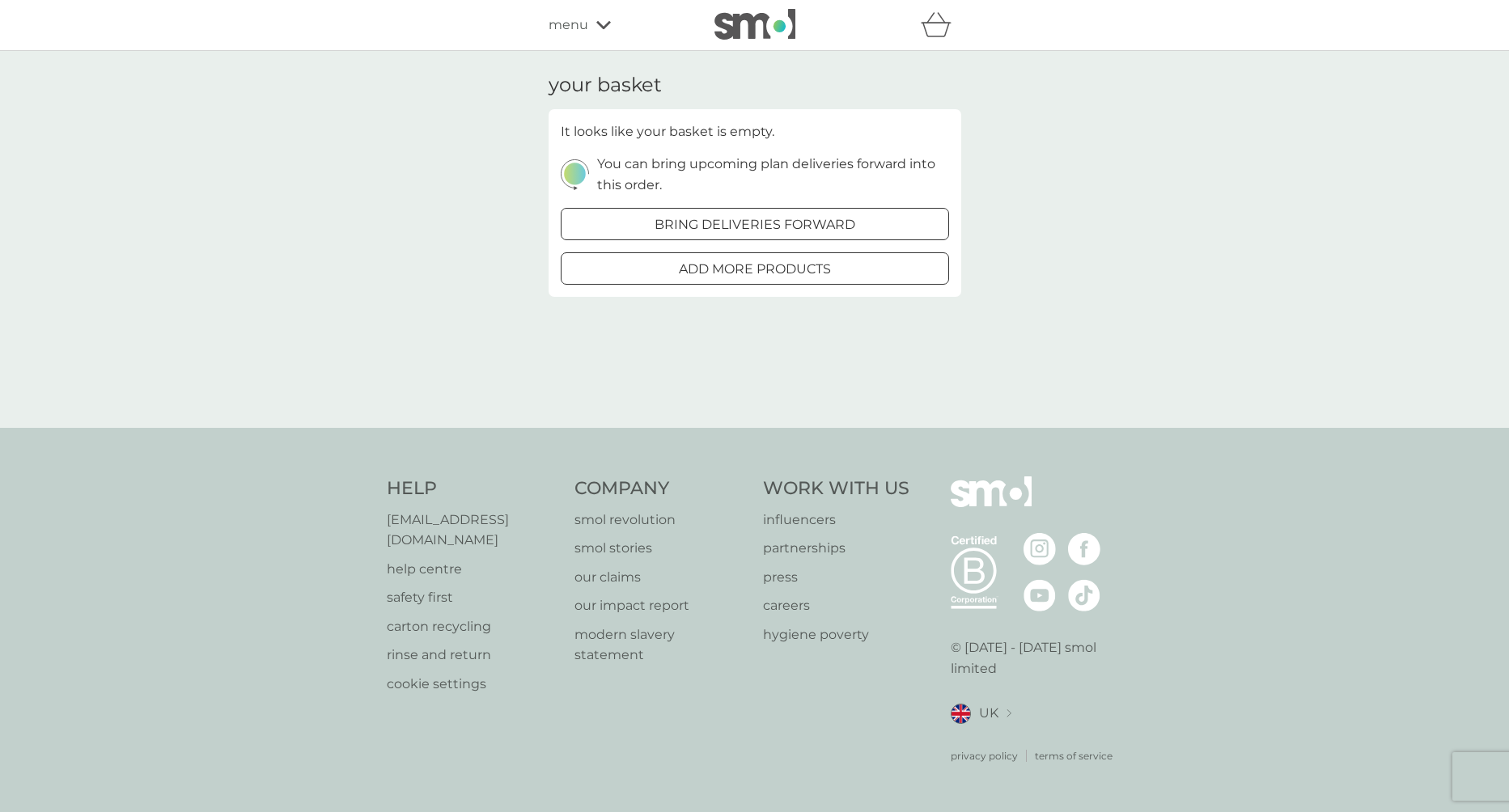
click at [586, 22] on span "menu" at bounding box center [568, 25] width 40 height 21
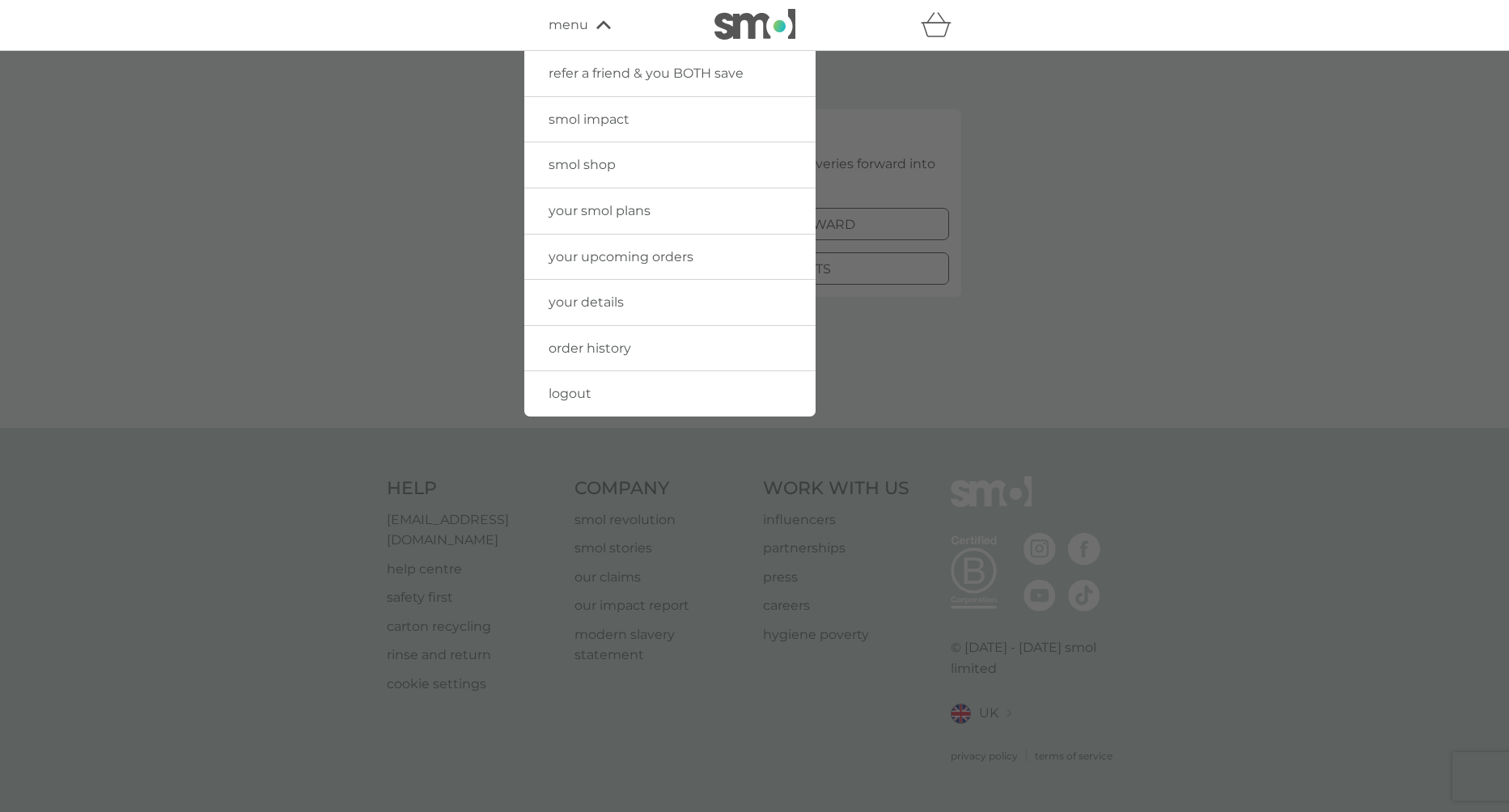
click at [957, 32] on div "basket" at bounding box center [941, 24] width 41 height 32
click at [913, 28] on div at bounding box center [892, 24] width 137 height 32
click at [602, 347] on span "order history" at bounding box center [589, 348] width 82 height 15
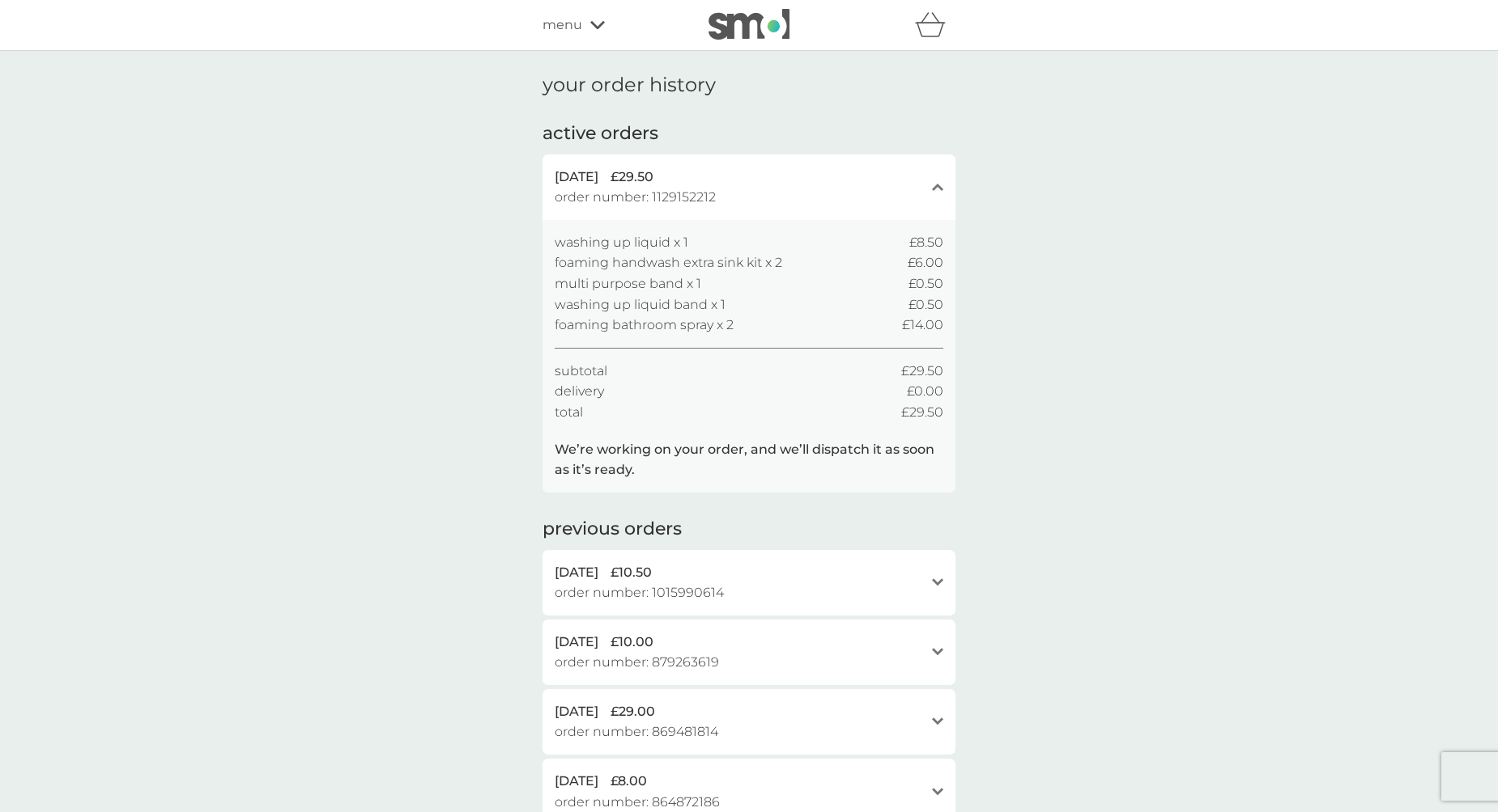
click at [575, 22] on span "menu" at bounding box center [562, 25] width 40 height 21
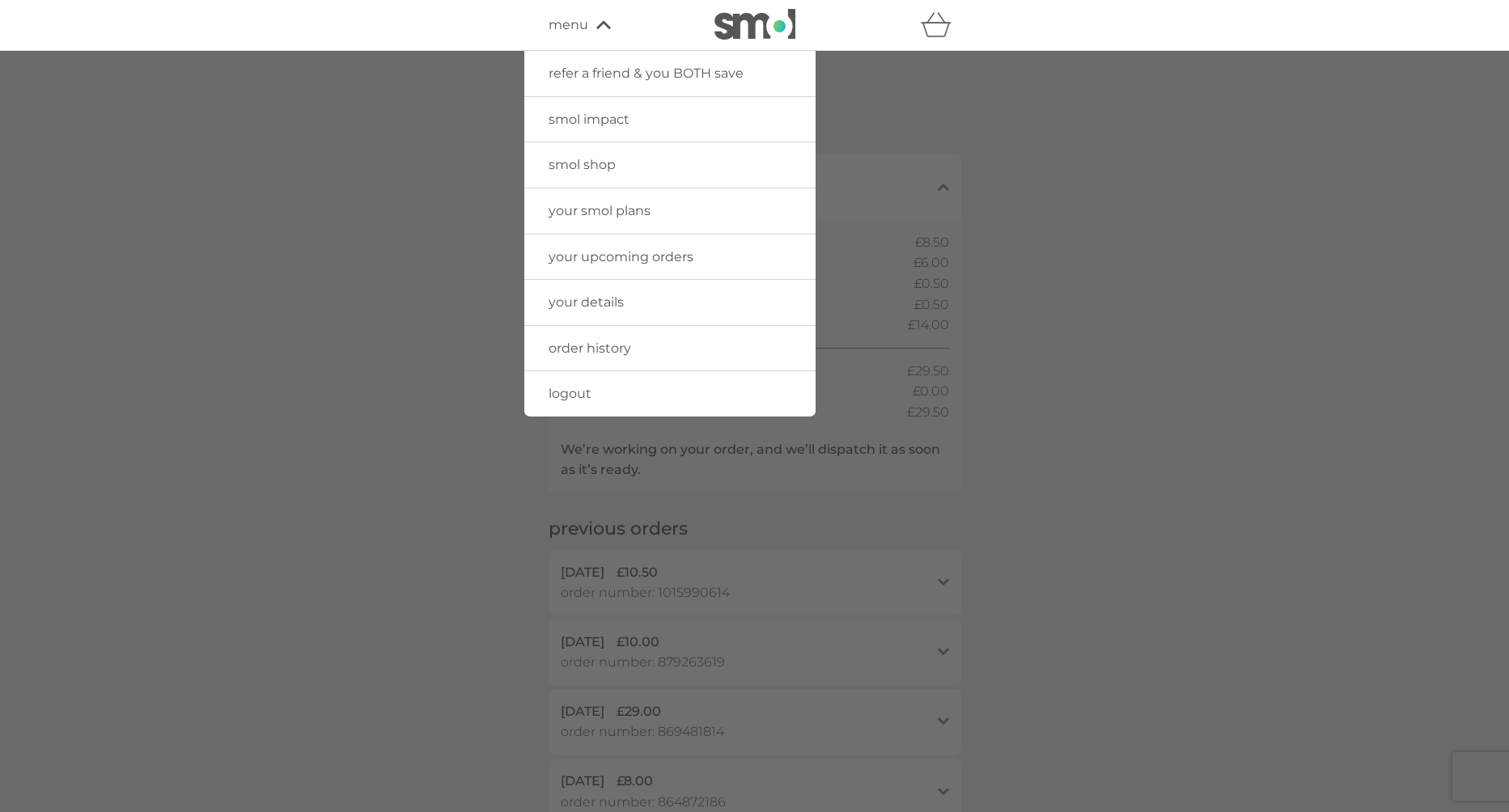
click at [999, 244] on div at bounding box center [754, 457] width 1509 height 812
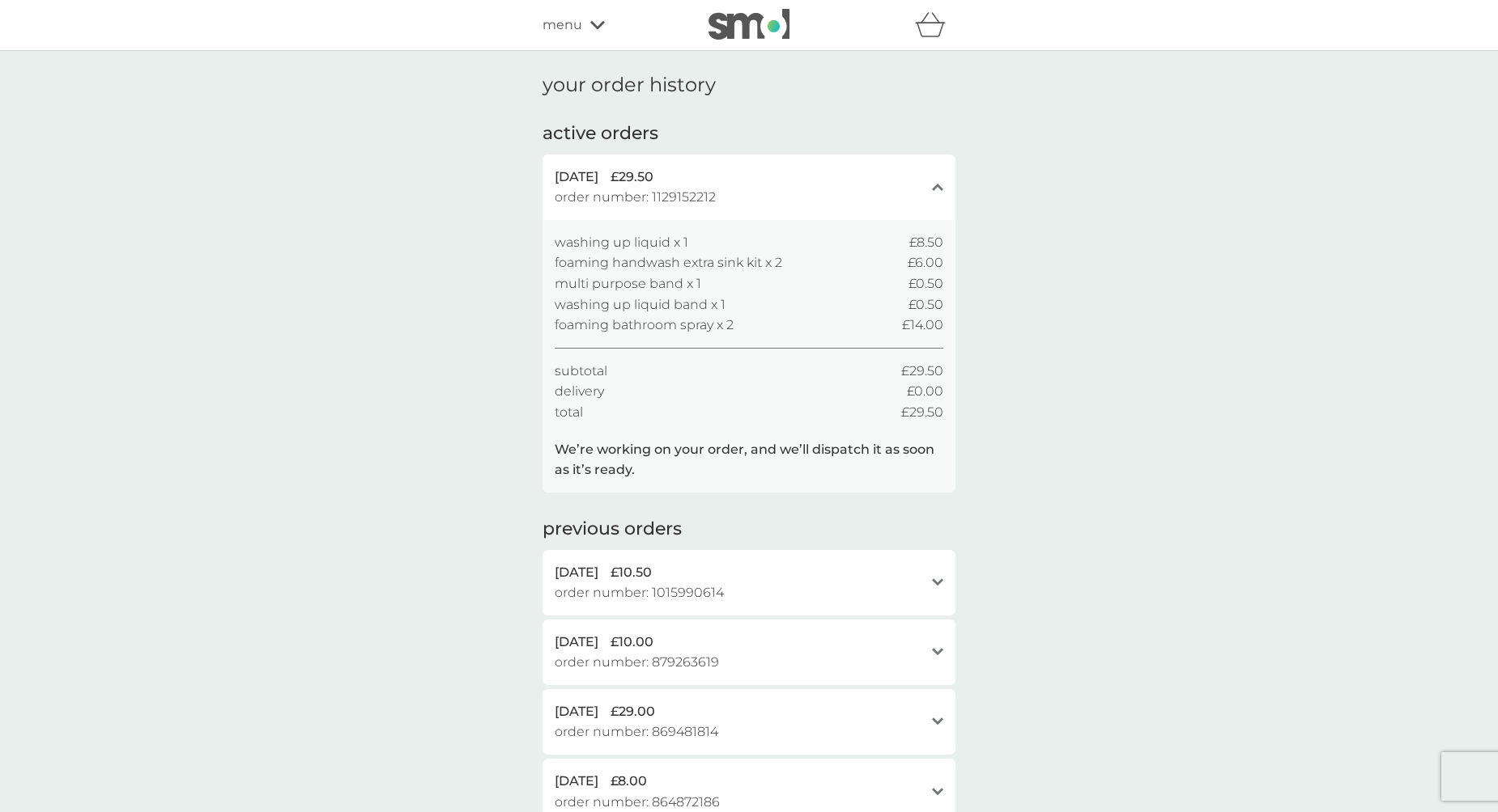
click at [571, 22] on span "menu" at bounding box center [562, 25] width 40 height 21
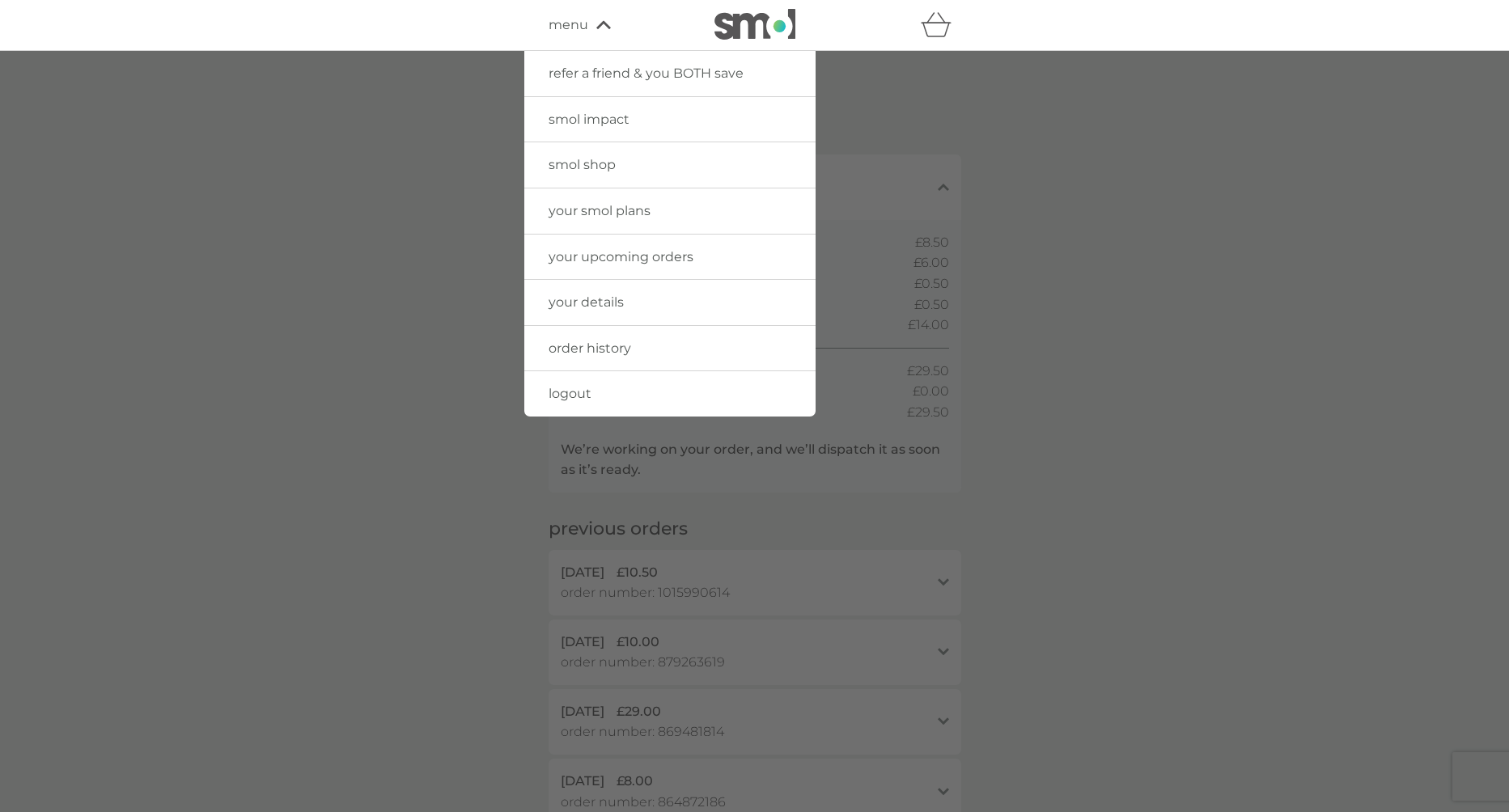
click at [901, 17] on div at bounding box center [892, 24] width 137 height 32
click at [946, 26] on icon "basket" at bounding box center [936, 25] width 31 height 25
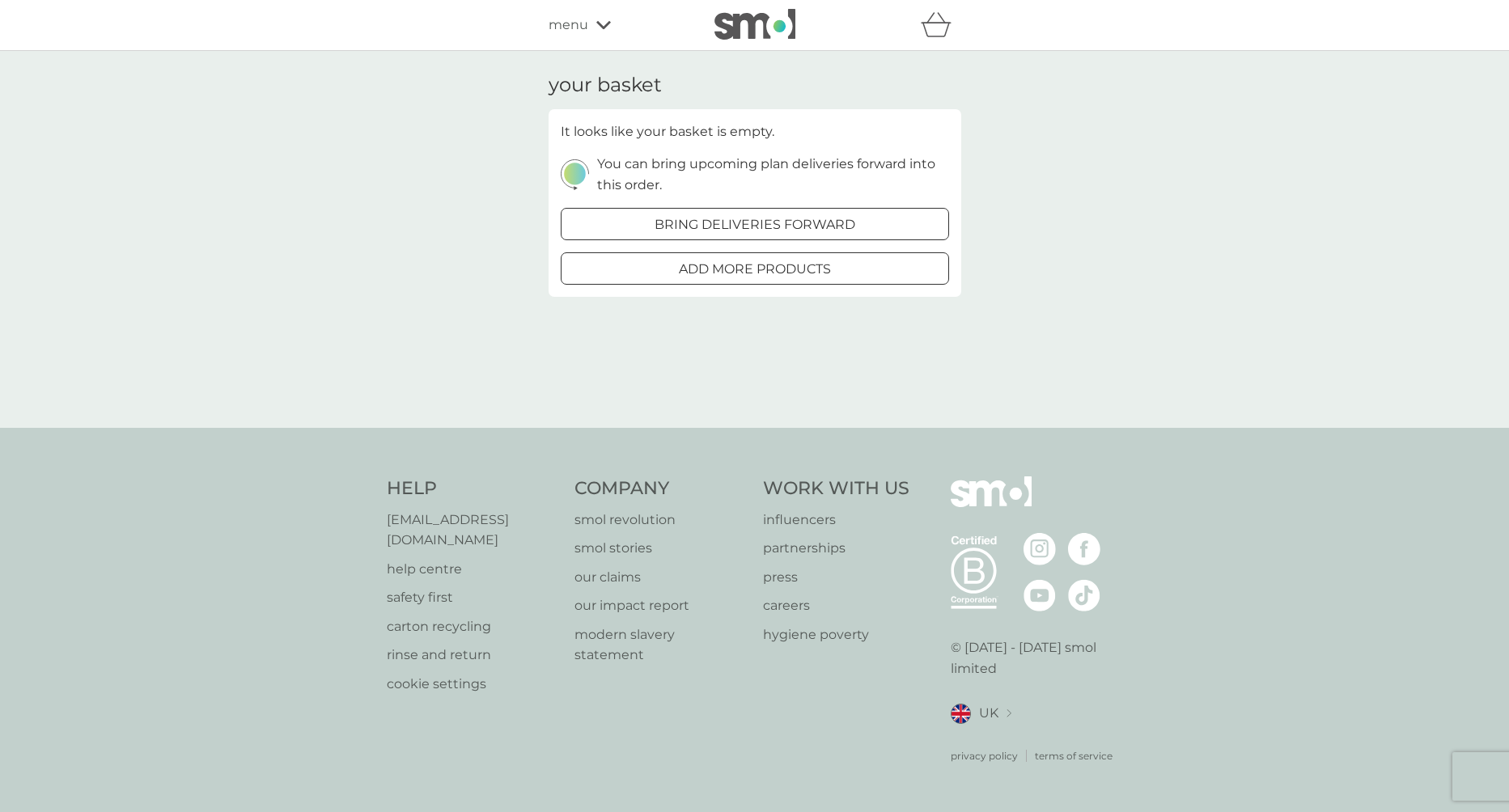
click at [568, 32] on span "menu" at bounding box center [568, 25] width 40 height 21
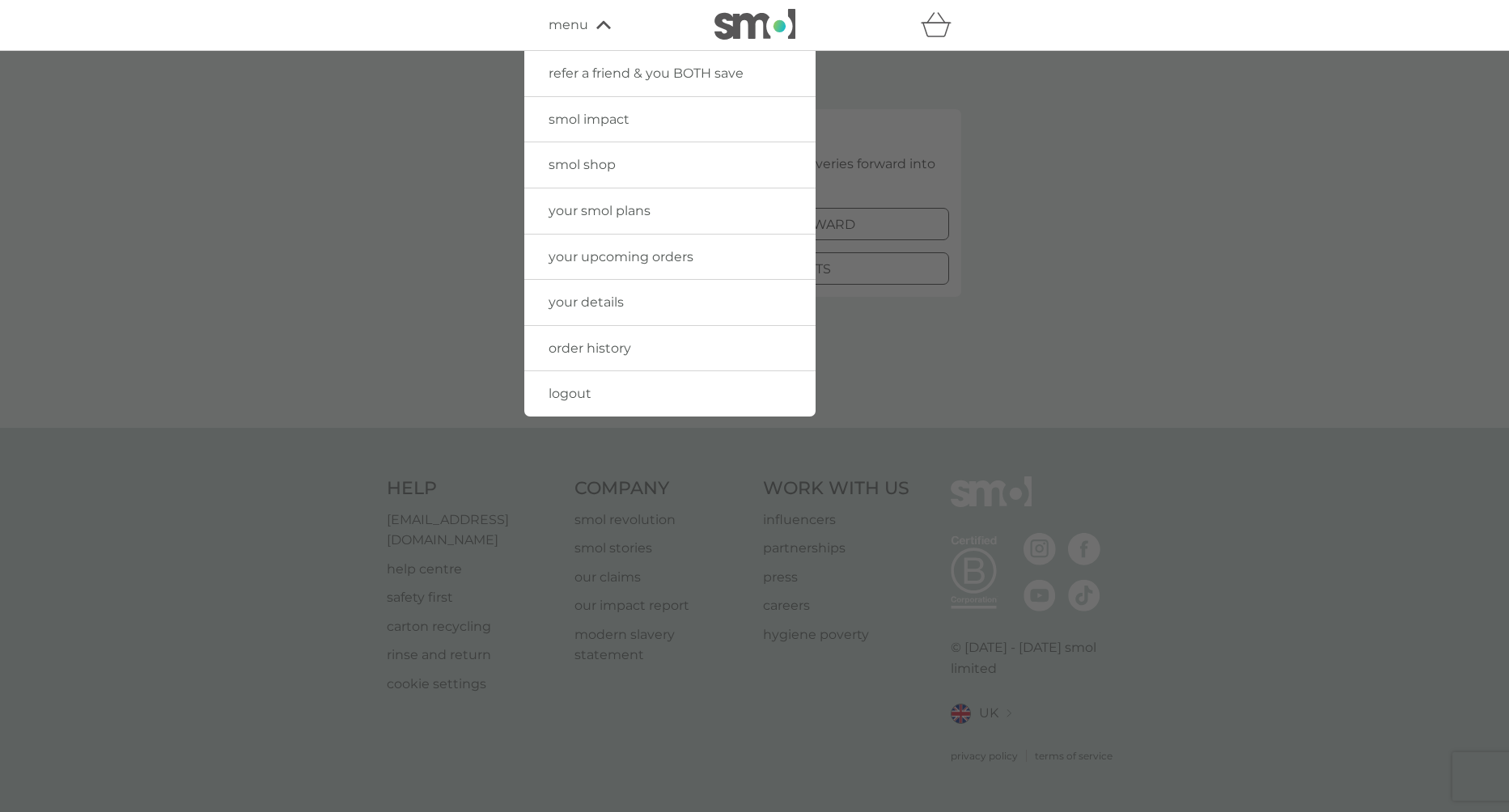
click at [605, 307] on span "your details" at bounding box center [587, 302] width 75 height 15
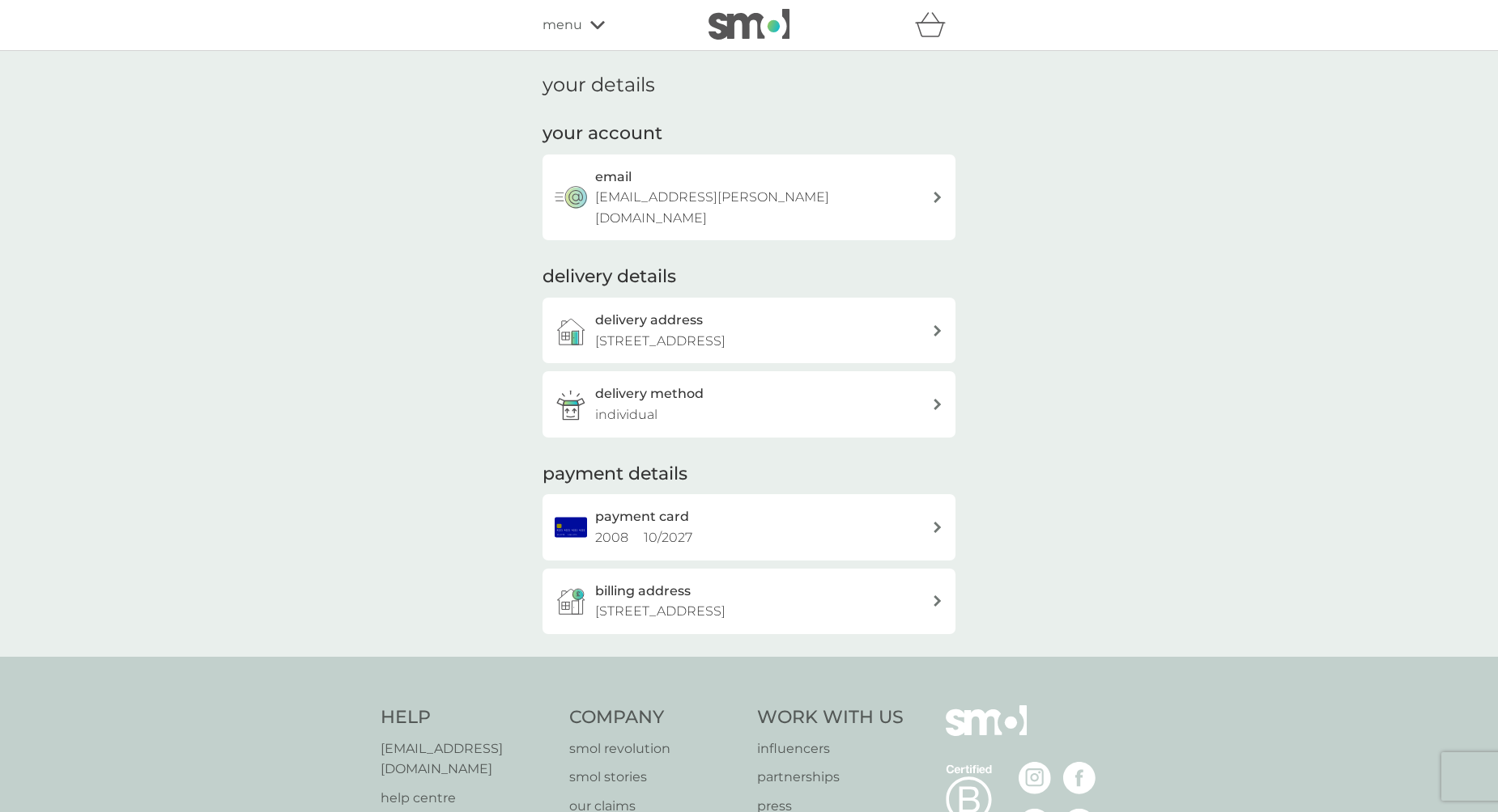
click at [764, 389] on div "delivery method individual" at bounding box center [763, 404] width 337 height 42
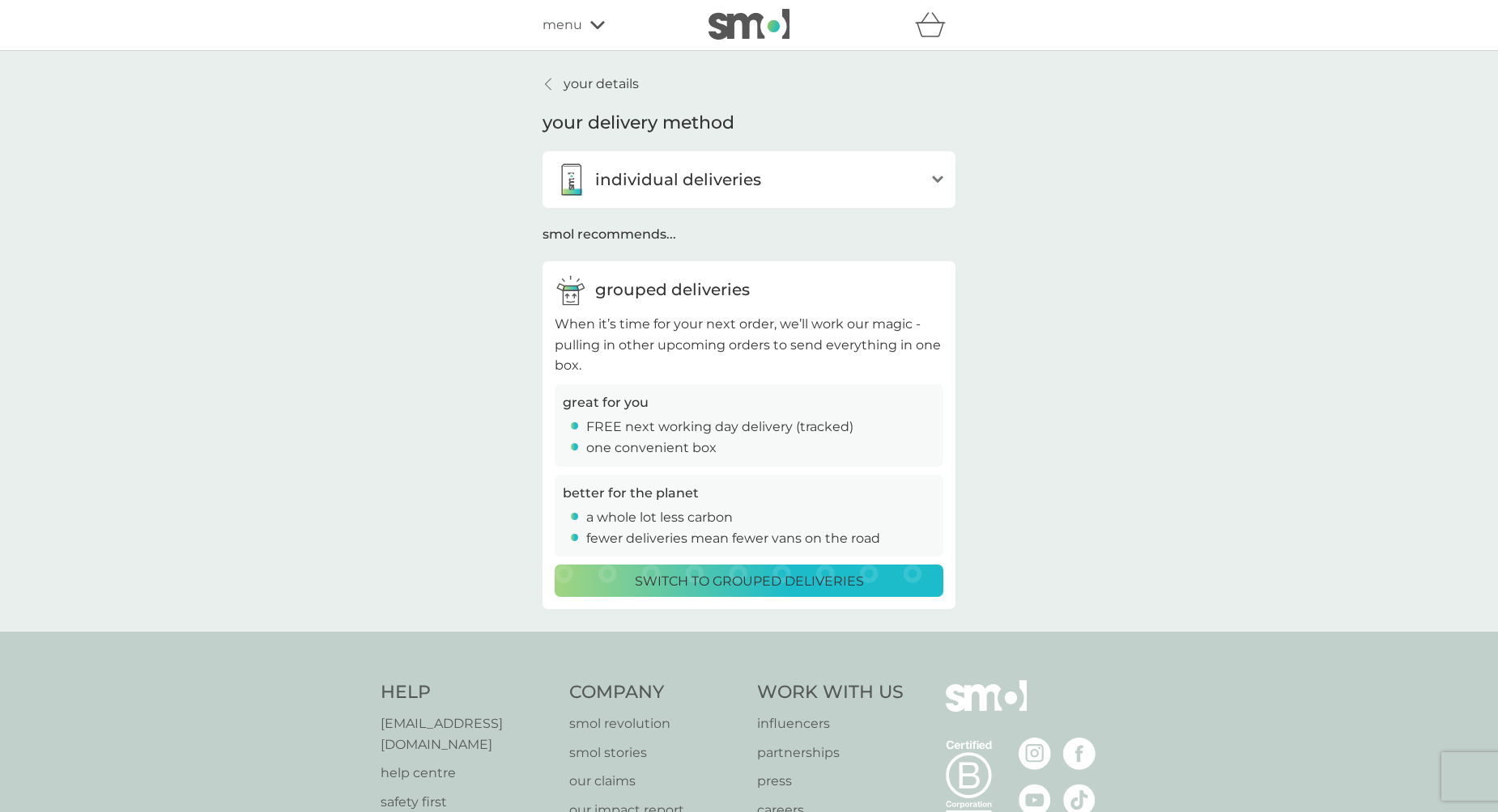
click at [799, 586] on p "Switch to grouped deliveries" at bounding box center [749, 582] width 229 height 21
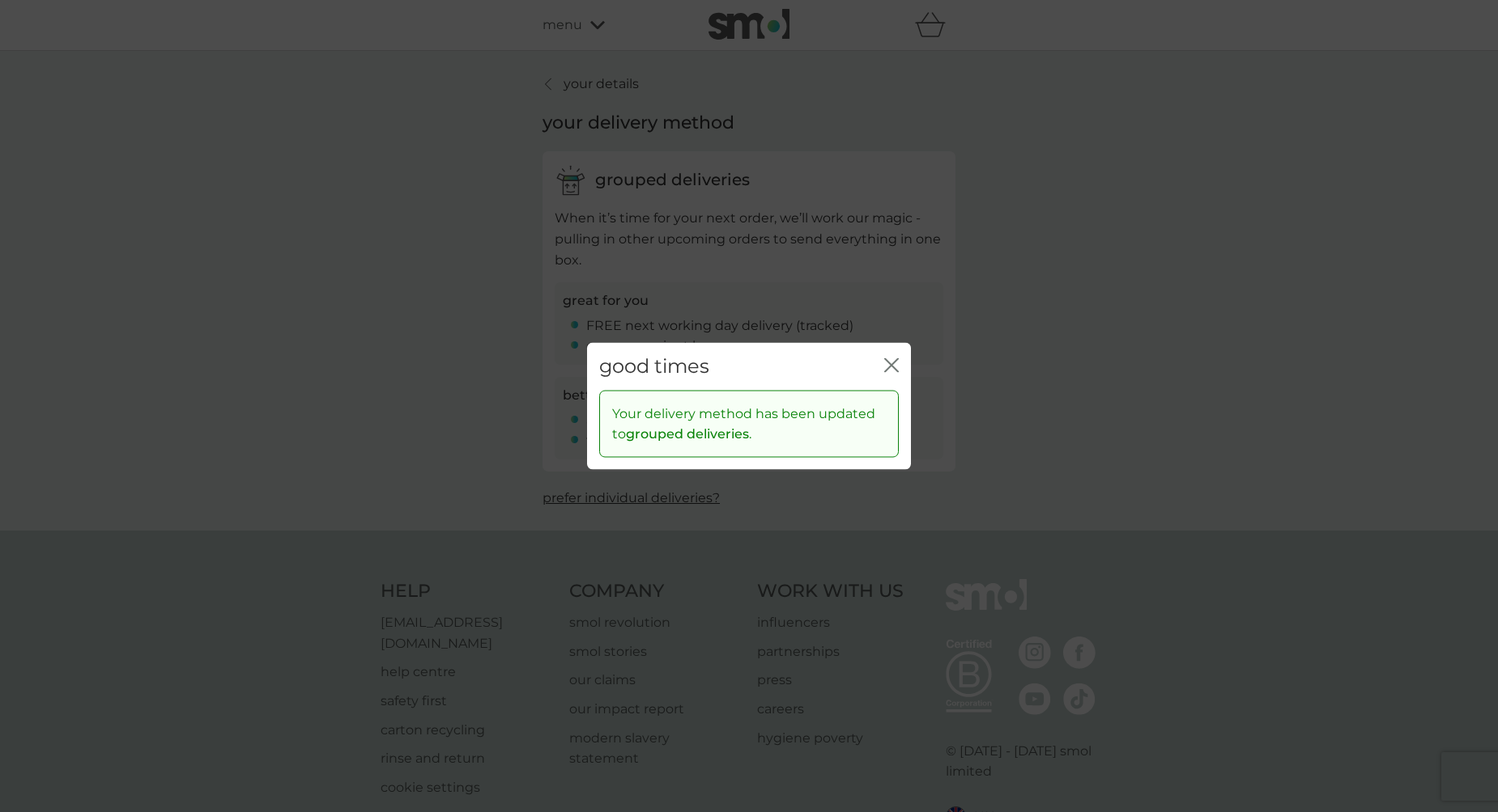
click at [897, 367] on icon "close" at bounding box center [891, 365] width 15 height 15
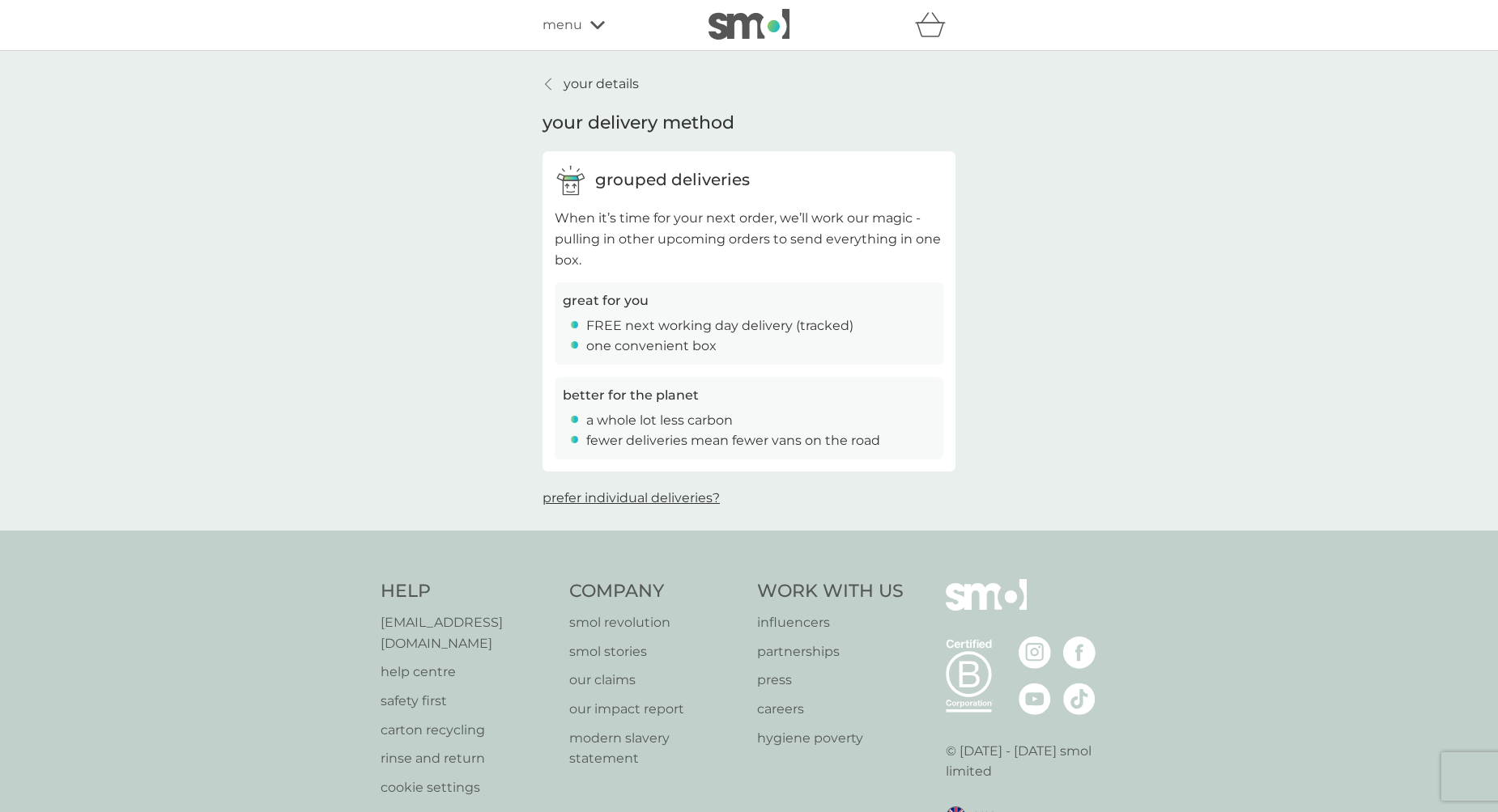
click at [594, 76] on p "your details" at bounding box center [601, 84] width 76 height 21
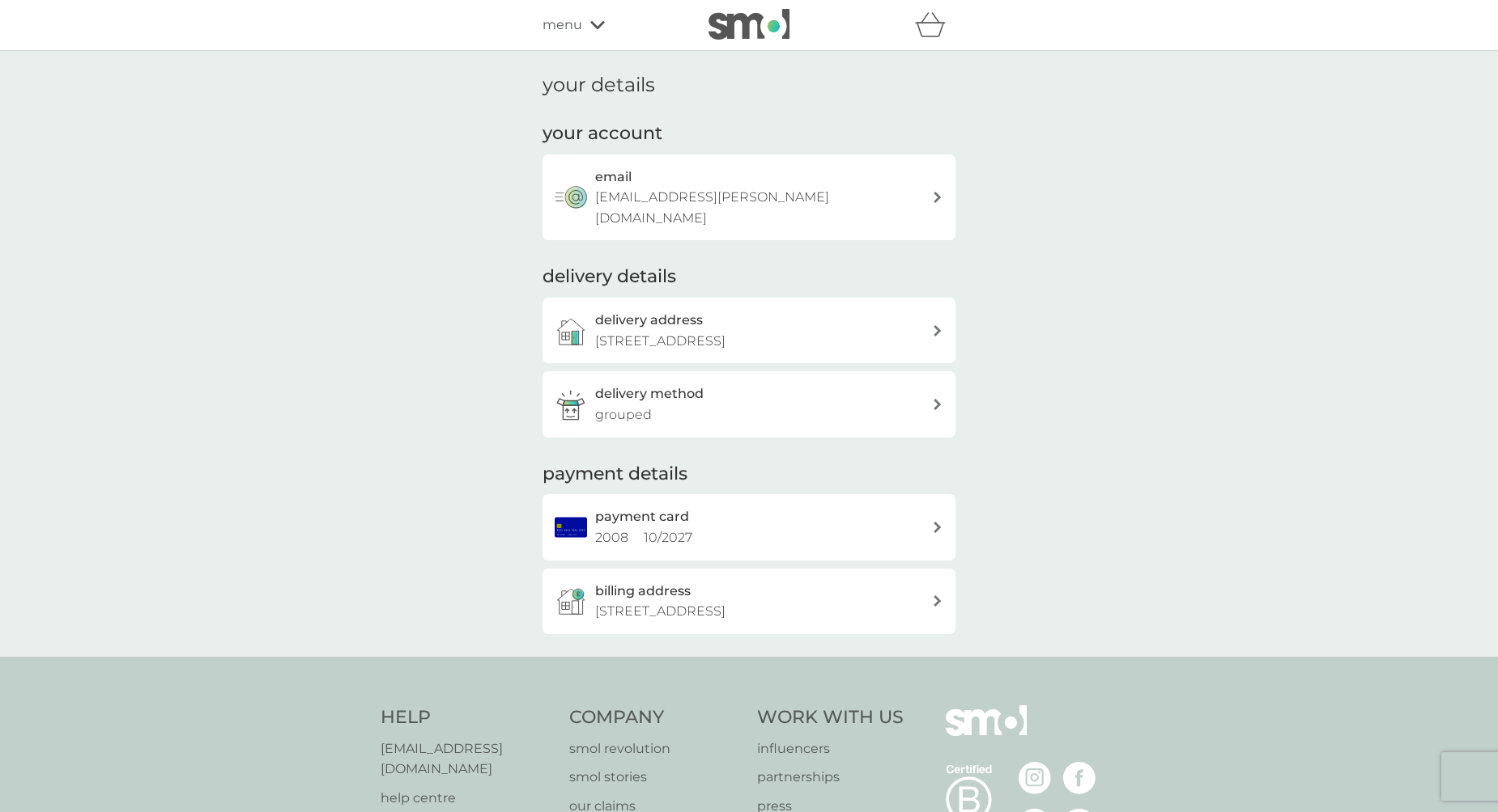
click at [596, 45] on div "refer a friend & you BOTH save smol impact smol shop your smol plans your upcom…" at bounding box center [749, 25] width 1498 height 51
click at [586, 35] on div "menu" at bounding box center [611, 25] width 138 height 21
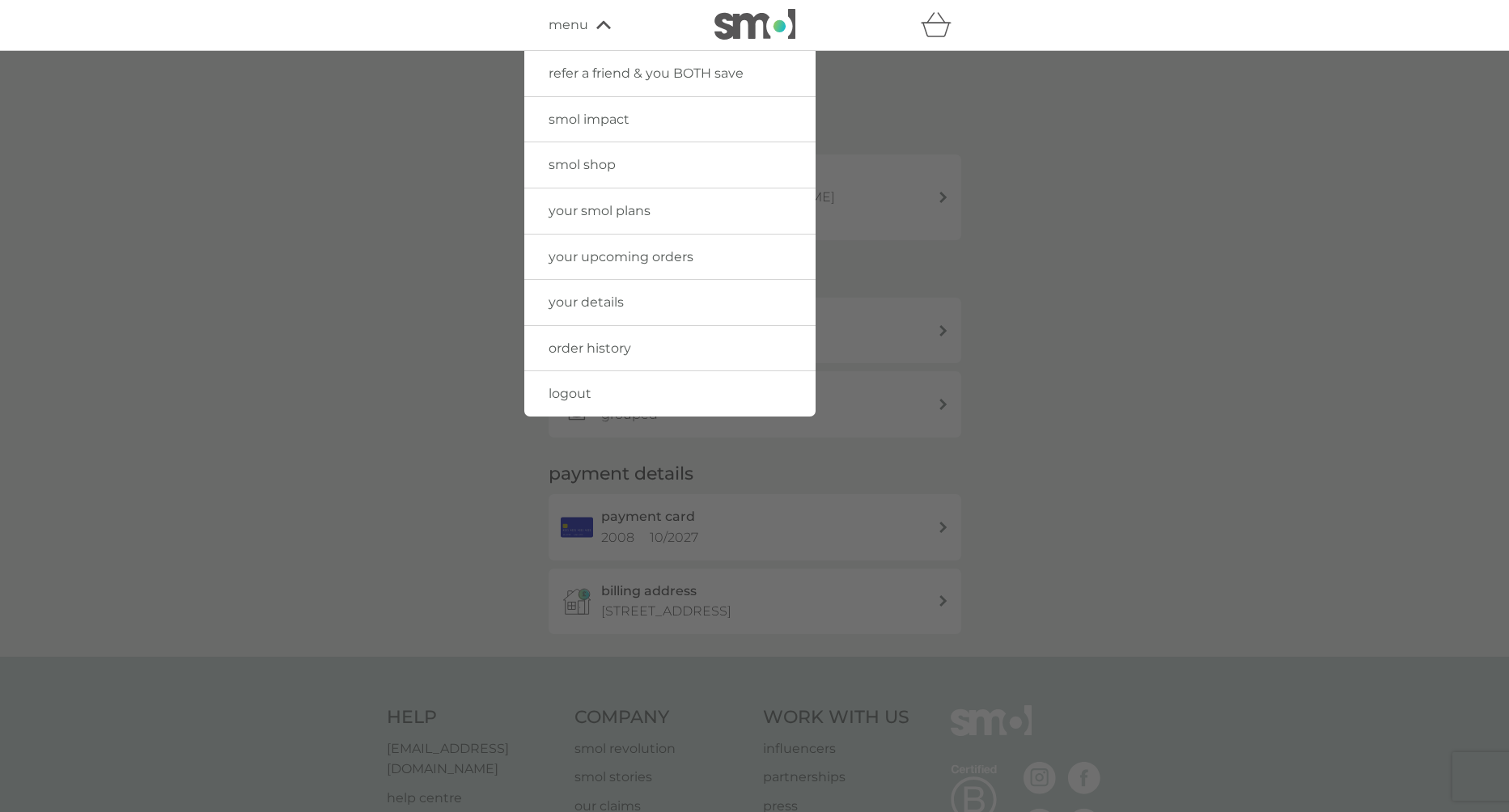
click at [634, 208] on span "your smol plans" at bounding box center [599, 211] width 102 height 15
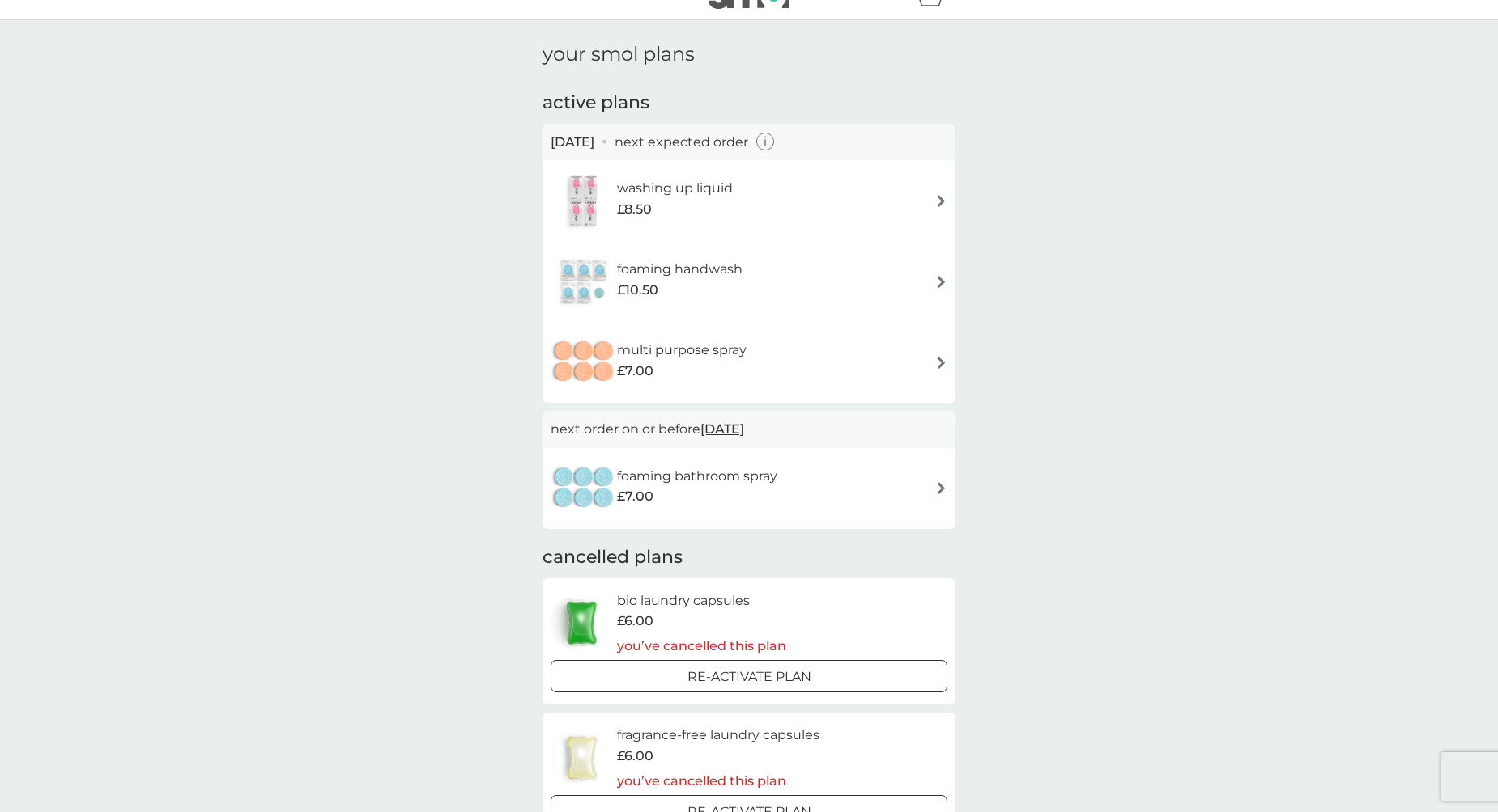
scroll to position [62, 0]
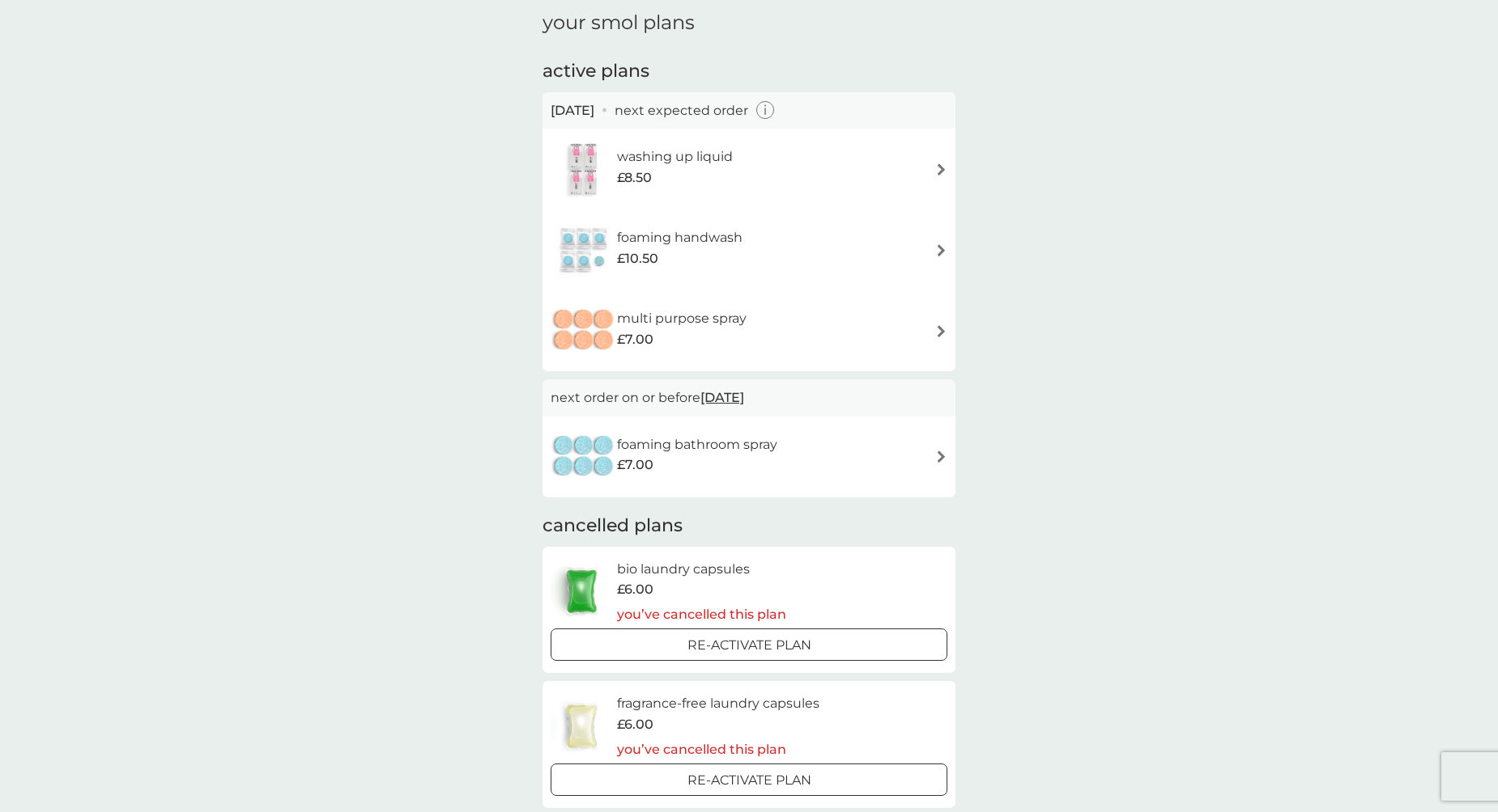
click at [898, 454] on div "foaming bathroom spray £7.00" at bounding box center [749, 457] width 397 height 57
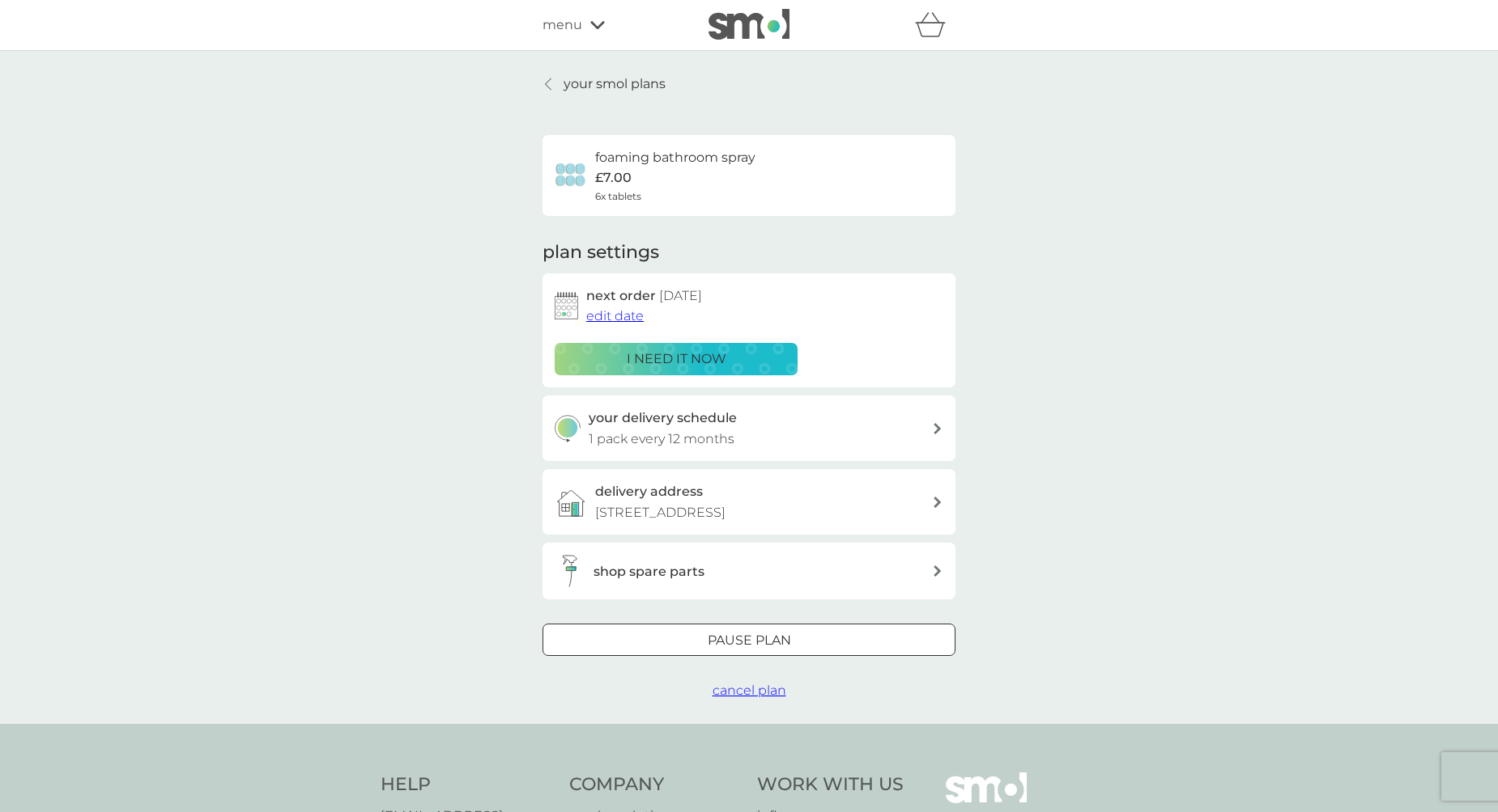
click at [773, 693] on span "cancel plan" at bounding box center [749, 691] width 74 height 15
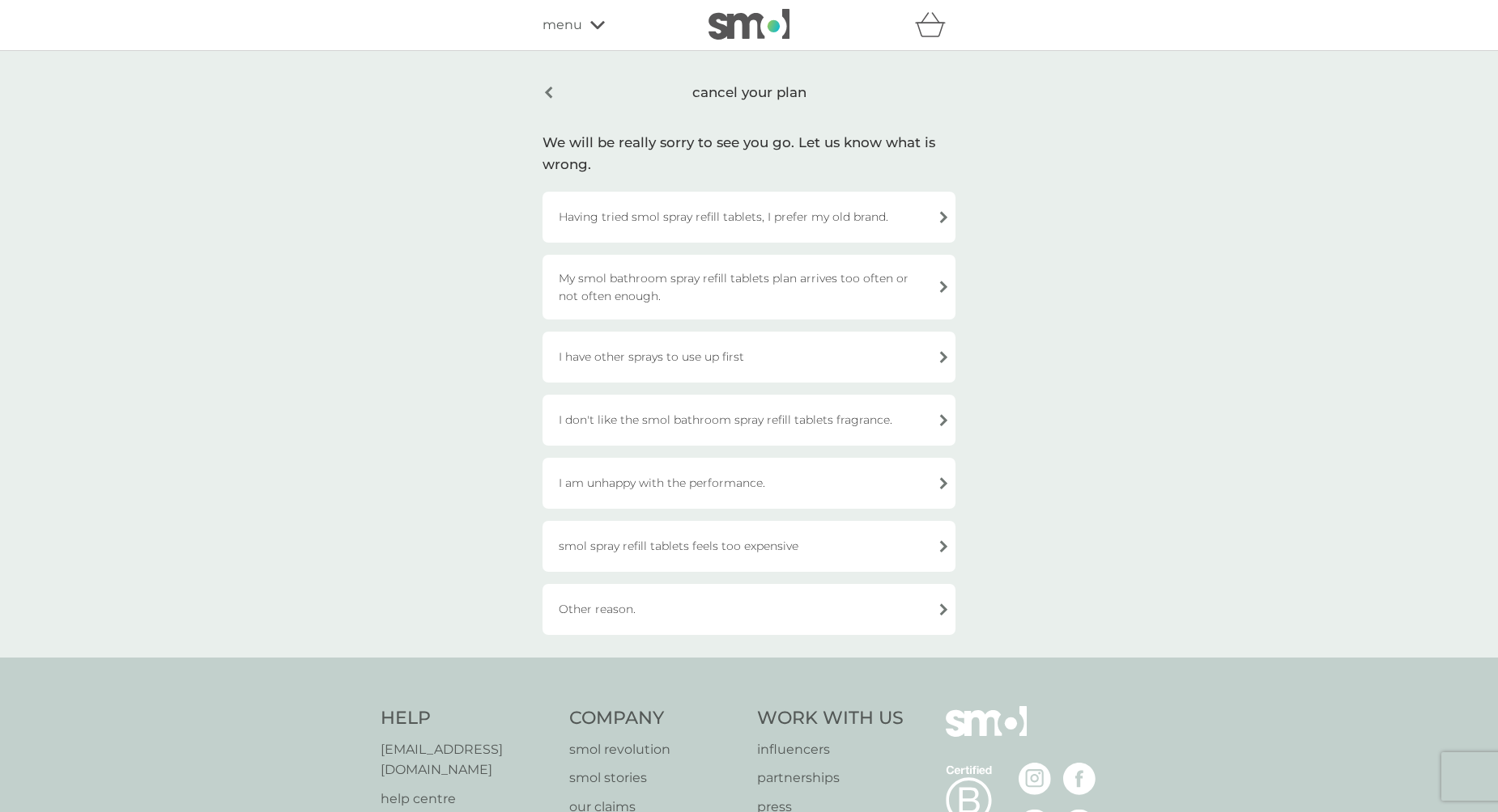
click at [777, 361] on div "I have other sprays to use up first" at bounding box center [749, 357] width 413 height 51
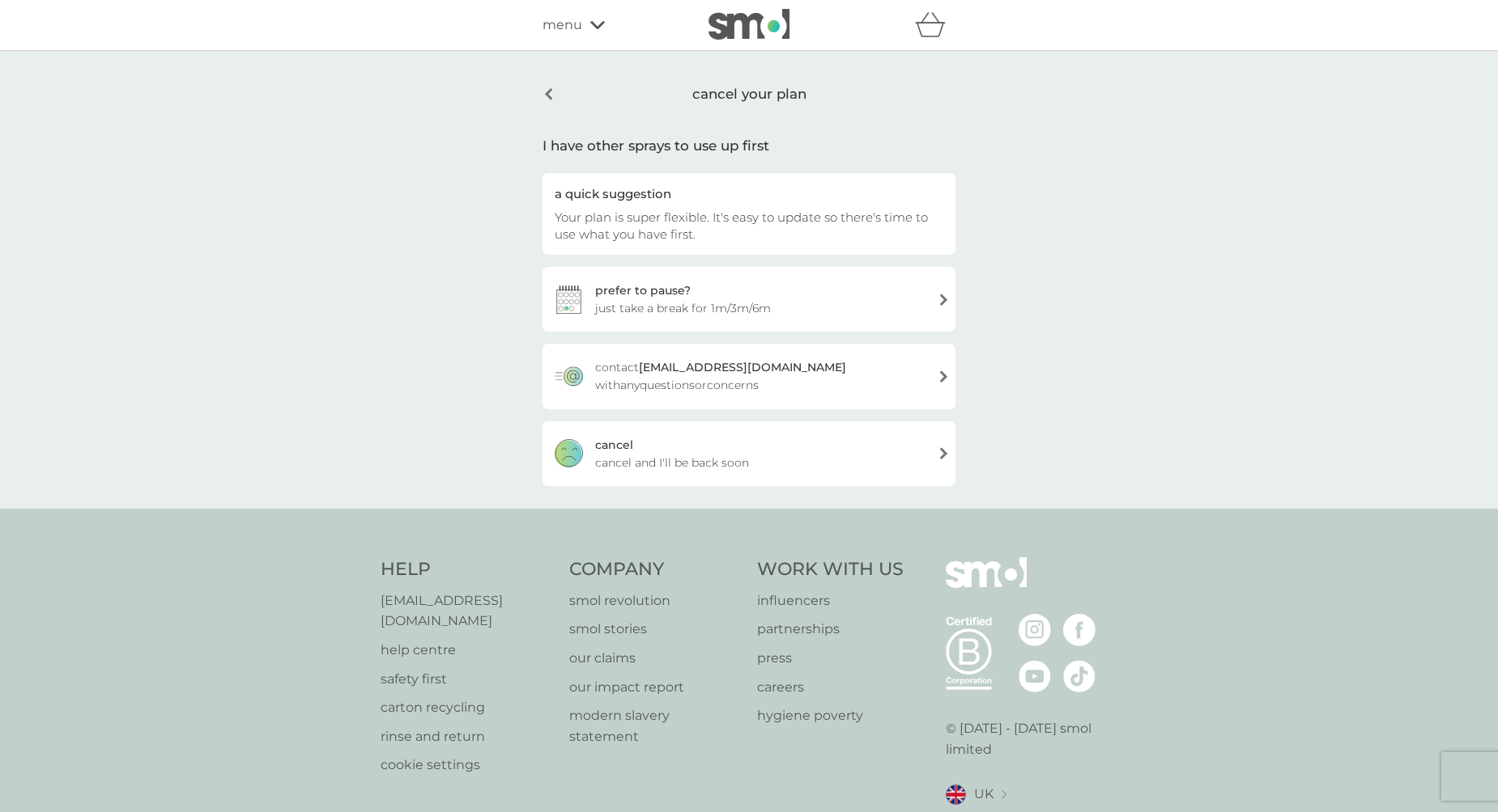
click at [763, 462] on div "cancel cancel and I'll be back soon" at bounding box center [749, 454] width 413 height 65
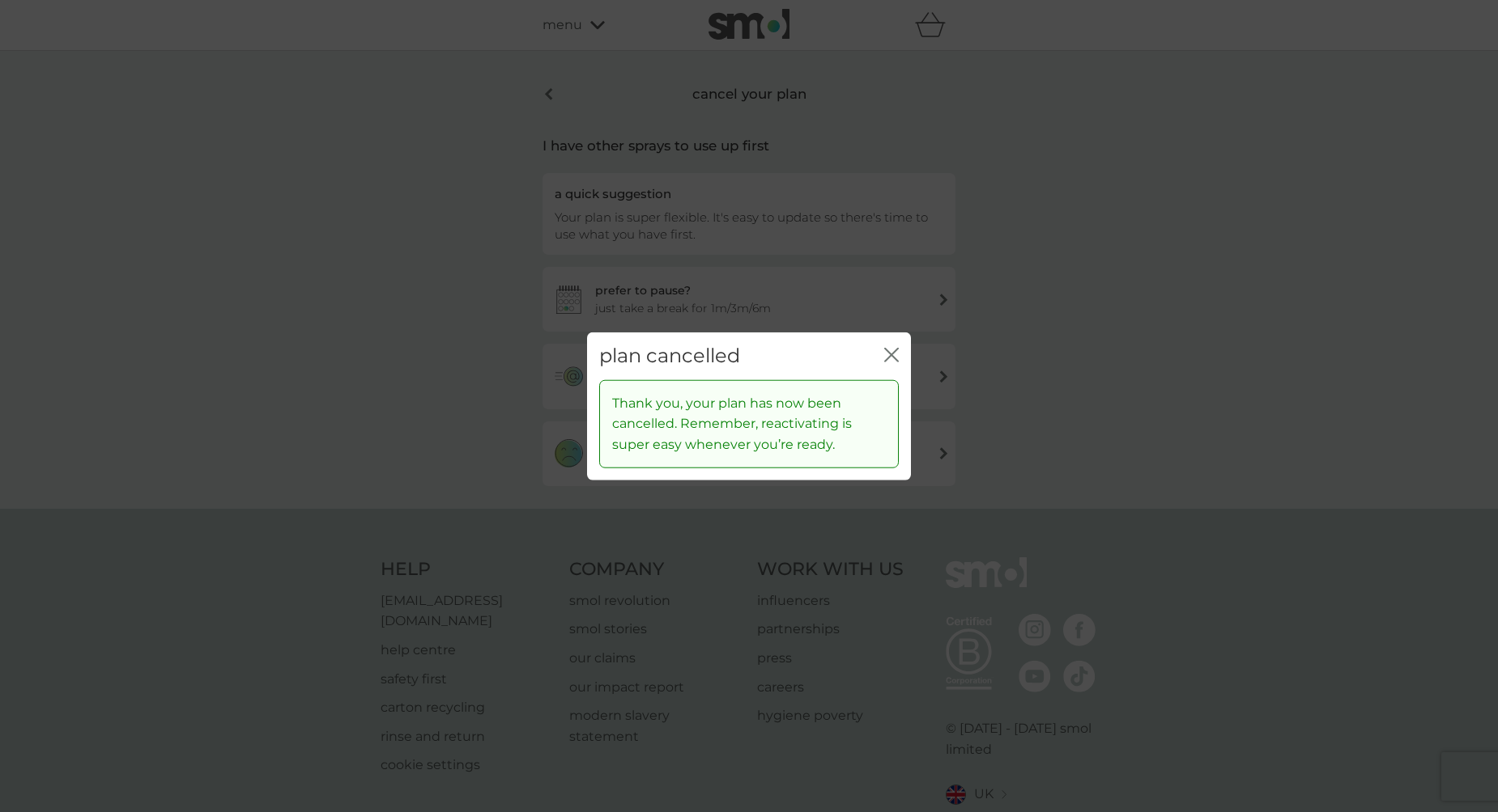
click at [884, 356] on div "plan cancelled close" at bounding box center [749, 356] width 323 height 47
click at [891, 351] on icon "close" at bounding box center [891, 354] width 15 height 15
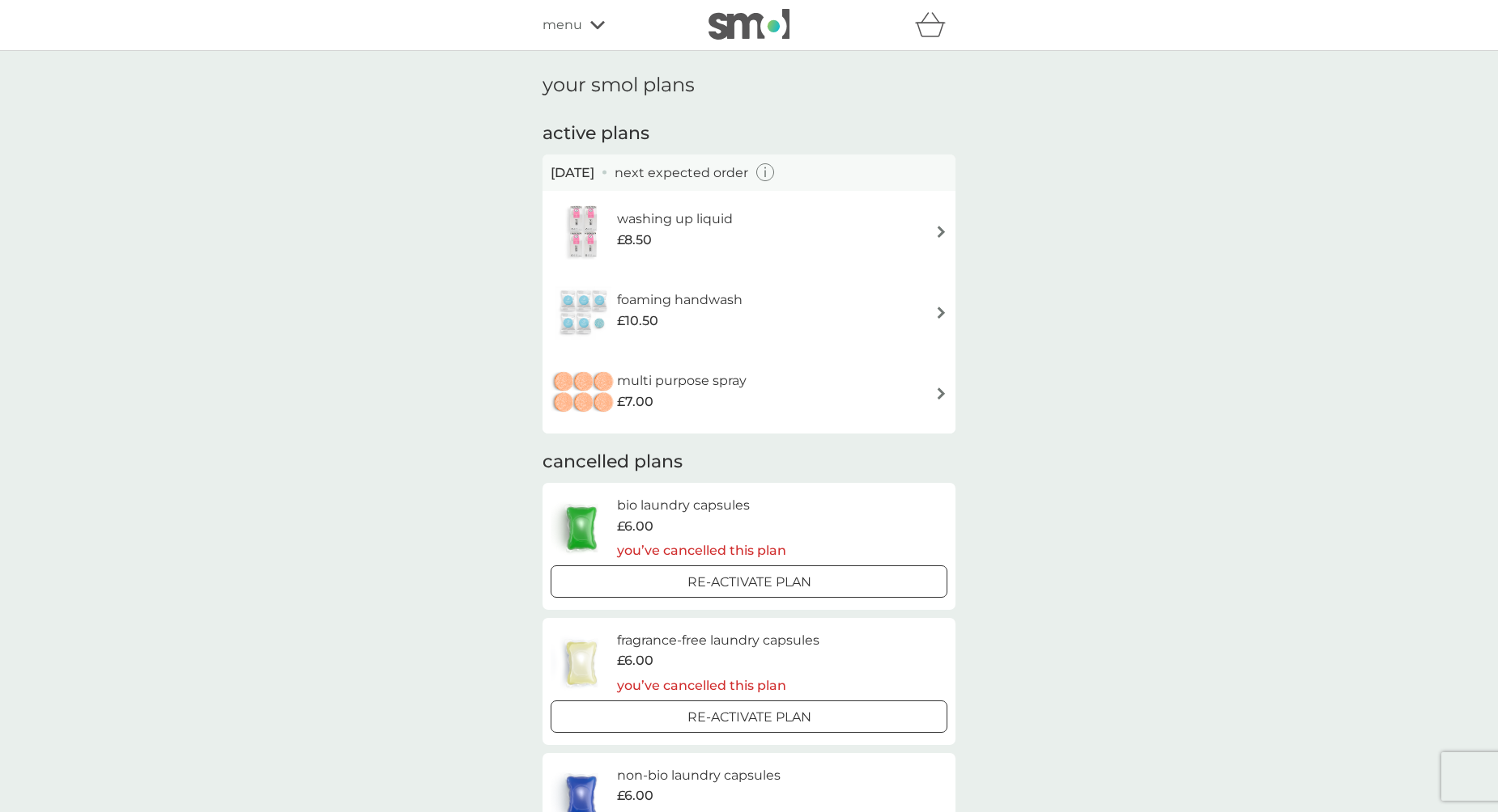
click at [586, 20] on div "menu" at bounding box center [611, 25] width 138 height 21
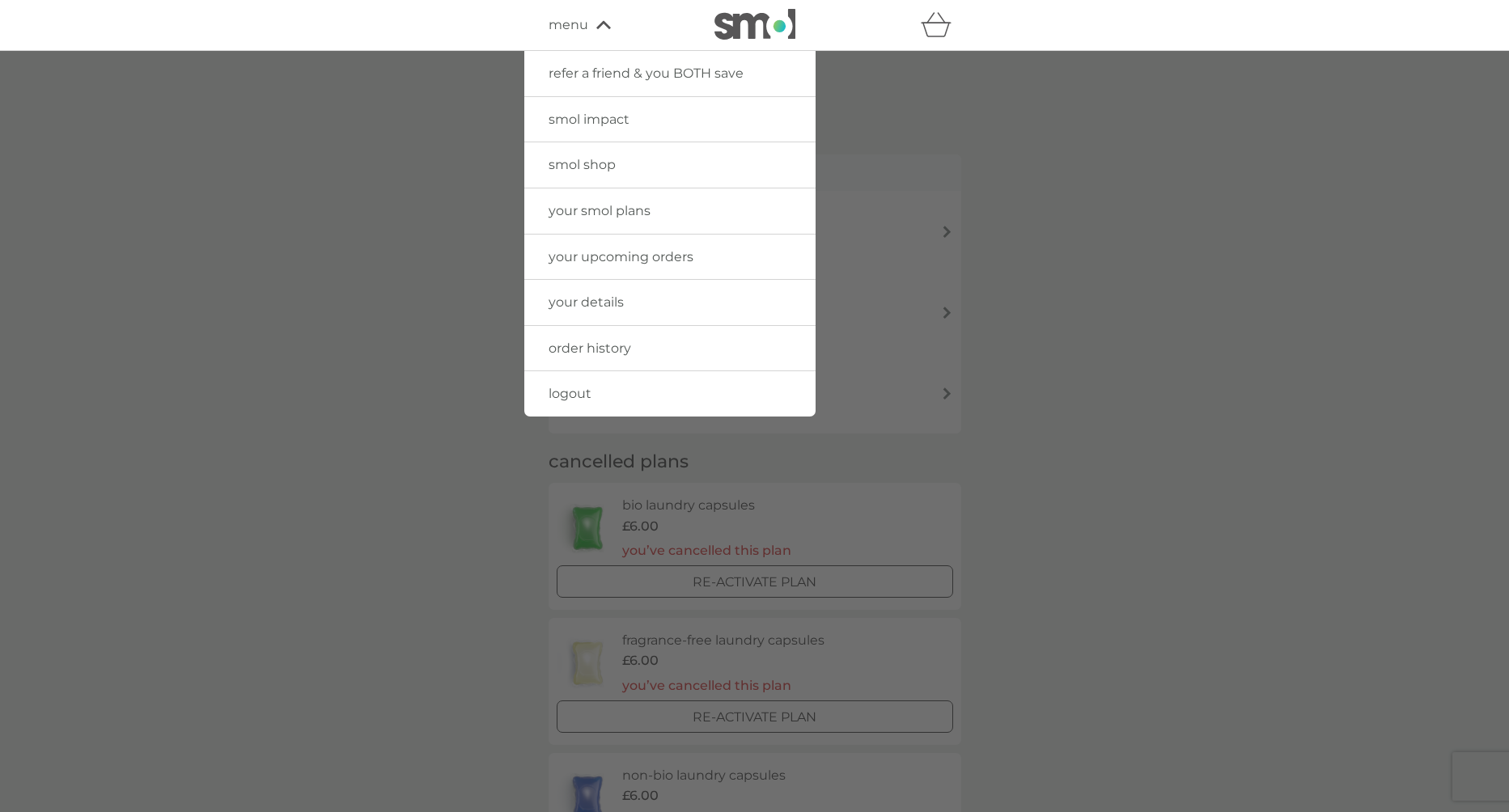
click at [1204, 336] on div at bounding box center [754, 457] width 1509 height 812
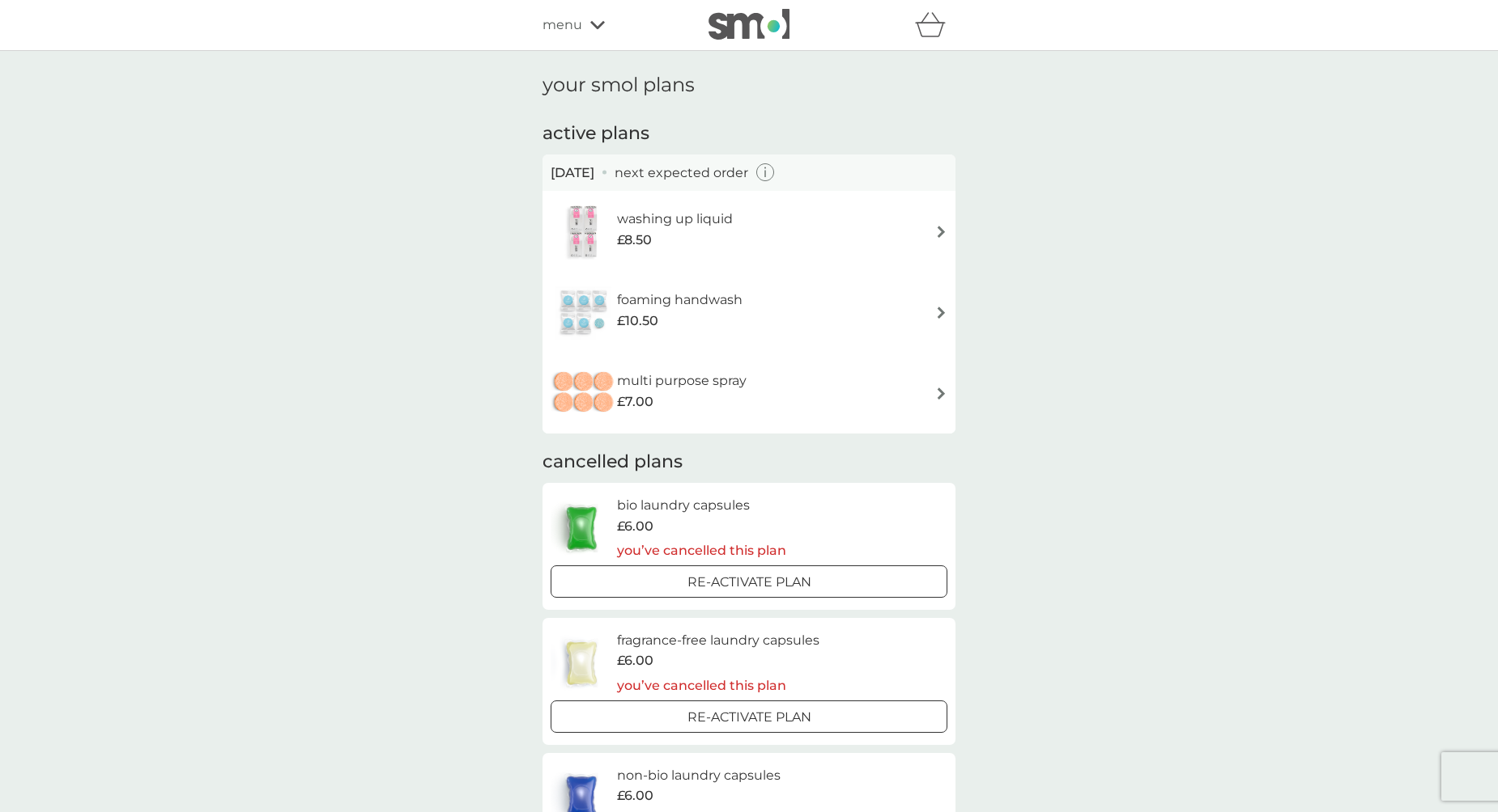
click at [785, 391] on div "multi purpose spray £7.00" at bounding box center [749, 393] width 397 height 57
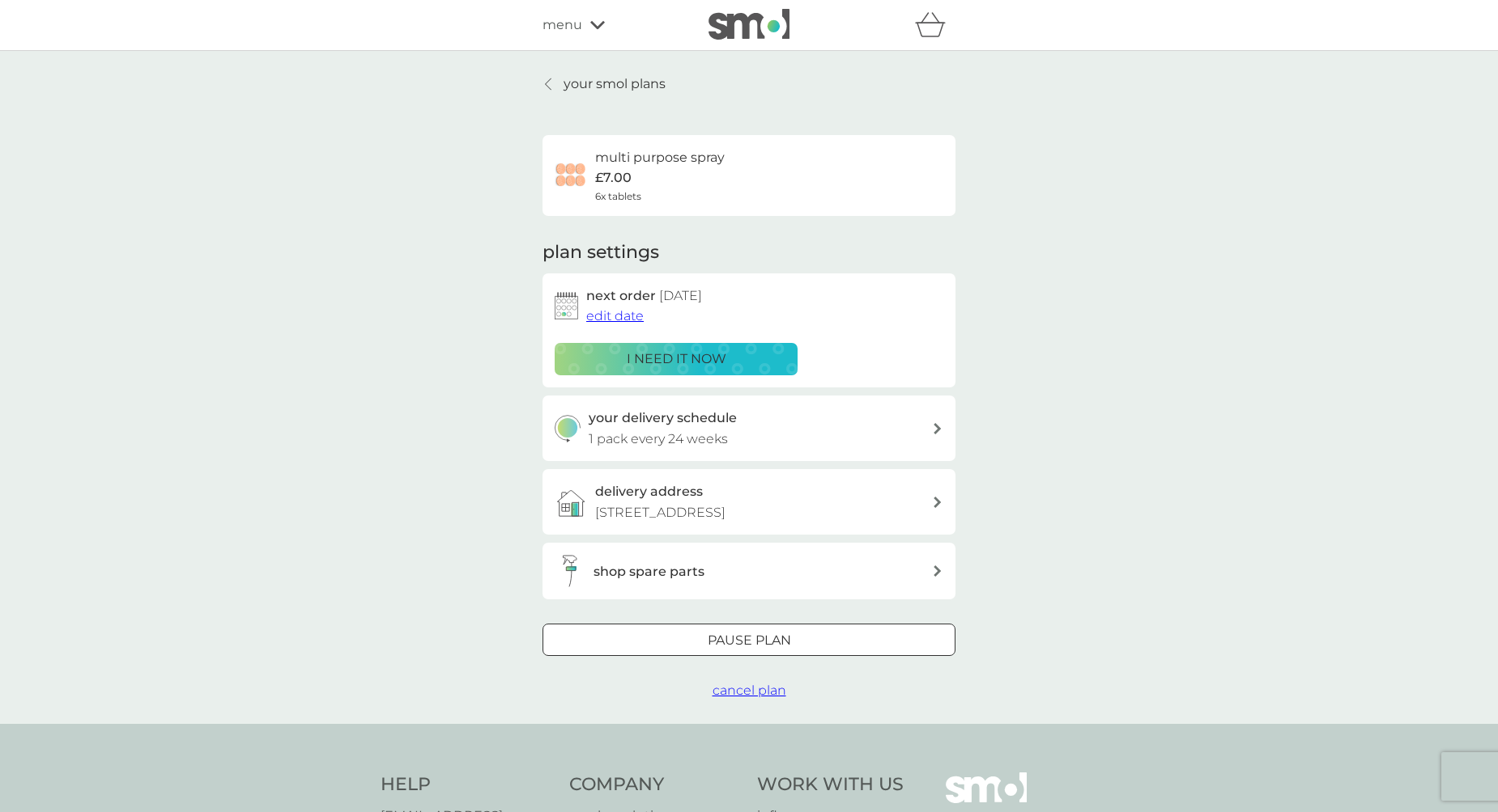
click at [753, 689] on span "cancel plan" at bounding box center [749, 691] width 74 height 15
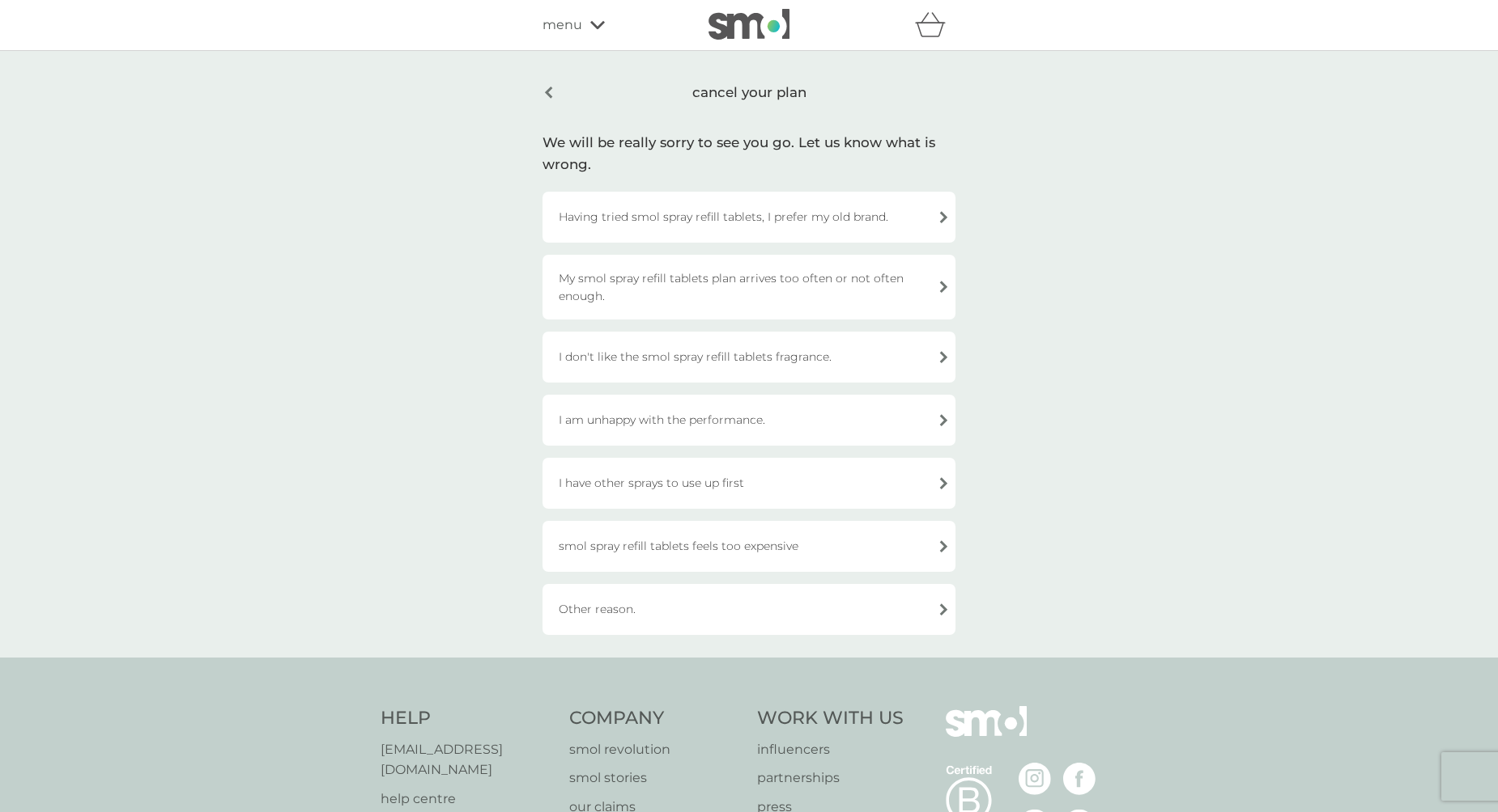
click at [750, 483] on div "I have other sprays to use up first" at bounding box center [749, 483] width 413 height 51
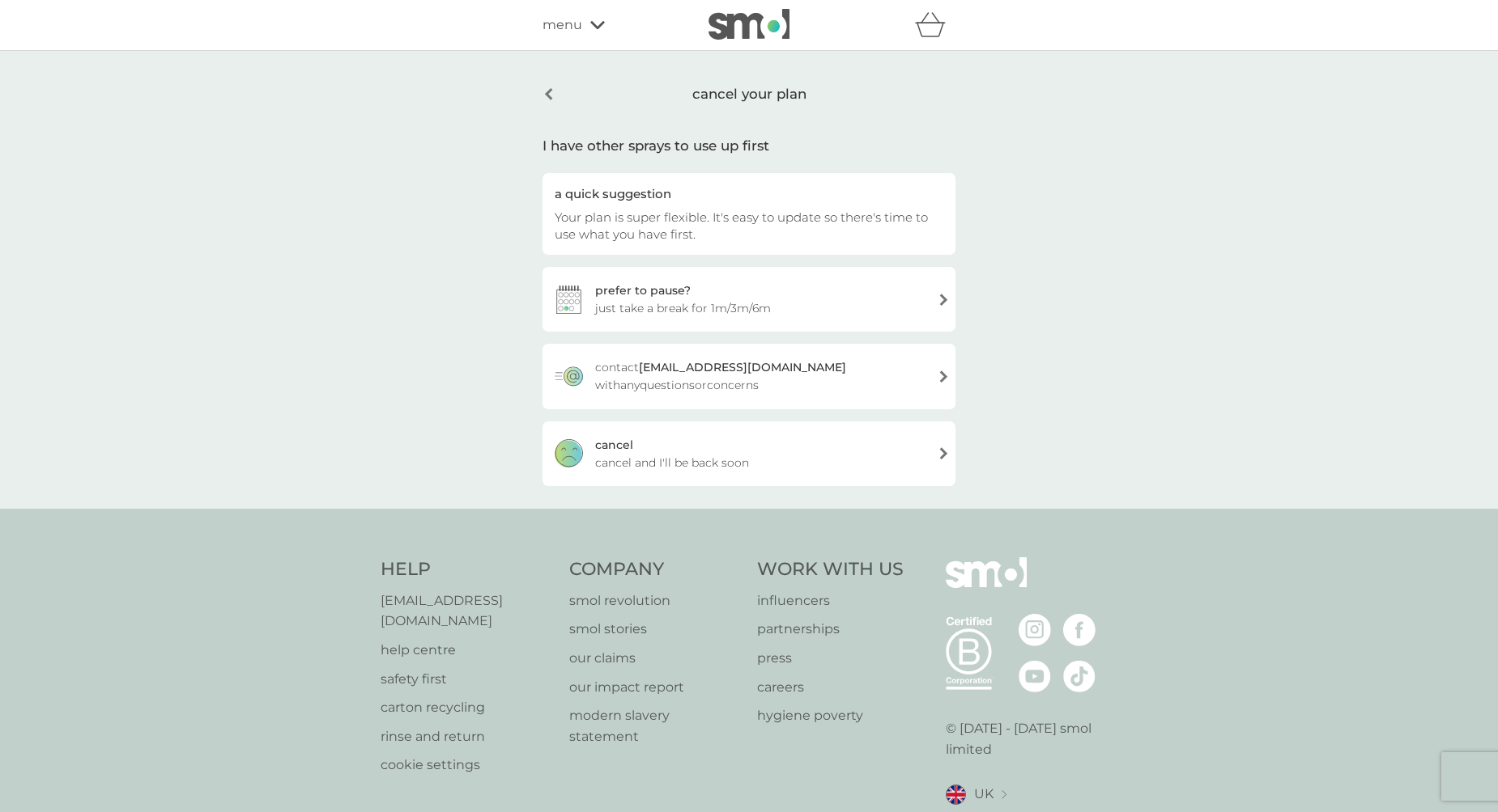
click at [743, 466] on span "cancel and I'll be back soon" at bounding box center [671, 463] width 154 height 17
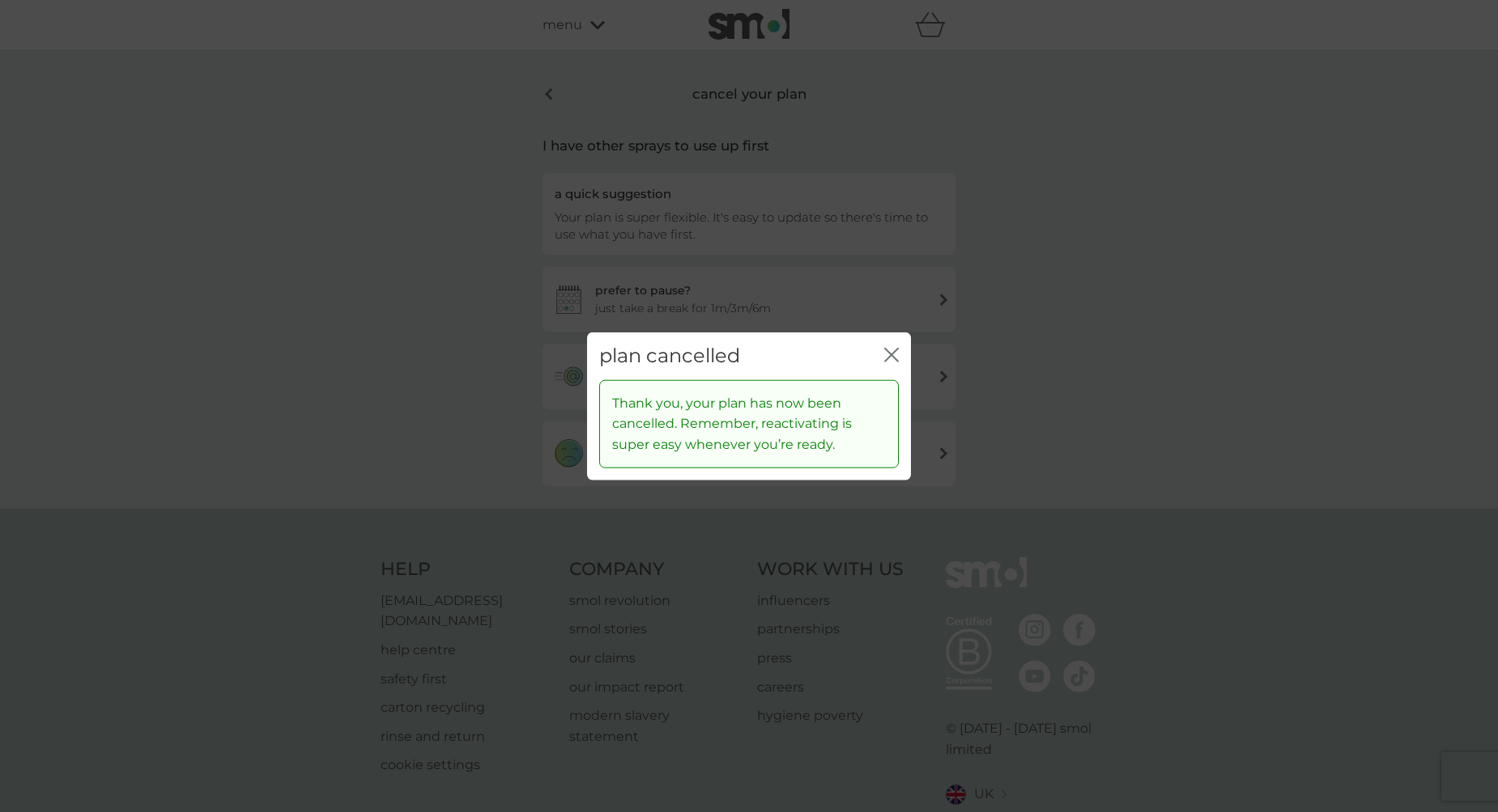
click at [882, 360] on div "plan cancelled close" at bounding box center [749, 356] width 323 height 47
click at [903, 355] on div "plan cancelled close" at bounding box center [749, 356] width 323 height 47
click at [893, 353] on icon "close" at bounding box center [894, 354] width 7 height 13
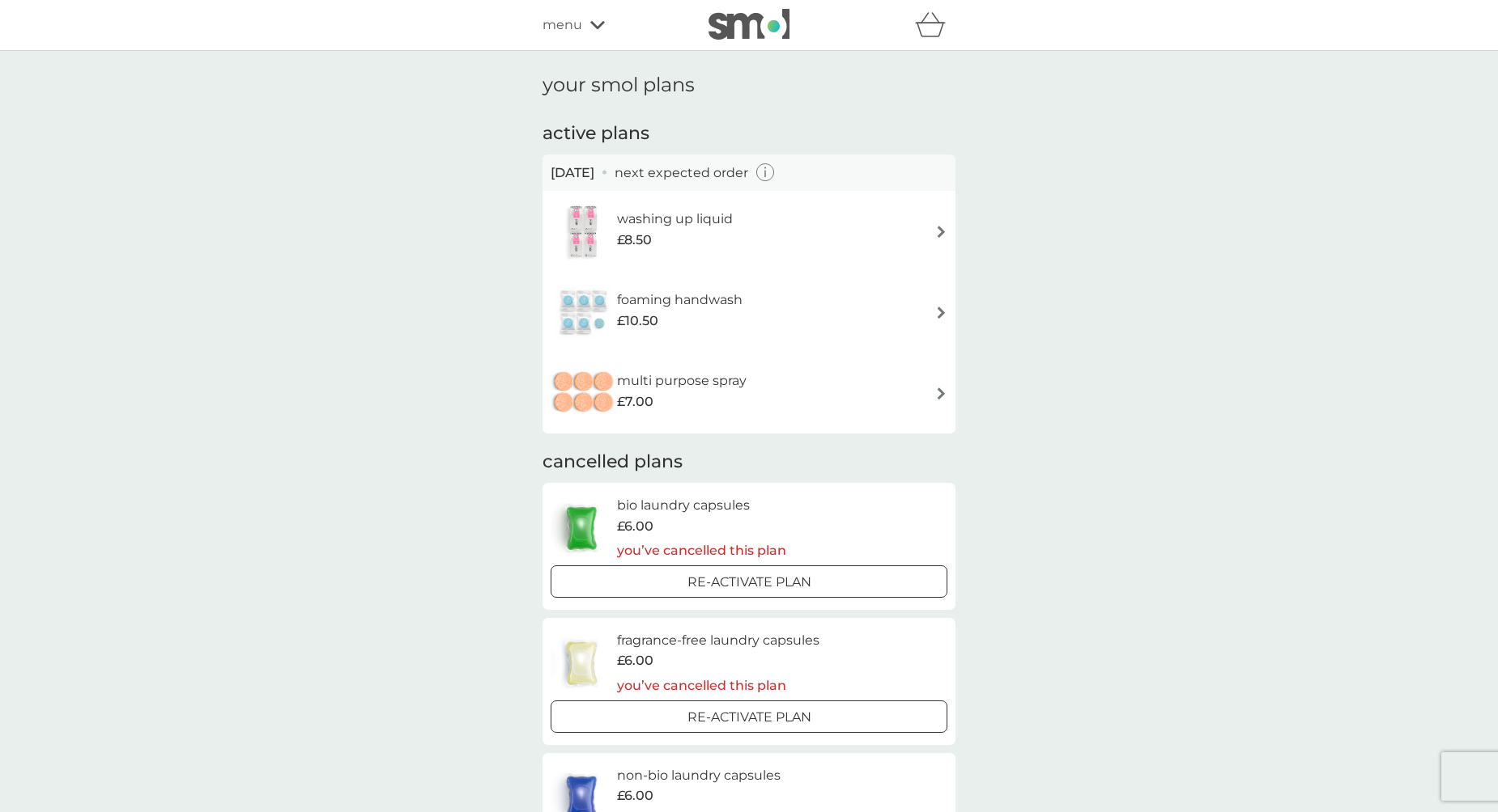
click at [576, 26] on span "menu" at bounding box center [562, 25] width 40 height 21
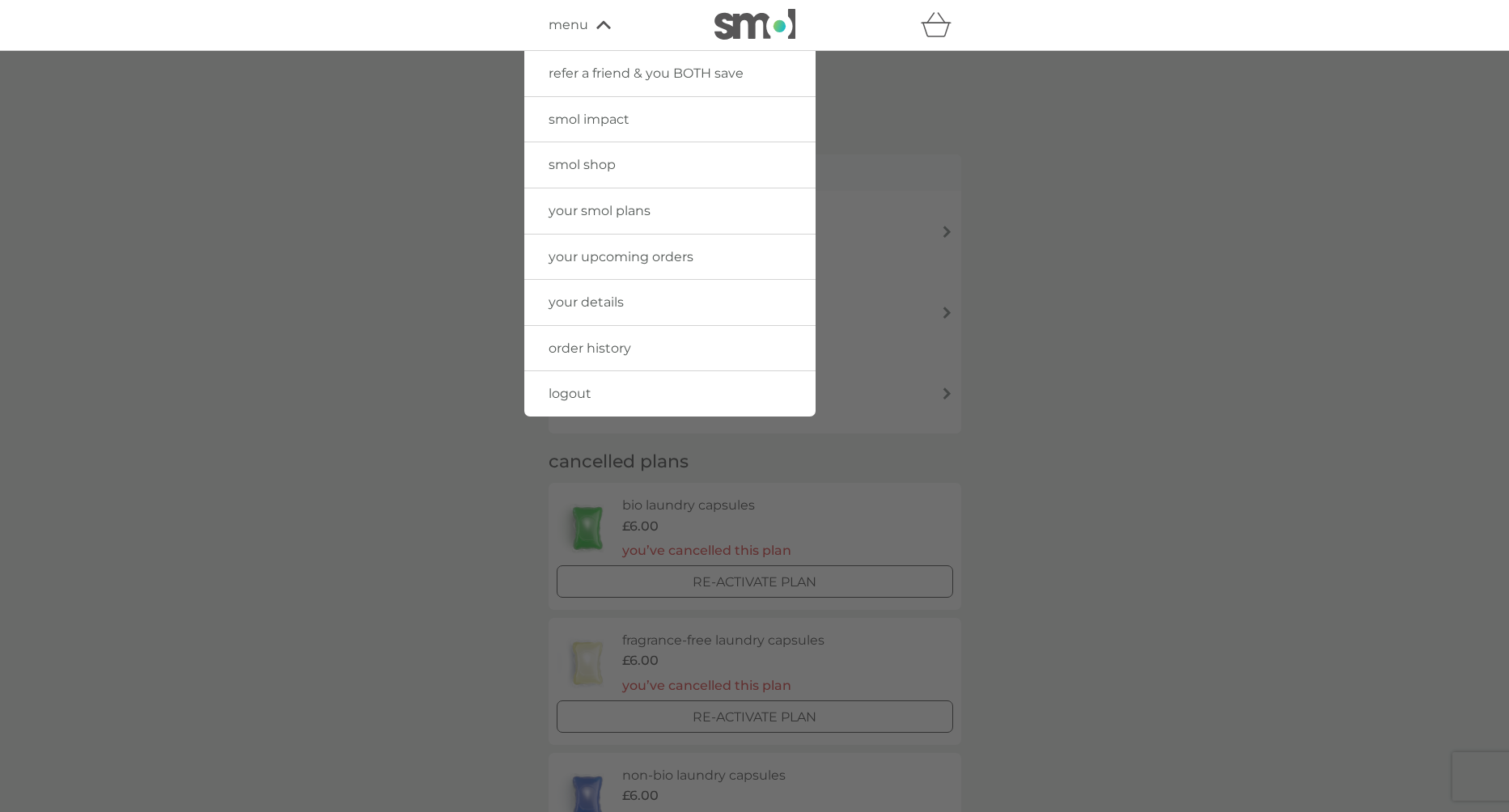
click at [635, 165] on link "smol shop" at bounding box center [670, 165] width 291 height 45
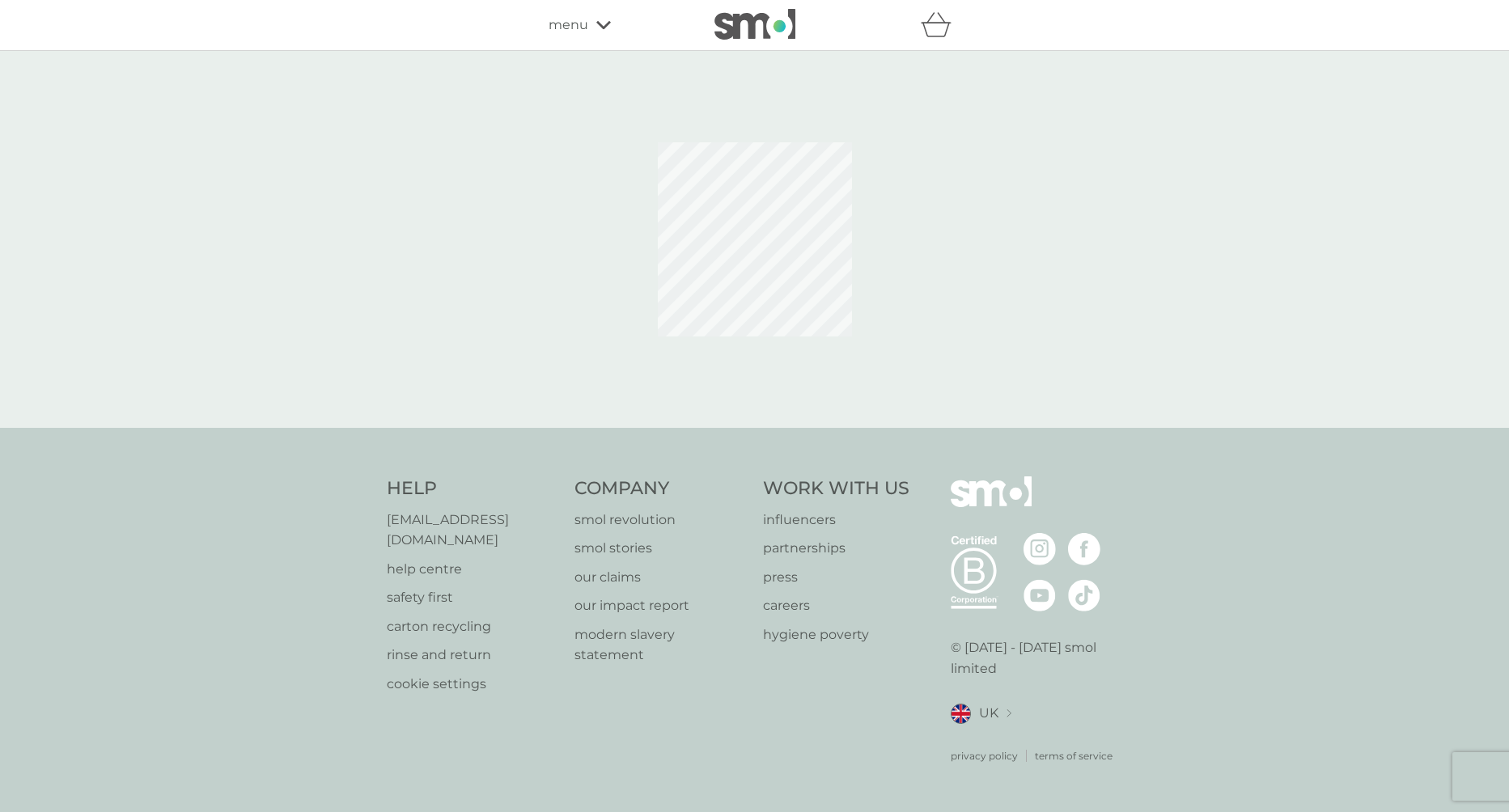
click at [562, 10] on div "refer a friend & you BOTH save smol impact smol shop your smol plans your upcom…" at bounding box center [755, 24] width 412 height 32
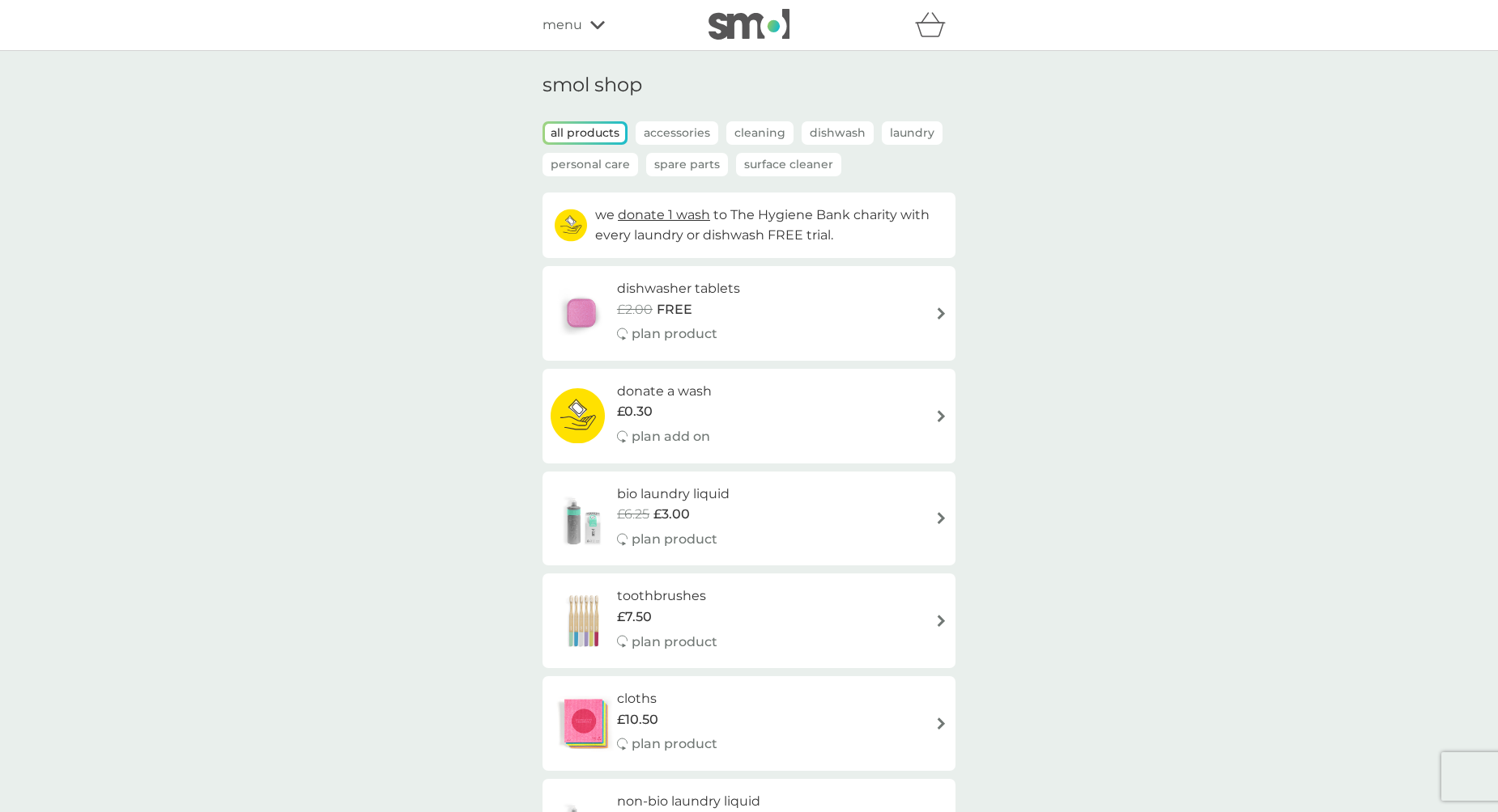
drag, startPoint x: 582, startPoint y: 52, endPoint x: 561, endPoint y: 15, distance: 42.5
click at [561, 15] on span "menu" at bounding box center [562, 25] width 40 height 21
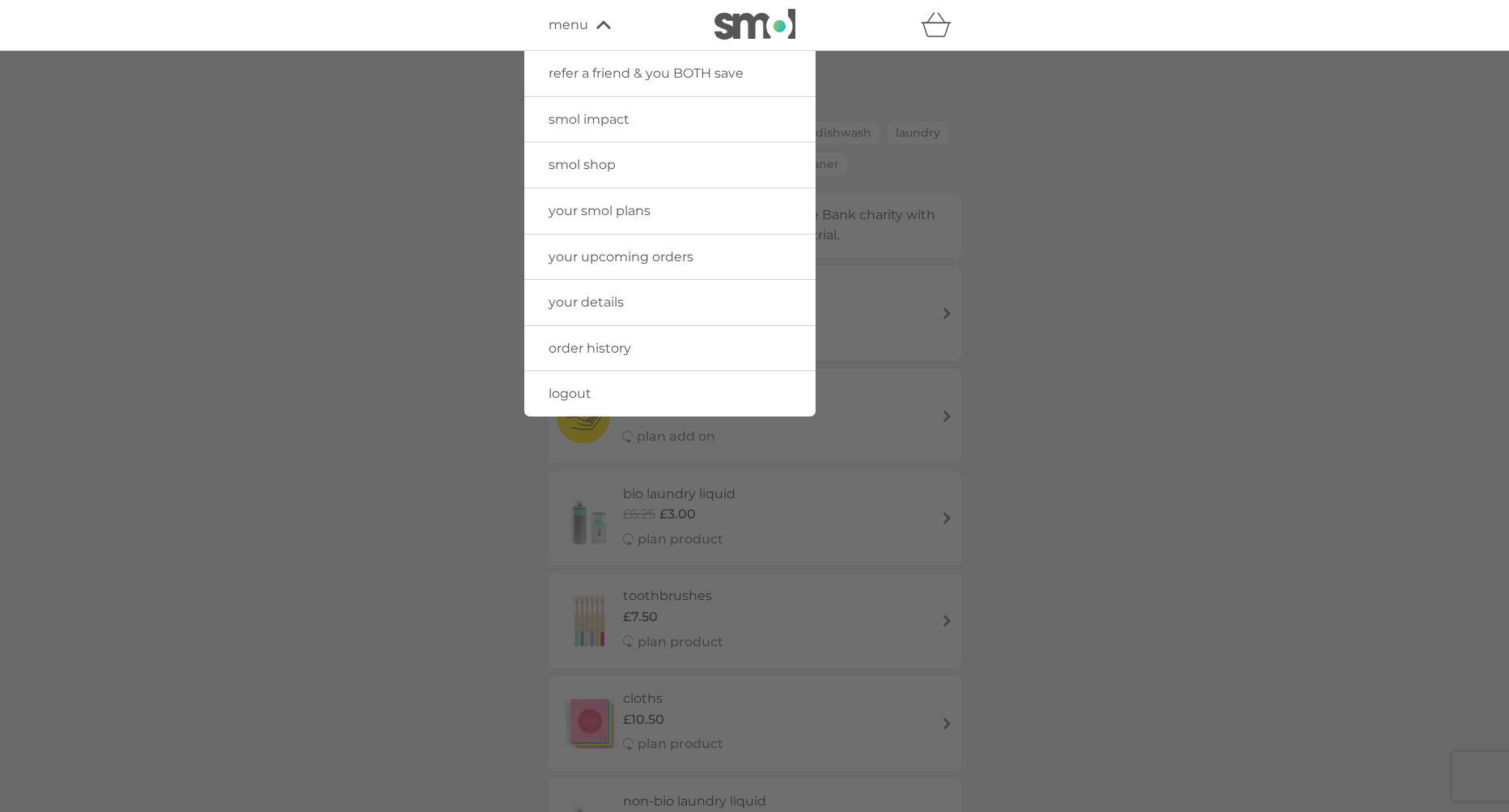
click at [642, 220] on link "your smol plans" at bounding box center [670, 211] width 291 height 45
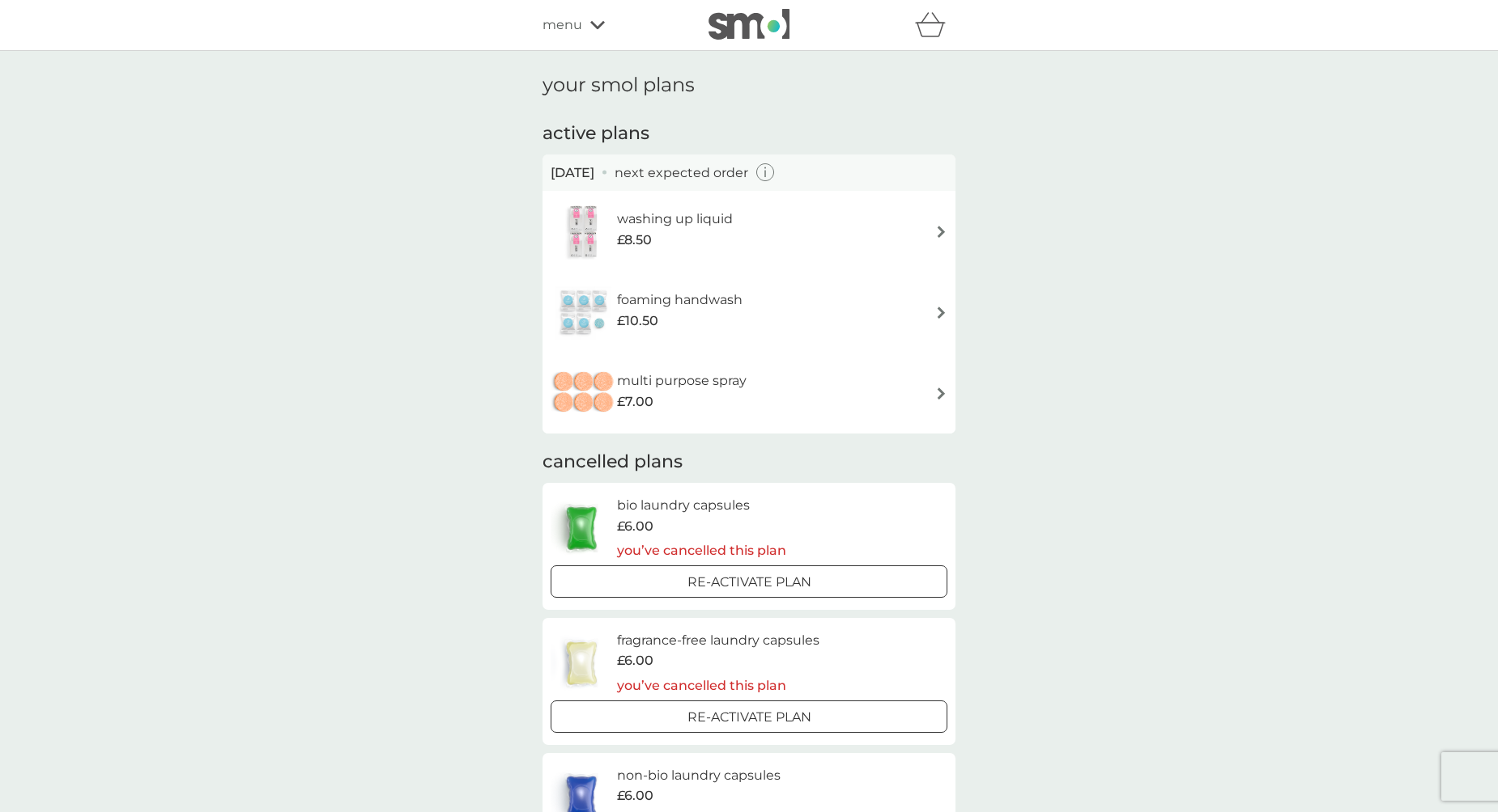
click at [895, 392] on div "multi purpose spray £7.00" at bounding box center [749, 393] width 397 height 57
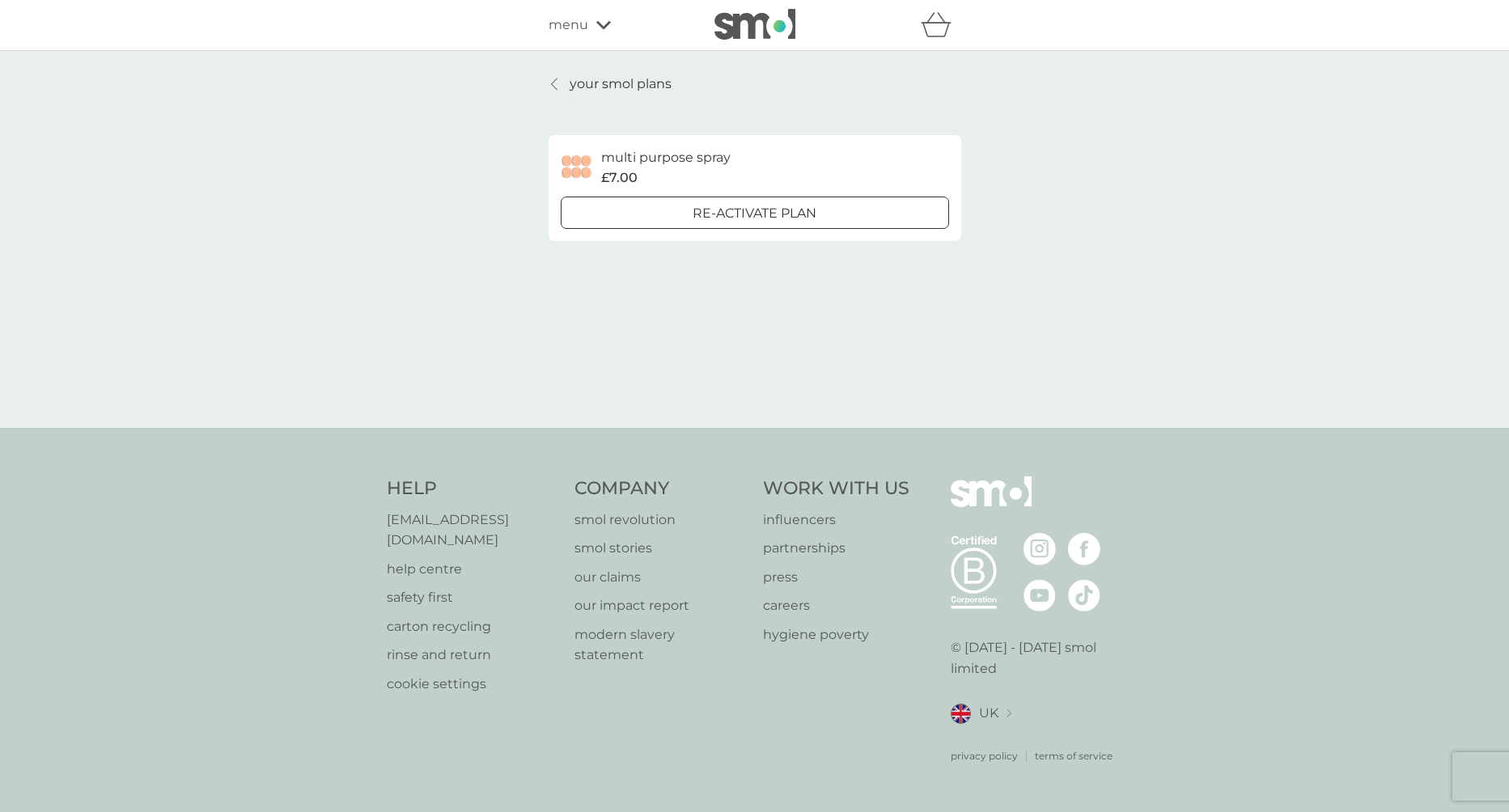
click at [553, 92] on link "your smol plans" at bounding box center [610, 84] width 123 height 21
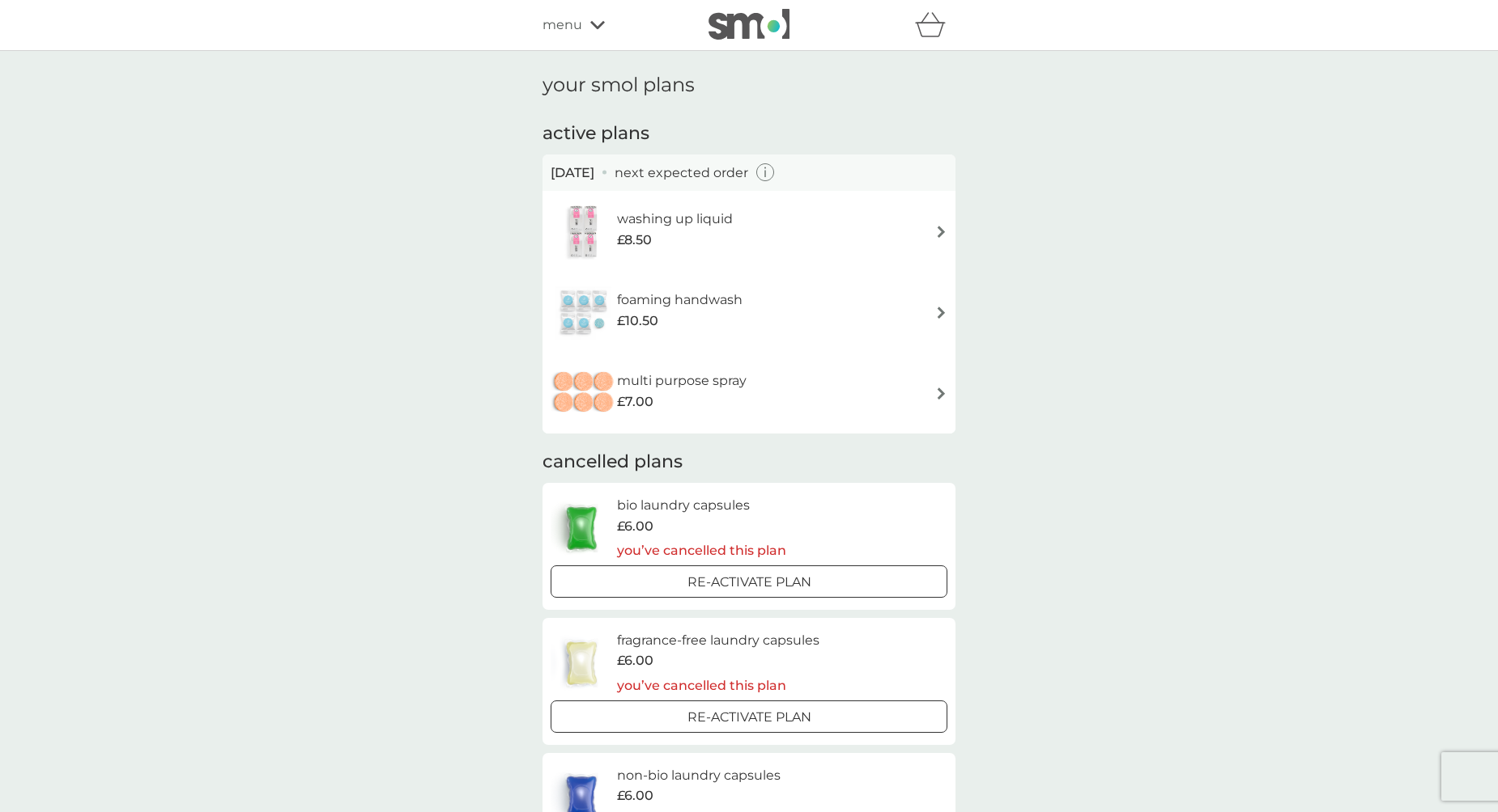
click at [554, 27] on span "menu" at bounding box center [562, 25] width 40 height 21
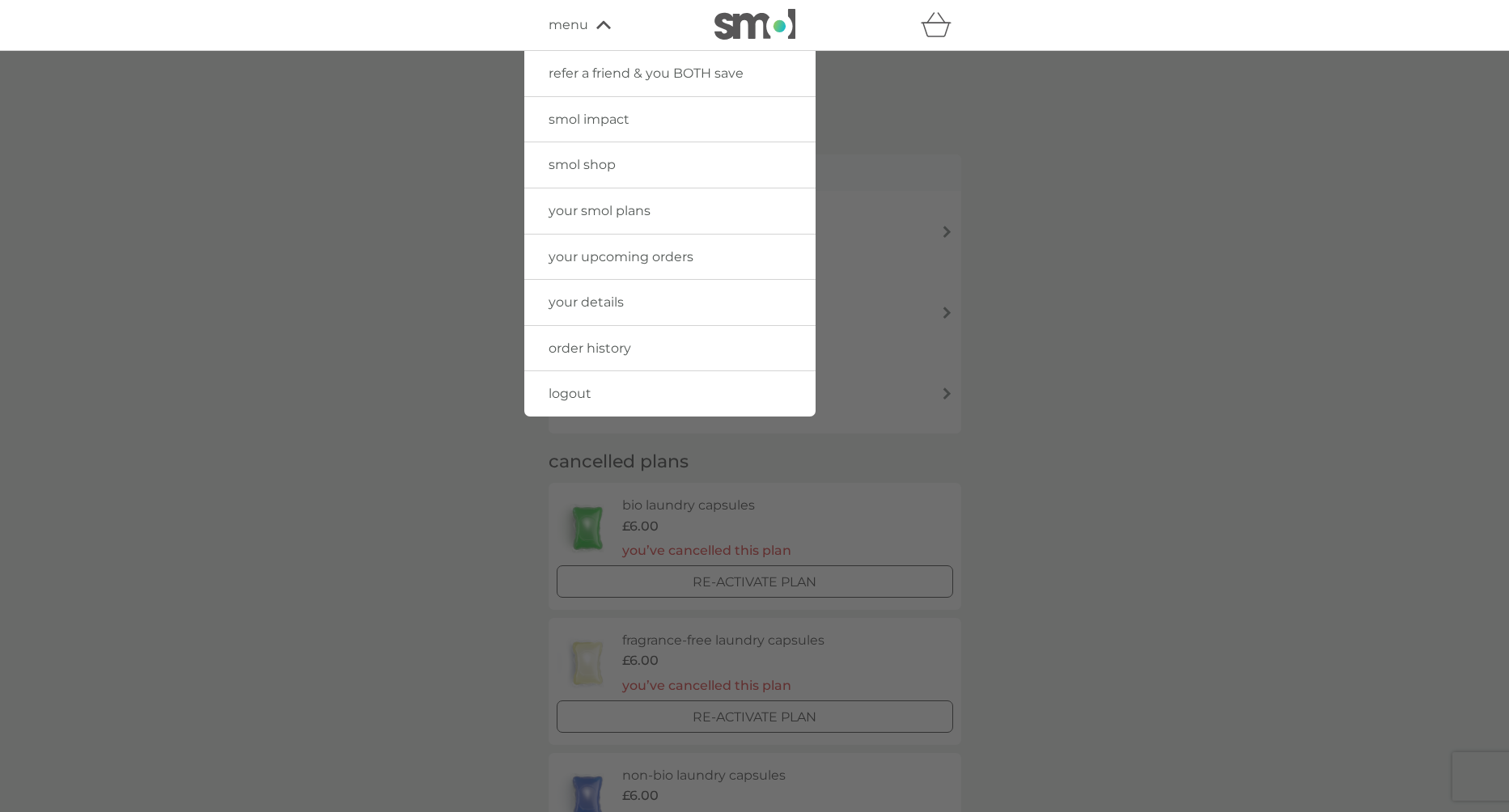
click at [574, 401] on span "logout" at bounding box center [570, 394] width 43 height 15
